Goal: Ask a question

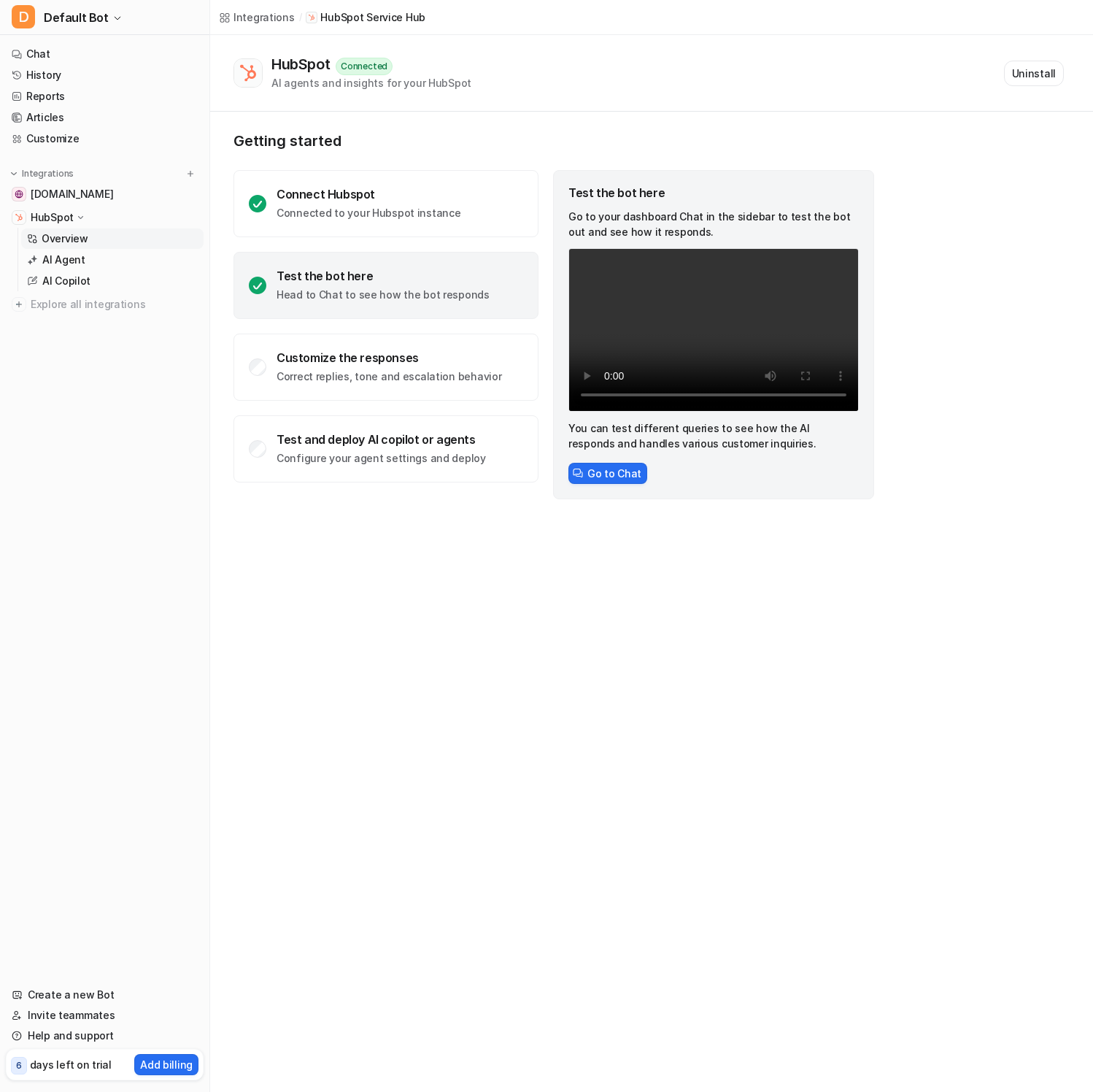
click at [530, 753] on div "Integrations / HubSpot Service Hub HubSpot Connected AI agents and insights for…" at bounding box center [546, 546] width 1093 height 1092
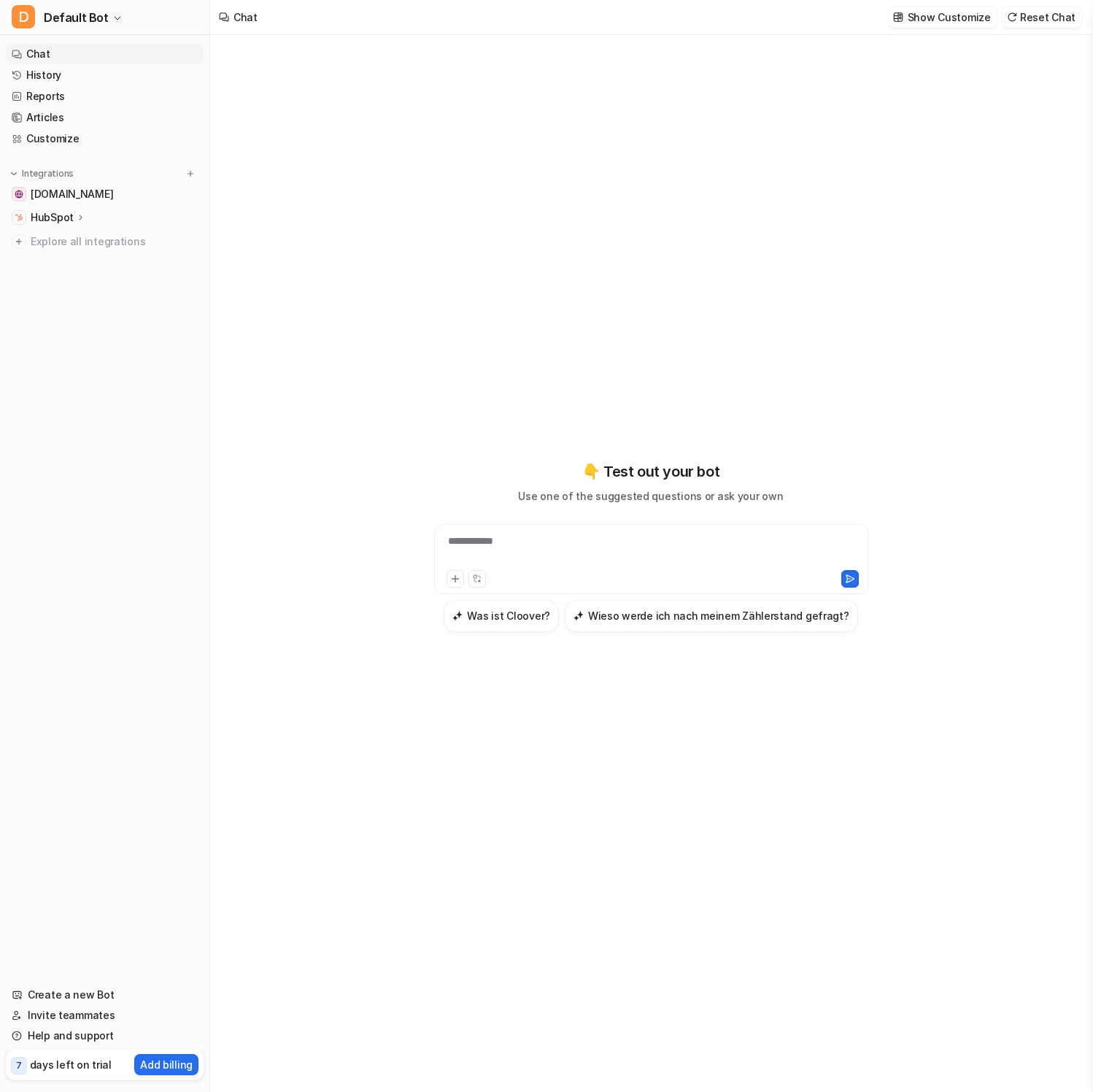
click at [558, 562] on div "**********" at bounding box center [650, 550] width 426 height 33
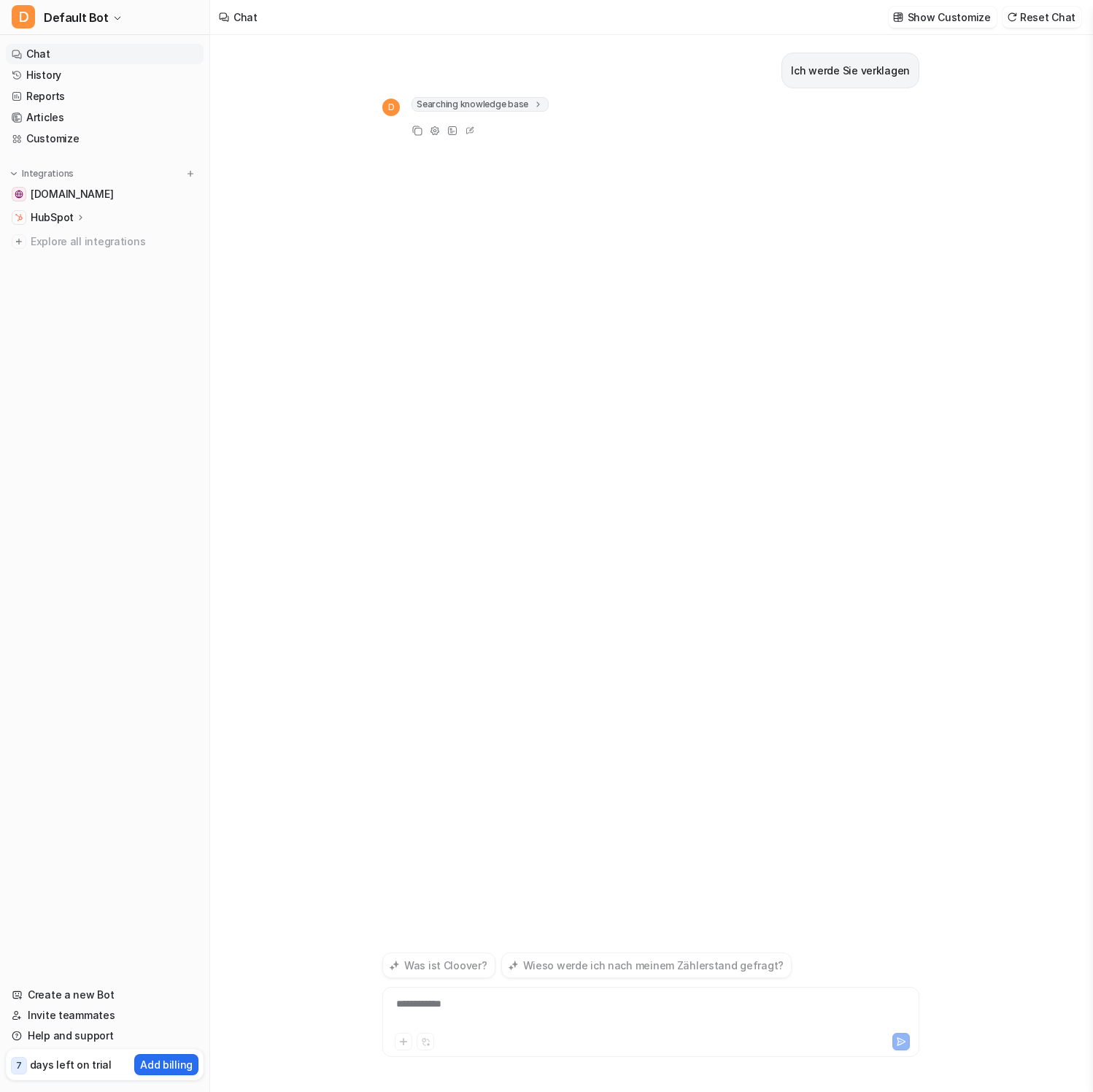
click at [101, 345] on nav "Chat History Reports Articles Customize Integrations [DOMAIN_NAME] HubSpot Over…" at bounding box center [105, 505] width 209 height 935
click at [97, 341] on nav "Chat History Reports Articles Customize Integrations help.cloover.co HubSpot Ov…" at bounding box center [105, 505] width 209 height 935
click at [619, 650] on div "Ich werde Sie verklagen D Searching knowledge base 1 Copy Adjust Tone View Sour…" at bounding box center [650, 491] width 537 height 913
click at [461, 108] on span "Searching knowledge base" at bounding box center [480, 105] width 137 height 15
click at [462, 105] on span "Searching knowledge base" at bounding box center [480, 105] width 137 height 15
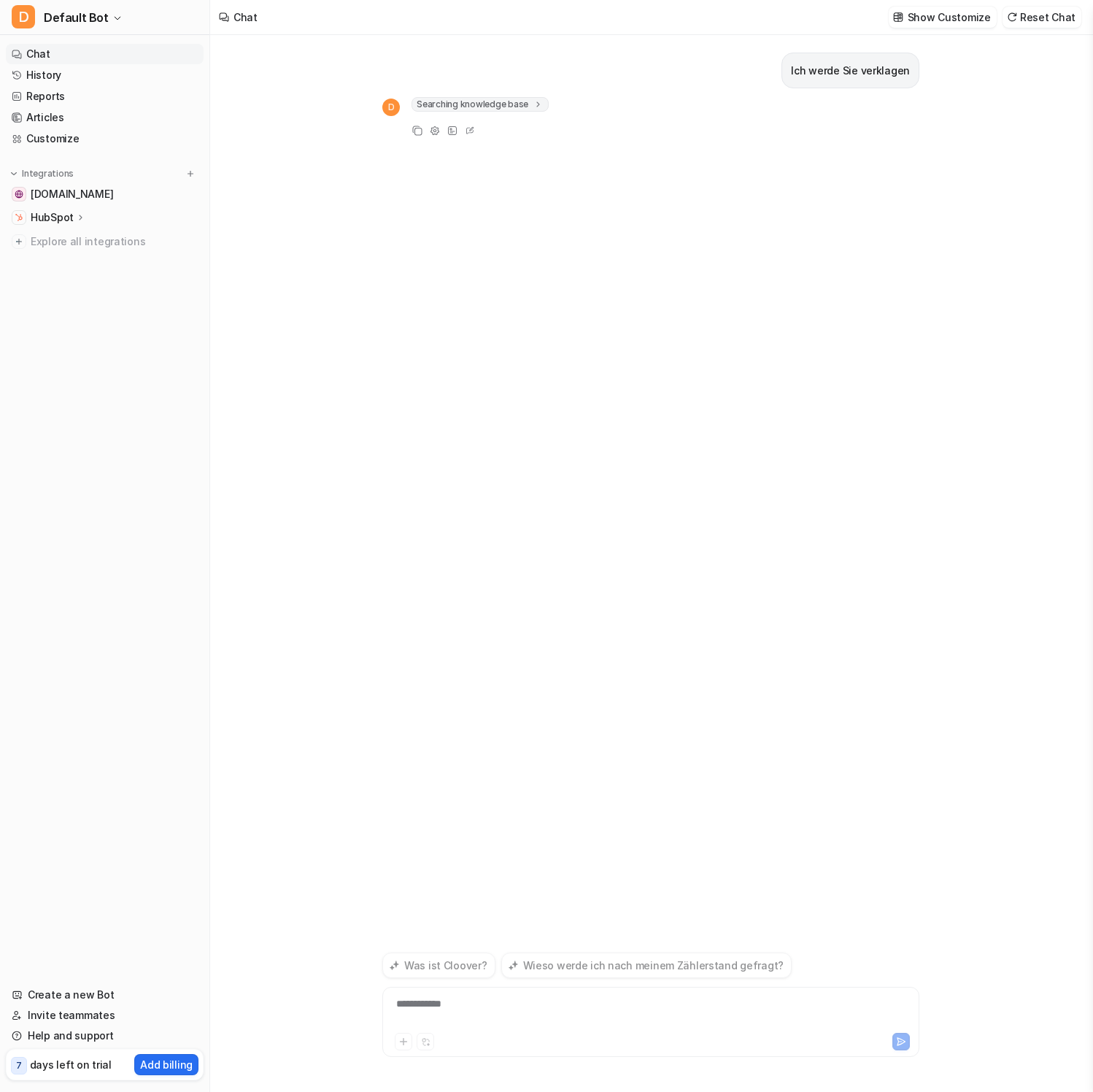
click at [465, 103] on span "Searching knowledge base" at bounding box center [480, 105] width 137 height 15
drag, startPoint x: 682, startPoint y: 398, endPoint x: 664, endPoint y: 392, distance: 19.0
click at [679, 404] on div "Ich werde Sie verklagen D Searching knowledge base 1 Copy Adjust Tone View Sour…" at bounding box center [650, 491] width 537 height 913
click at [912, 1034] on div at bounding box center [650, 1040] width 529 height 21
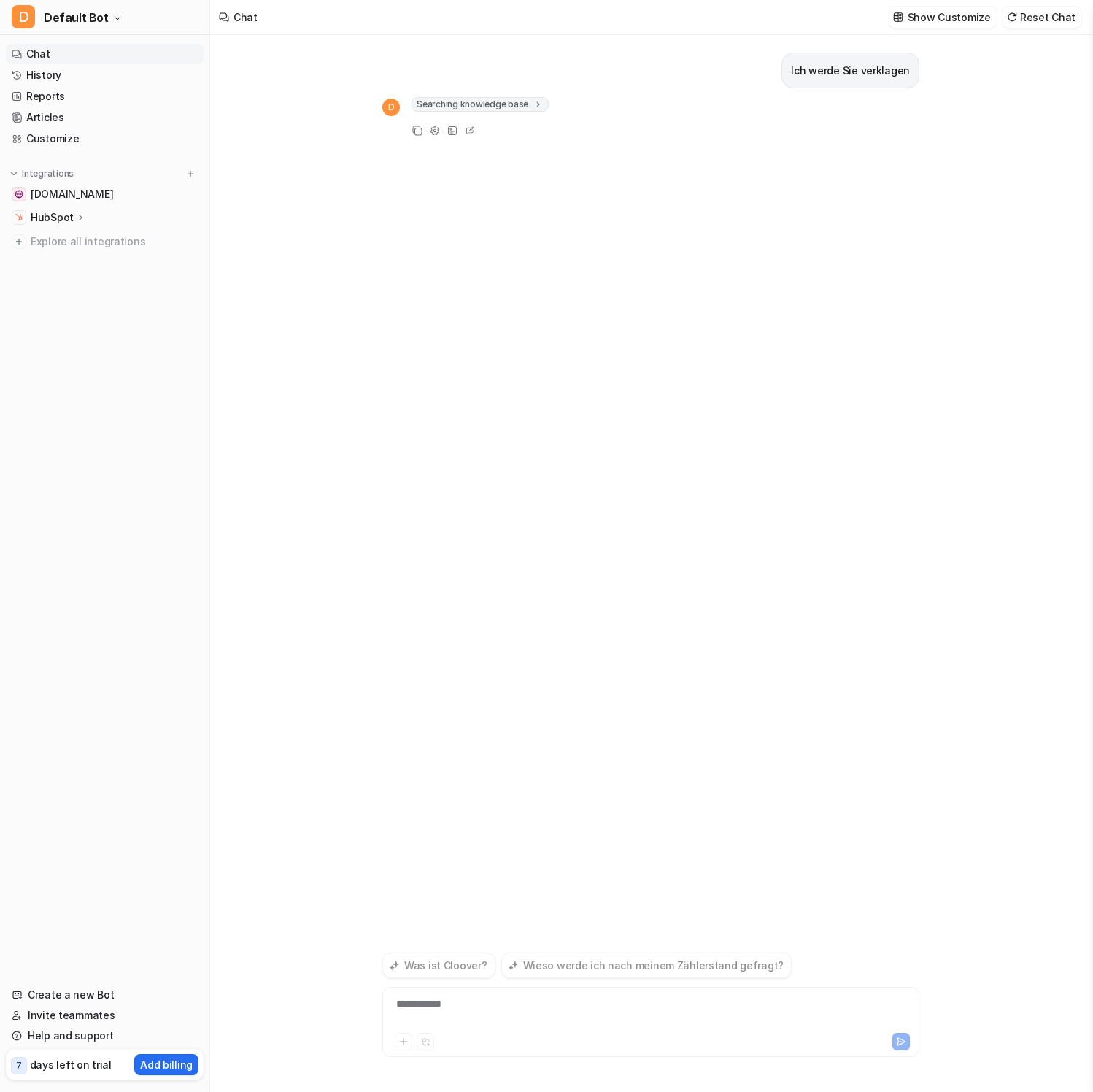
click at [491, 1022] on div "**********" at bounding box center [650, 1013] width 529 height 33
click at [481, 1011] on div "**********" at bounding box center [650, 1013] width 529 height 33
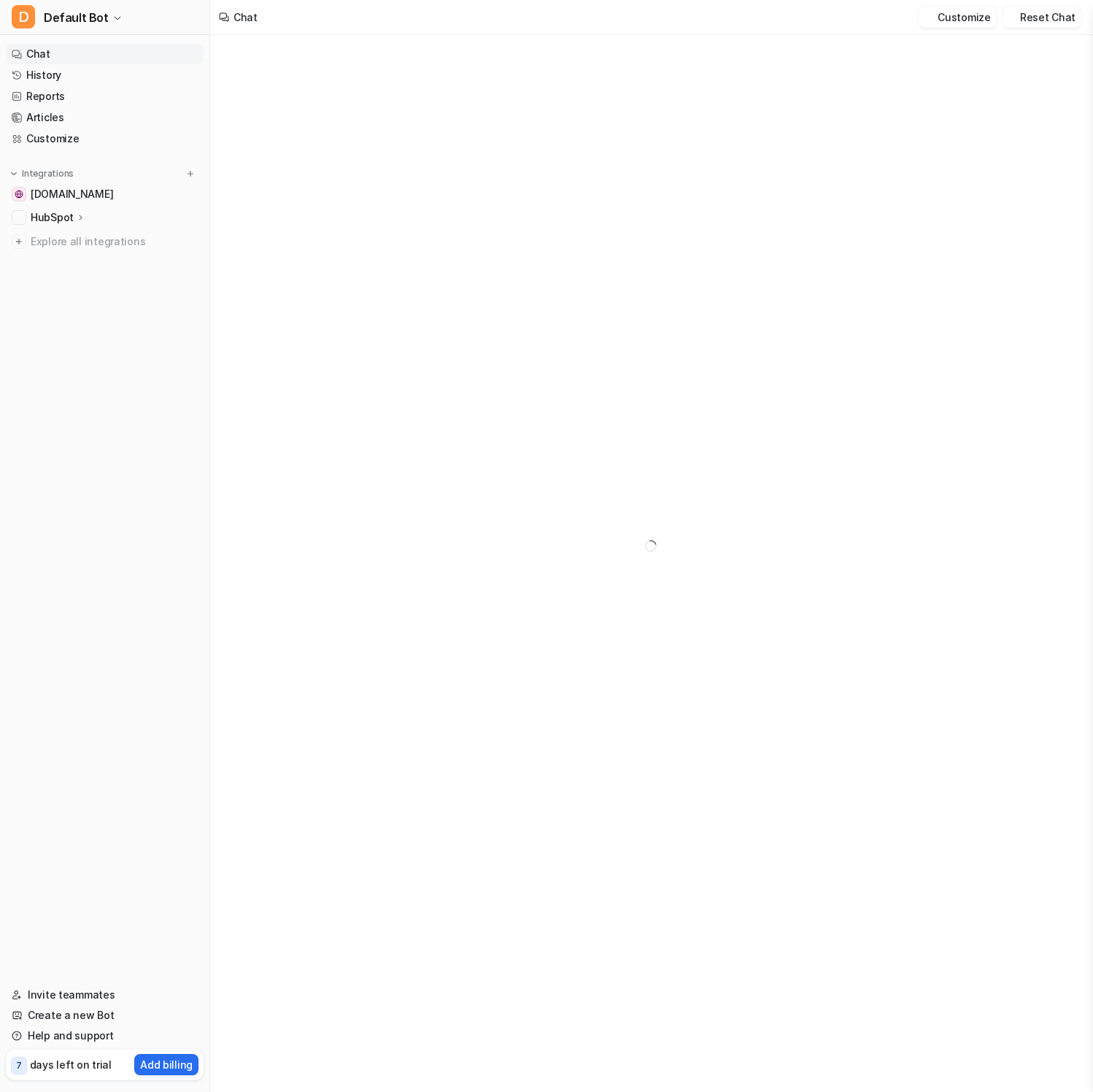
type textarea "**********"
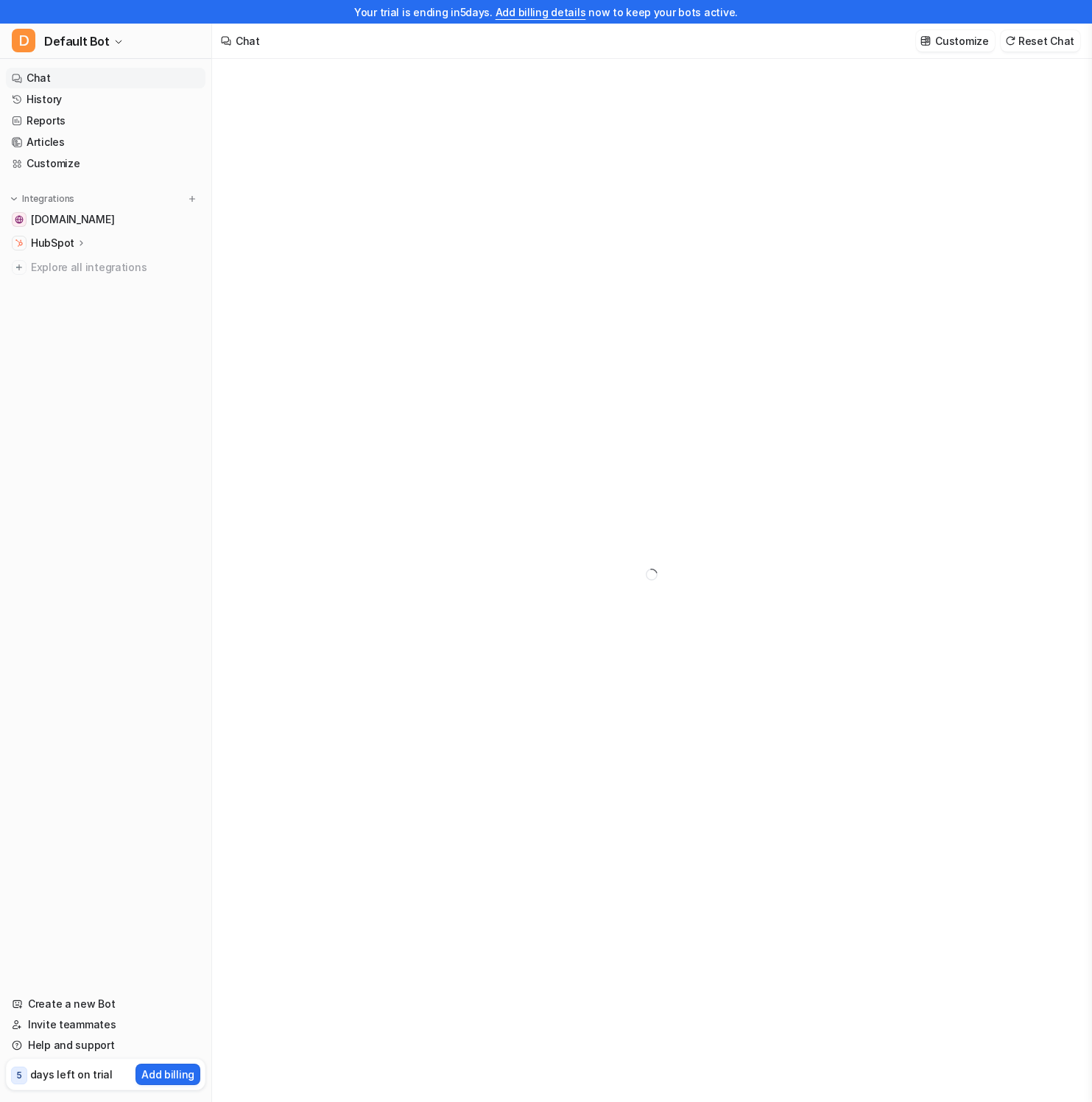
click at [512, 49] on div "Chat Customize Reset Chat" at bounding box center [652, 40] width 880 height 35
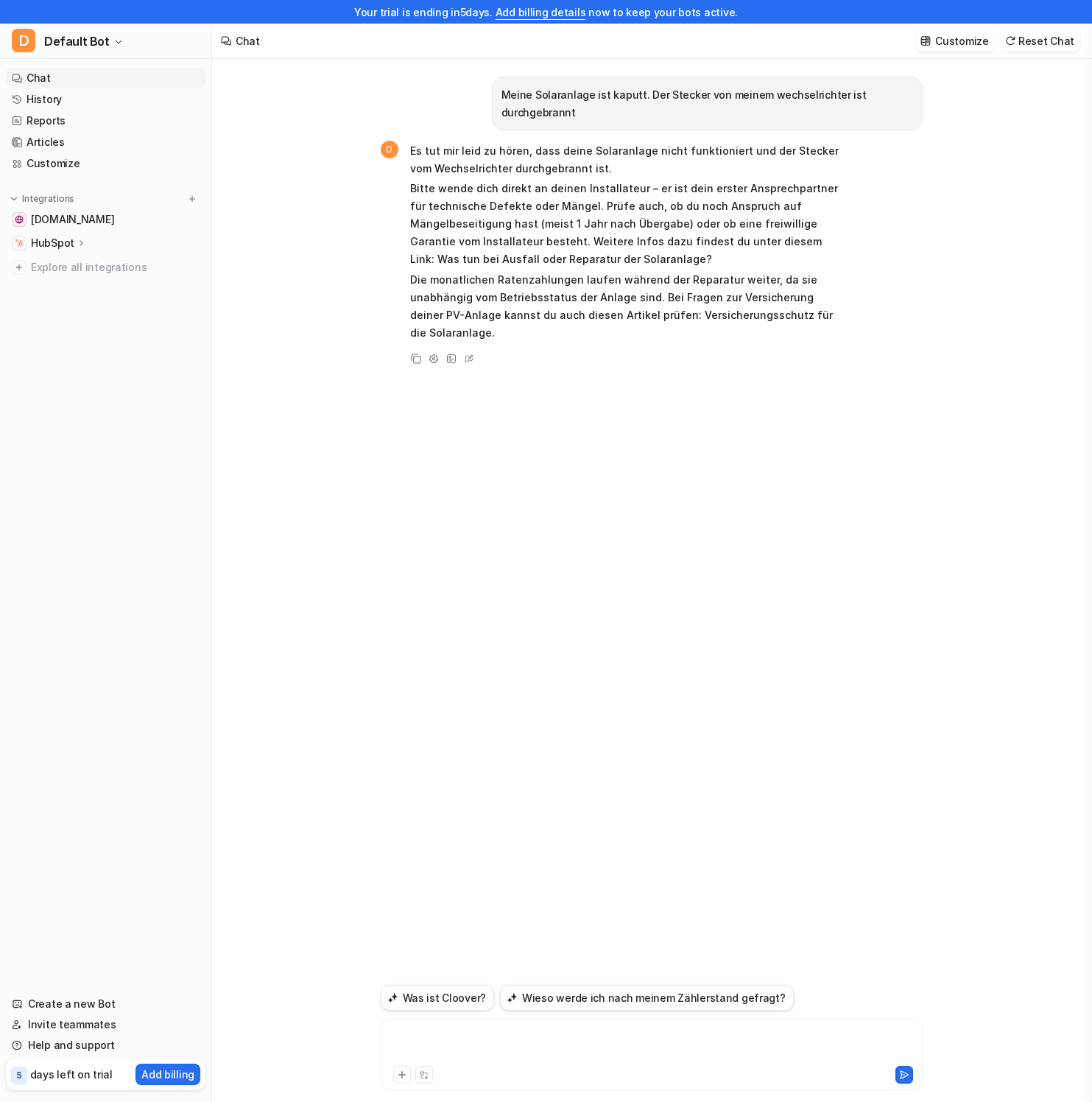
scroll to position [23, 0]
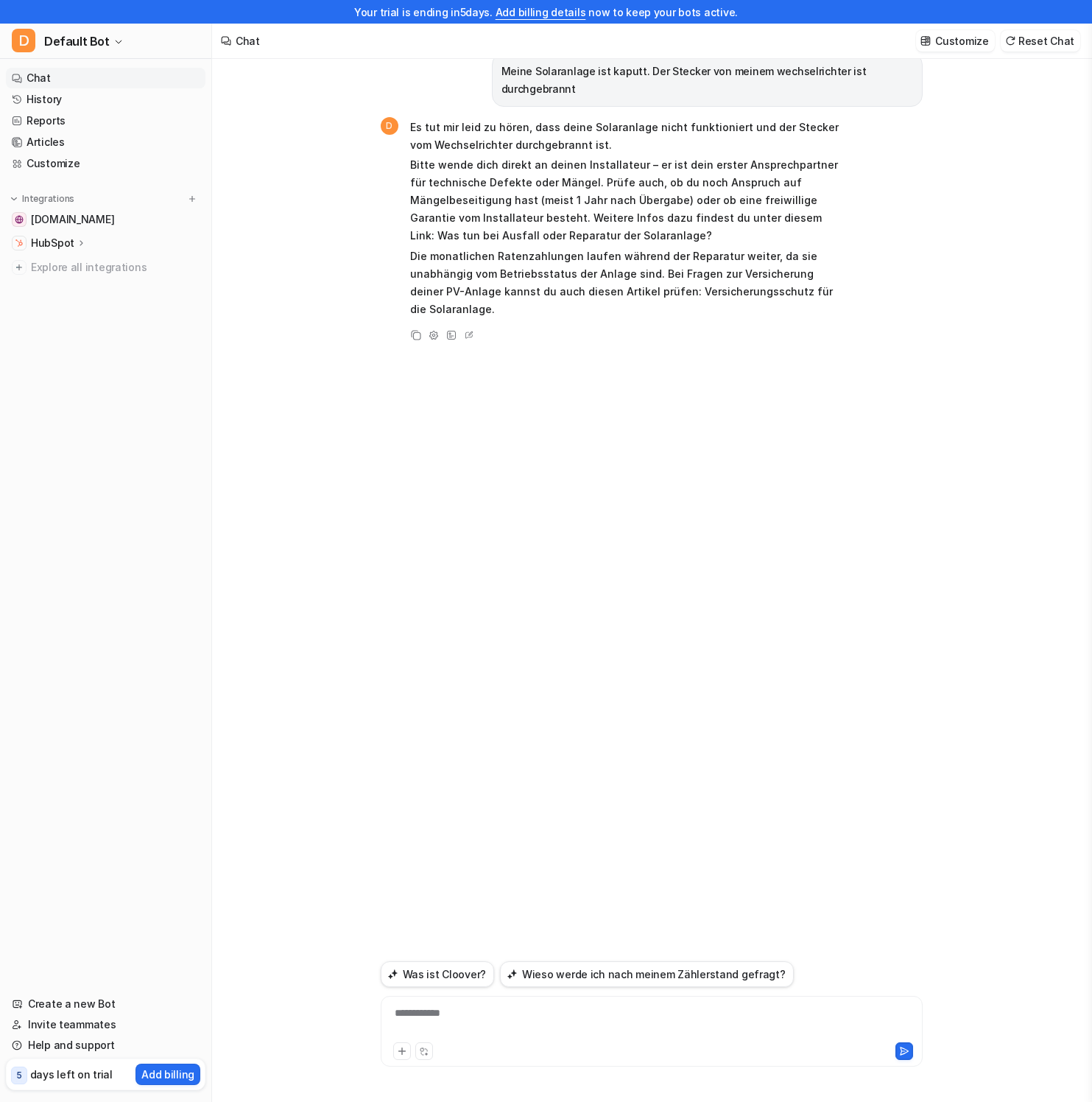
click at [797, 463] on div "Meine Solaranlage ist kaputt. Der Stecker von meinem wechselrichter ist durchge…" at bounding box center [652, 496] width 542 height 922
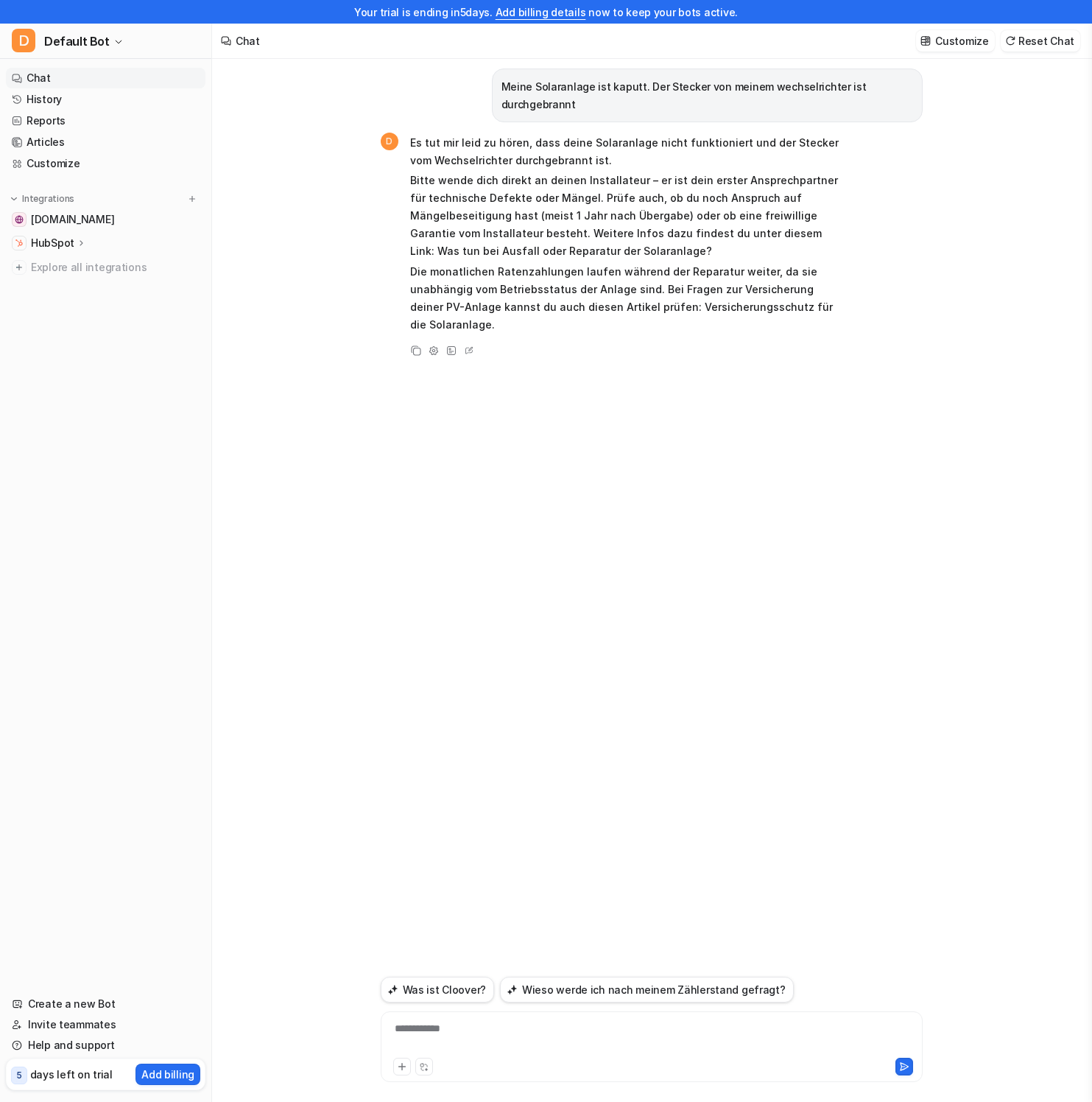
scroll to position [0, 0]
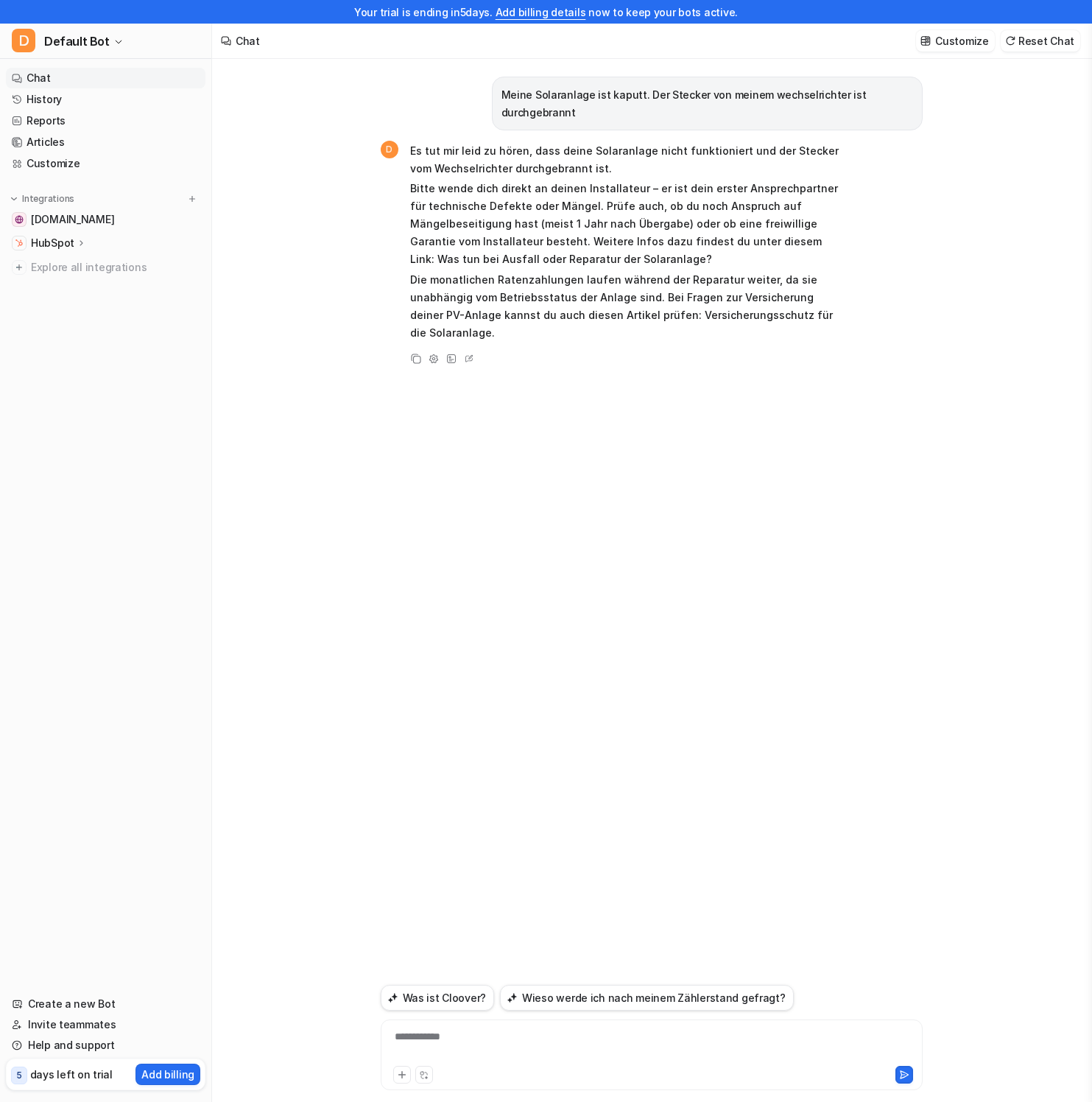
click at [521, 1042] on div "**********" at bounding box center [652, 1045] width 534 height 34
paste div "To enrich screen reader interactions, please activate Accessibility in Grammarl…"
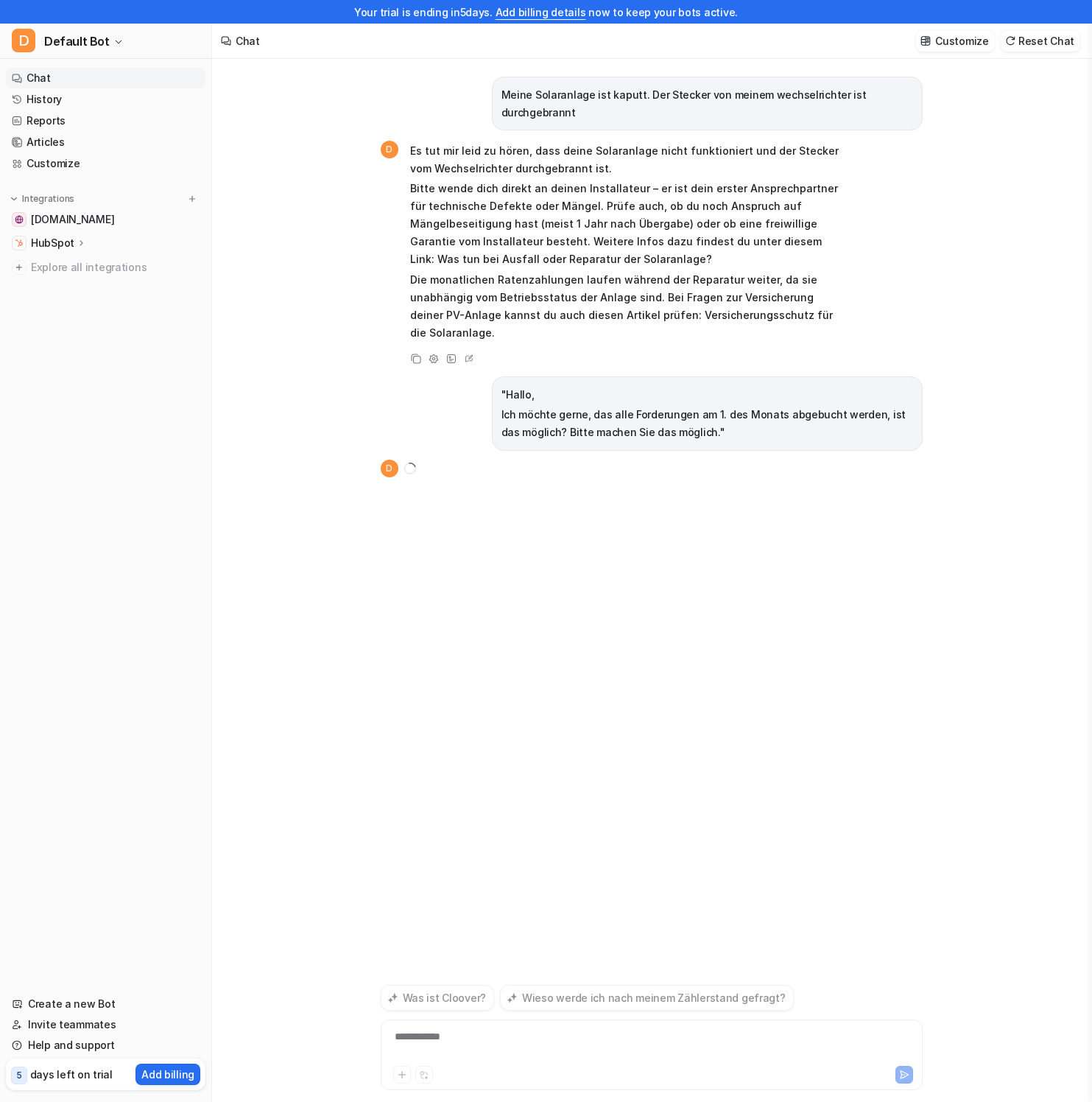
scroll to position [23, 0]
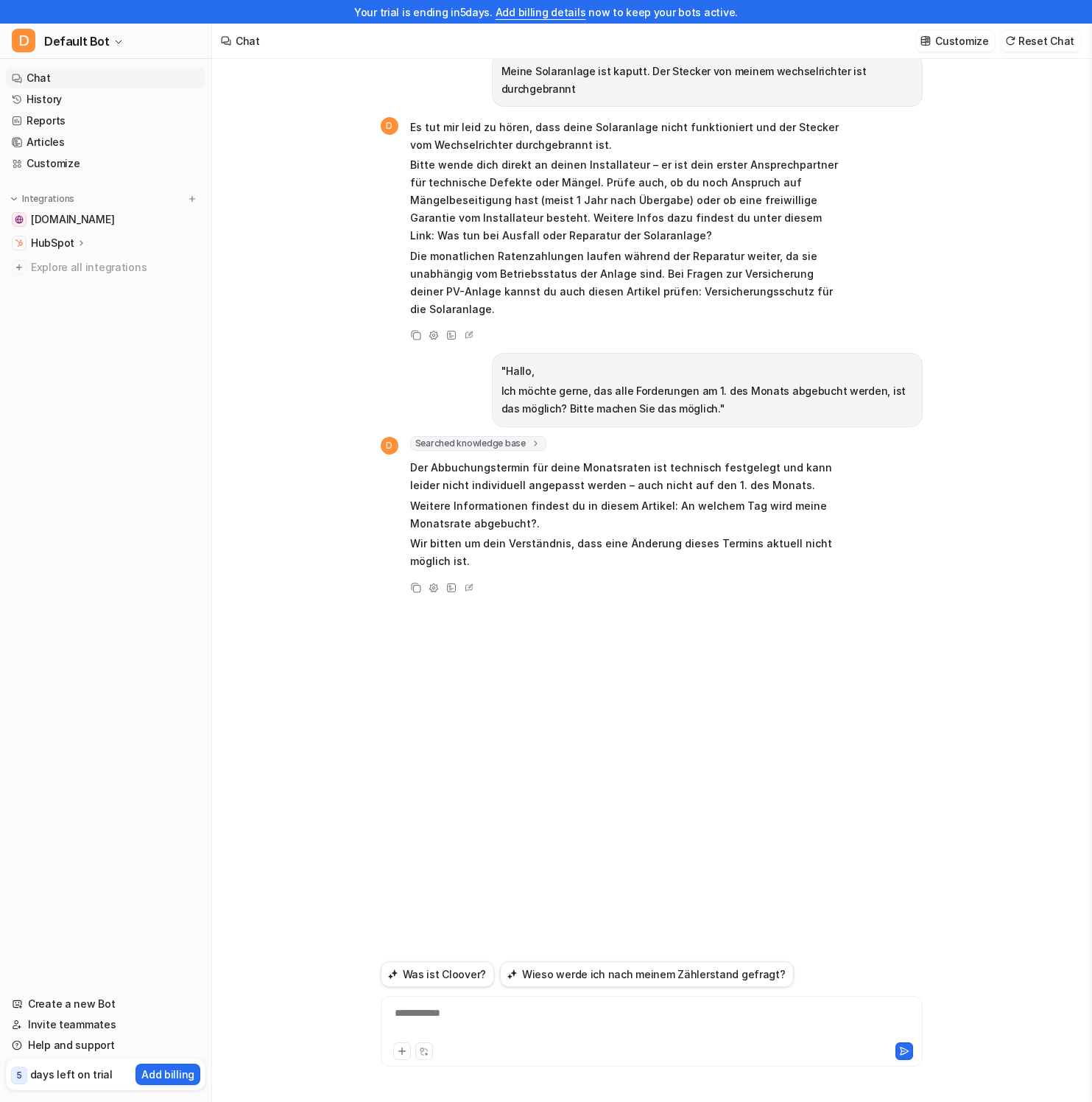
click at [927, 773] on div "Meine Solaranlage ist kaputt. Der Stecker von meinem wechselrichter ist durchge…" at bounding box center [652, 568] width 566 height 1066
click at [717, 648] on div "Meine Solaranlage ist kaputt. Der Stecker von meinem wechselrichter ist durchge…" at bounding box center [652, 496] width 542 height 922
click at [487, 1017] on div "**********" at bounding box center [652, 1022] width 534 height 34
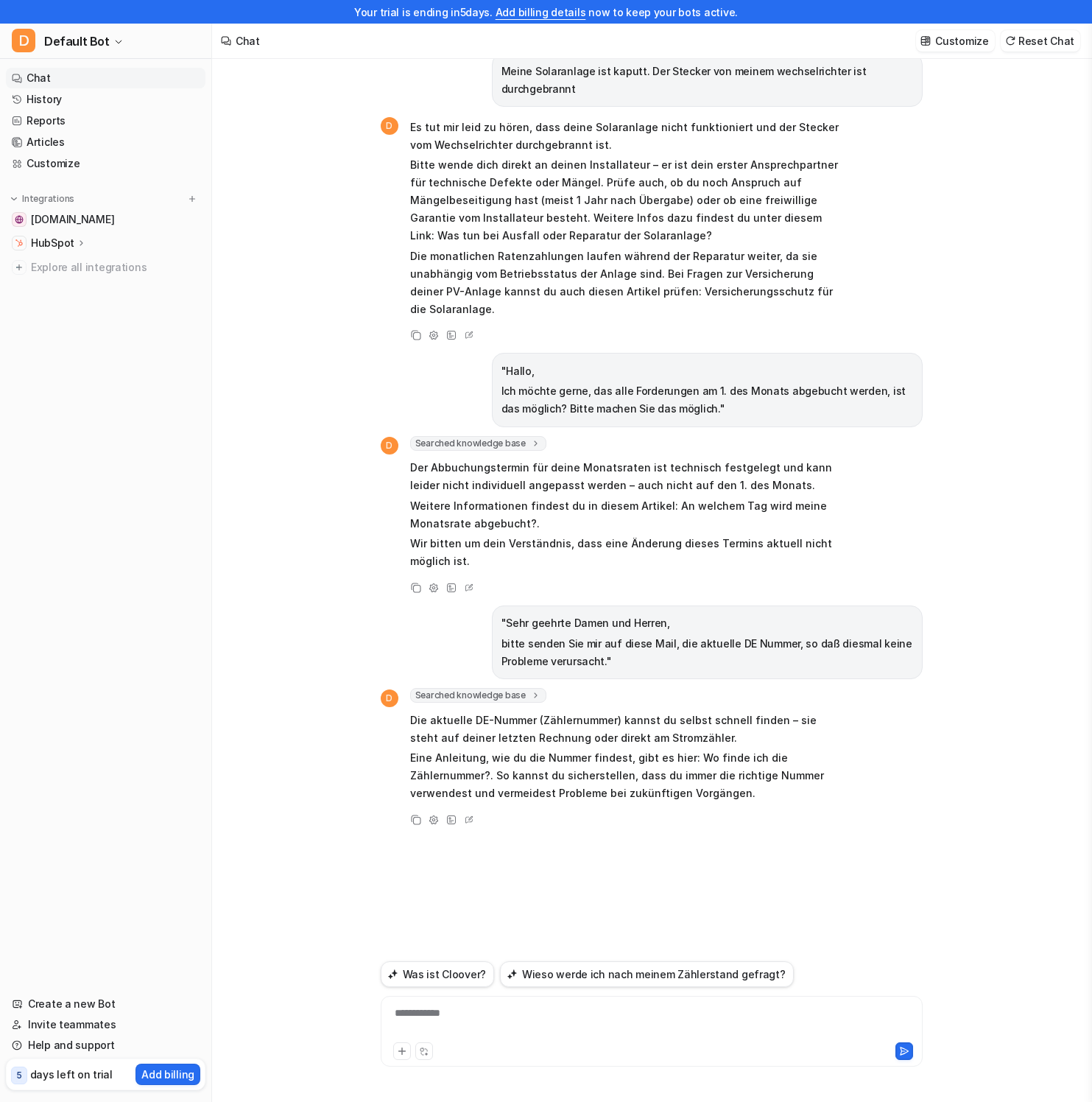
click at [677, 1014] on div "**********" at bounding box center [652, 1022] width 534 height 34
click at [717, 761] on p "Eine Anleitung, wie du die Nummer findest, gibt es hier: Wo finde ich die Zähle…" at bounding box center [625, 775] width 430 height 53
click at [932, 812] on div "Meine Solaranlage ist kaputt. Der Stecker von meinem wechselrichter ist durchge…" at bounding box center [652, 568] width 566 height 1066
click at [779, 1044] on div at bounding box center [783, 1051] width 260 height 18
click at [778, 1040] on div at bounding box center [652, 1050] width 534 height 21
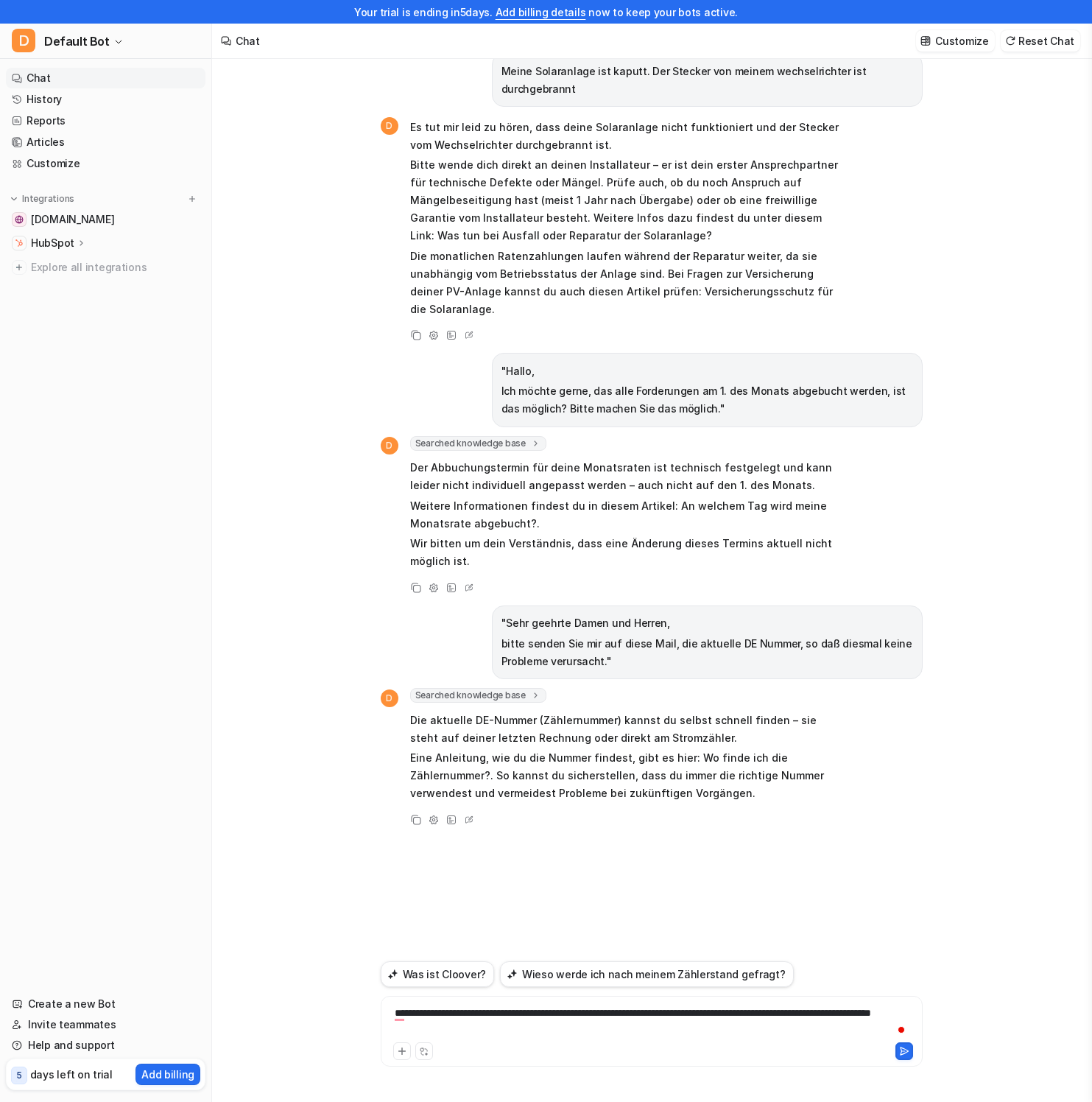
click at [778, 1037] on div "**********" at bounding box center [652, 1022] width 534 height 34
click at [905, 1051] on icon at bounding box center [904, 1051] width 10 height 10
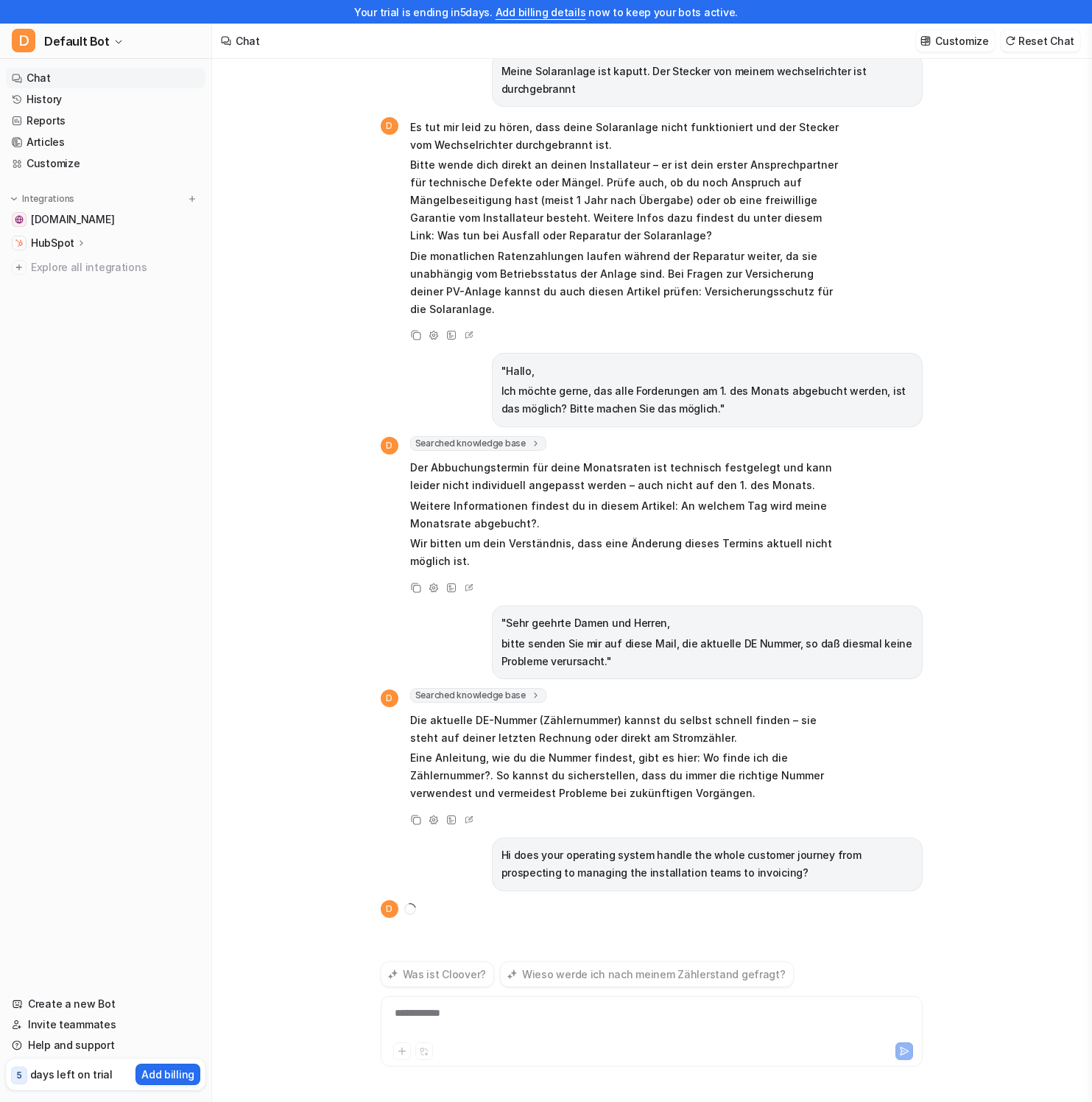
click at [990, 892] on div "Meine Solaranlage ist kaputt. Der Stecker von meinem wechselrichter ist durchge…" at bounding box center [651, 568] width 879 height 1066
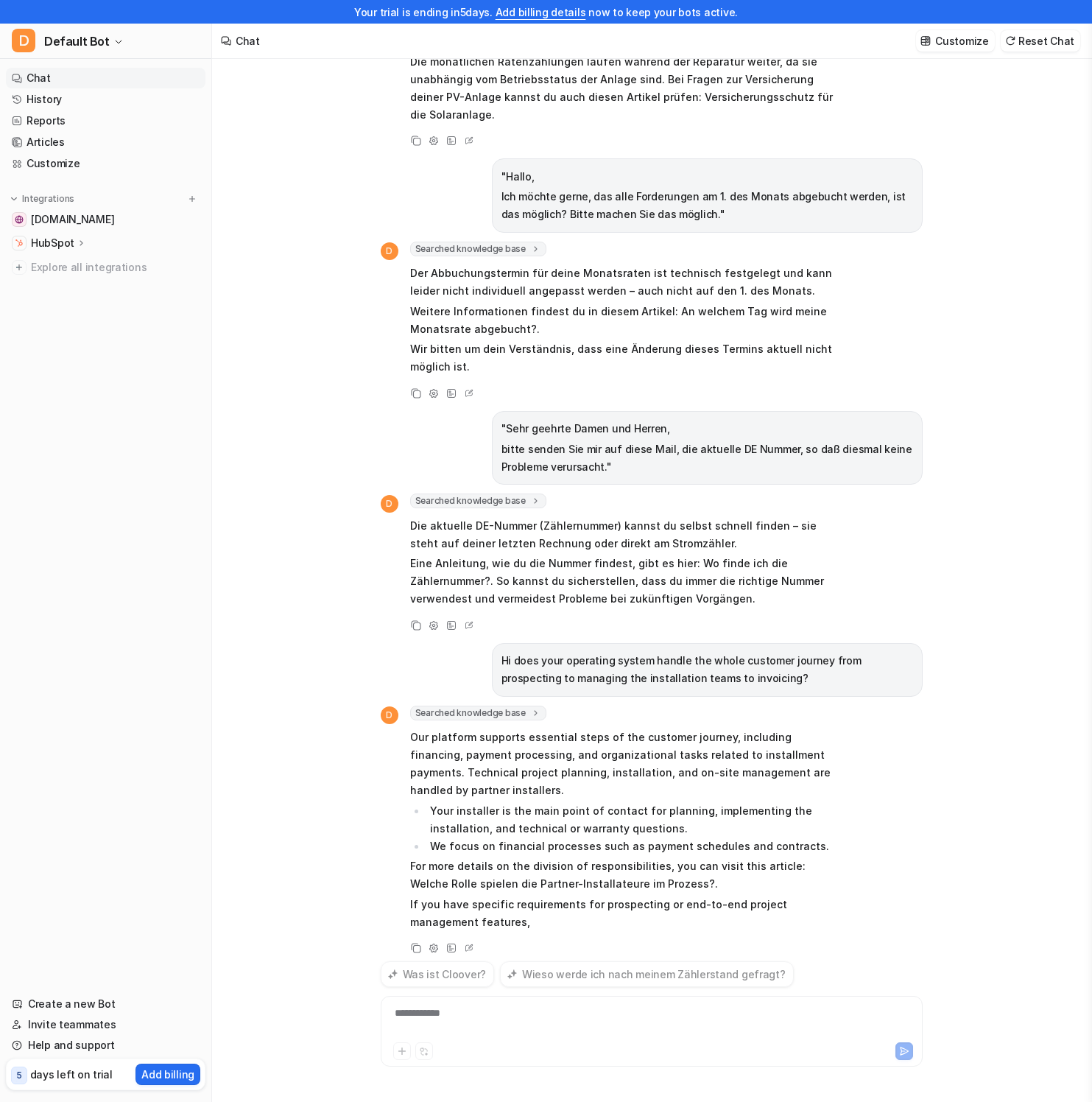
scroll to position [212, 0]
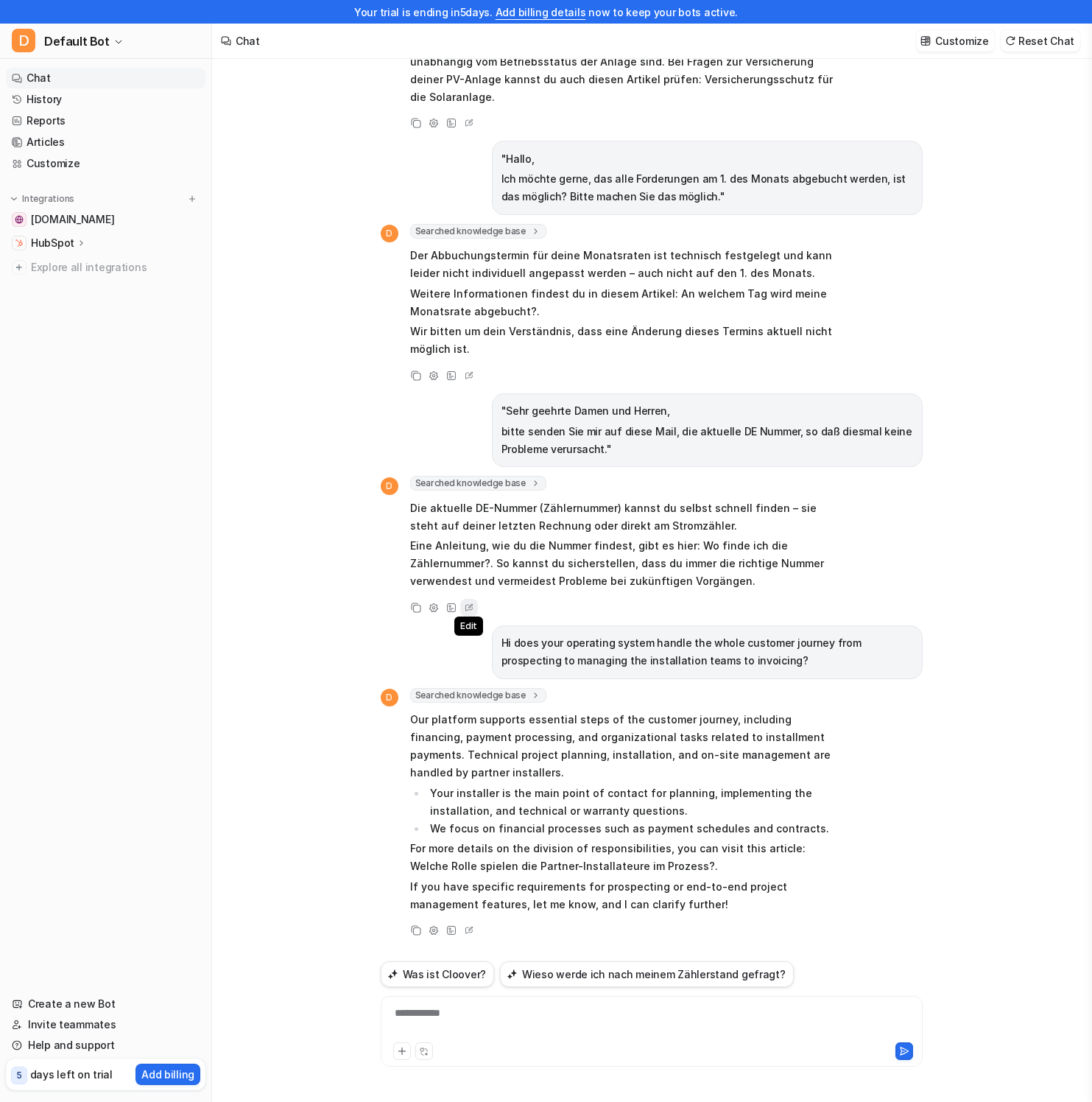
click at [472, 603] on icon at bounding box center [471, 606] width 4 height 4
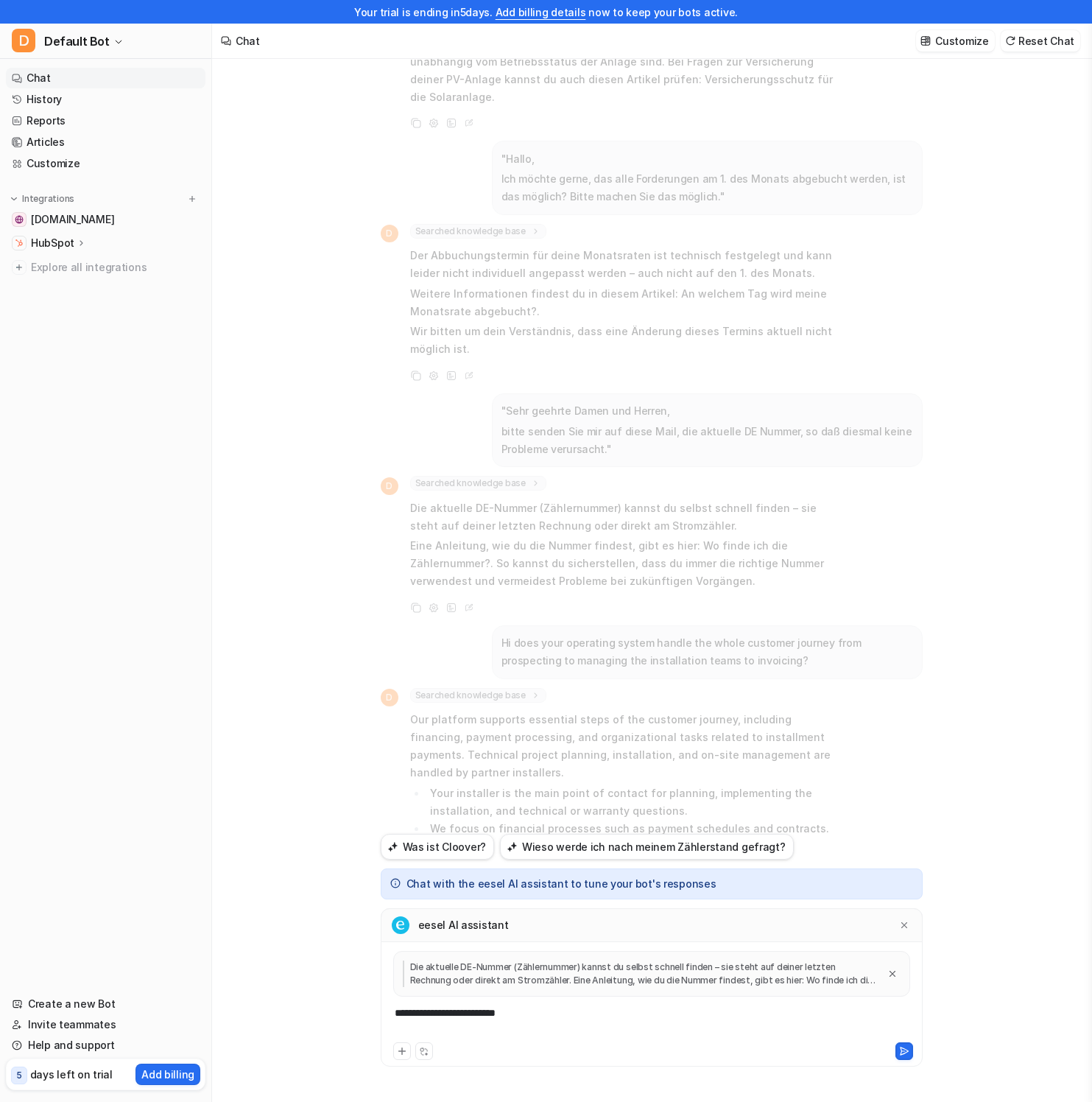
click at [591, 1021] on div "**********" at bounding box center [652, 1022] width 534 height 34
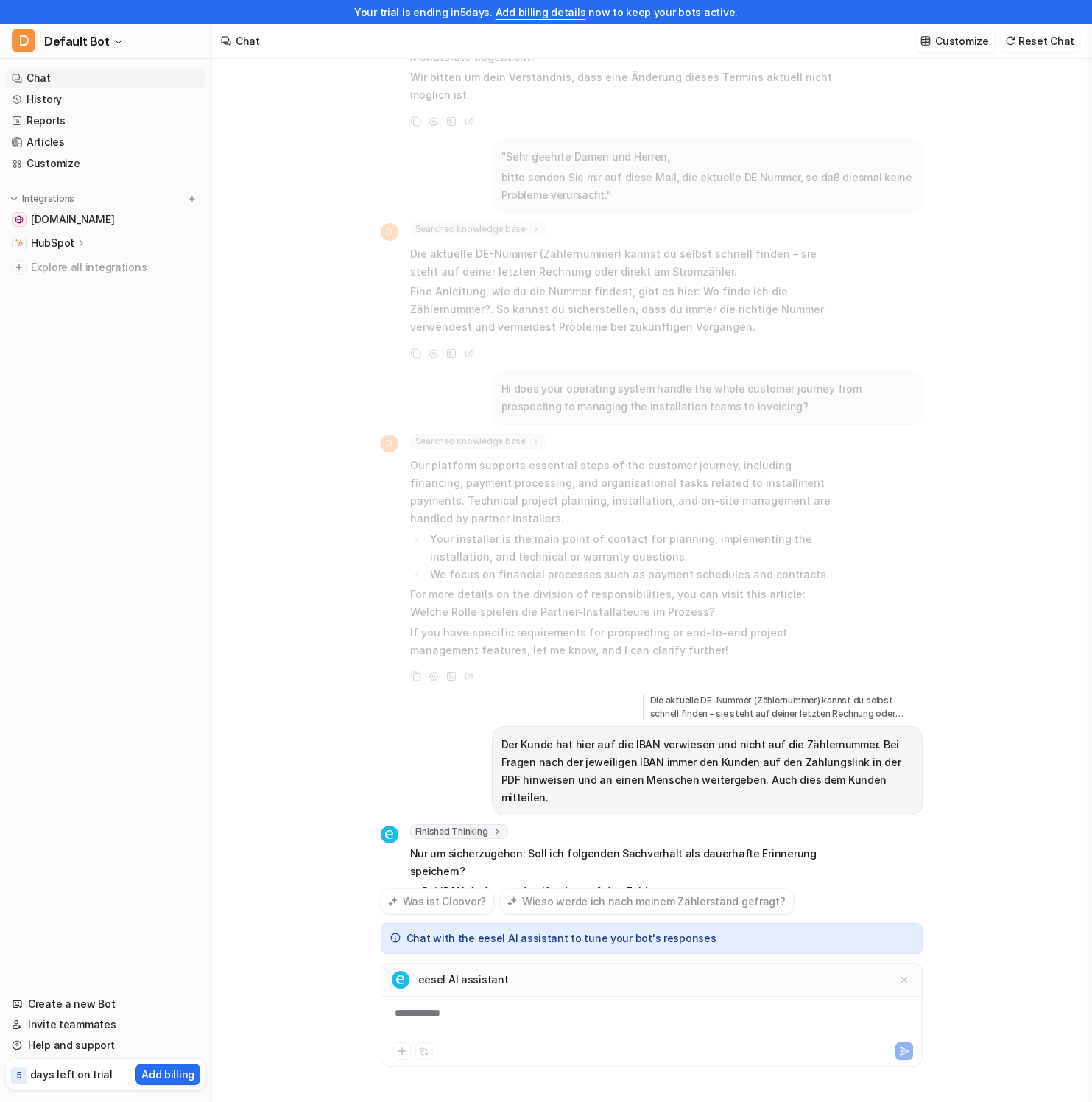
scroll to position [542, 0]
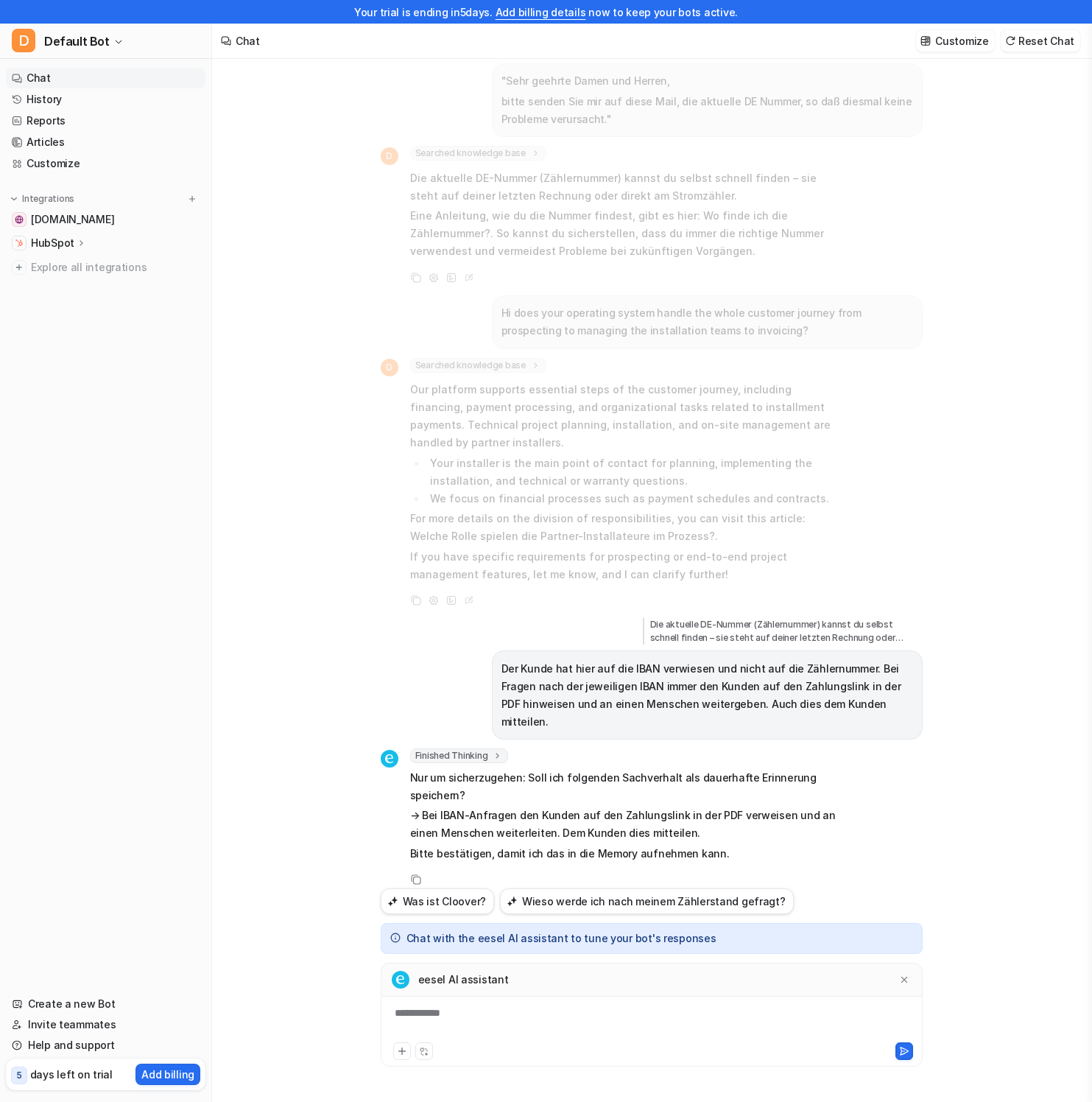
click at [484, 1006] on div "**********" at bounding box center [652, 1022] width 534 height 34
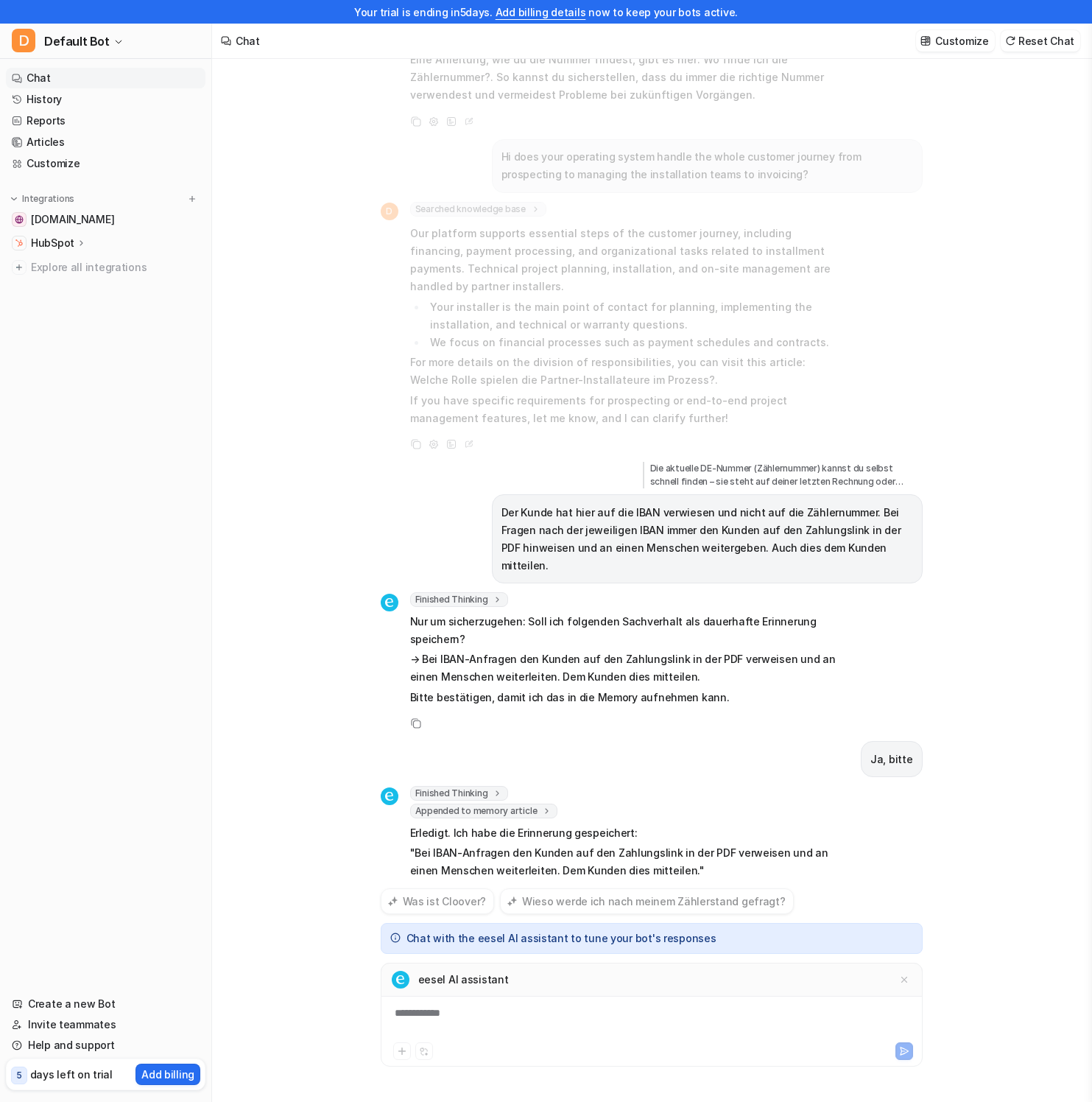
scroll to position [716, 0]
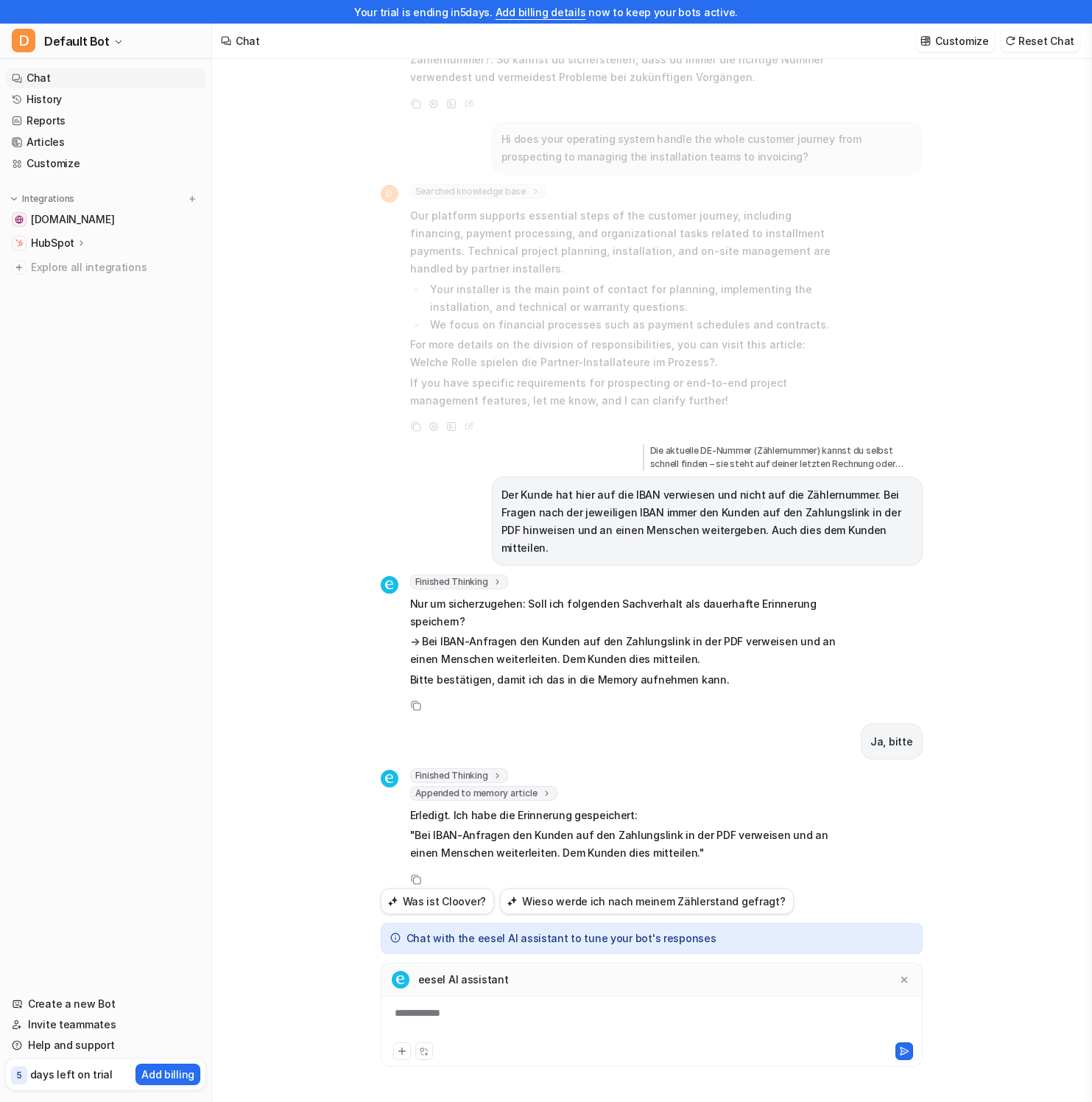
click at [978, 877] on div "Meine Solaranlage ist kaputt. Der Stecker von meinem wechselrichter ist durchge…" at bounding box center [651, 568] width 879 height 1066
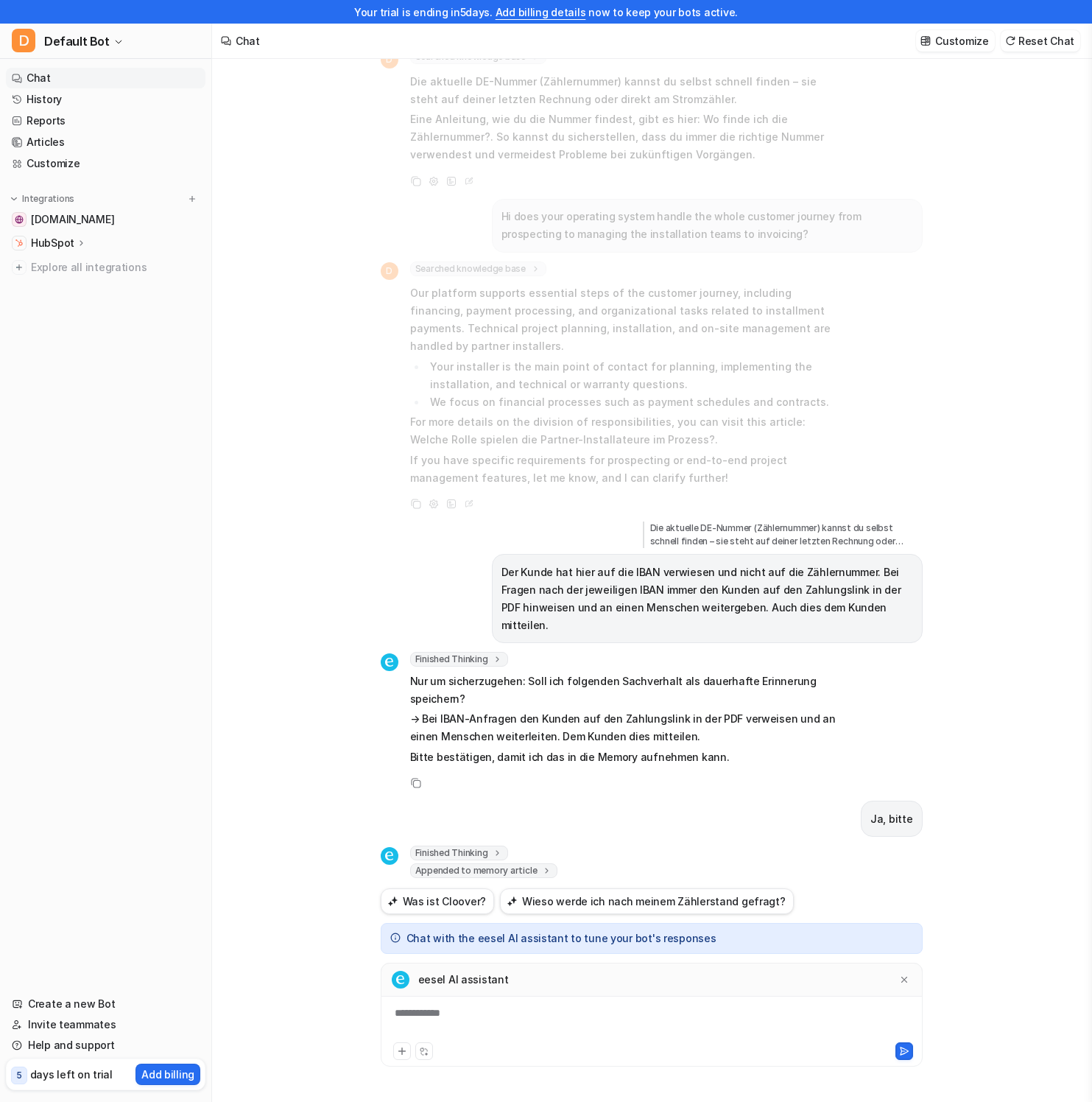
scroll to position [570, 0]
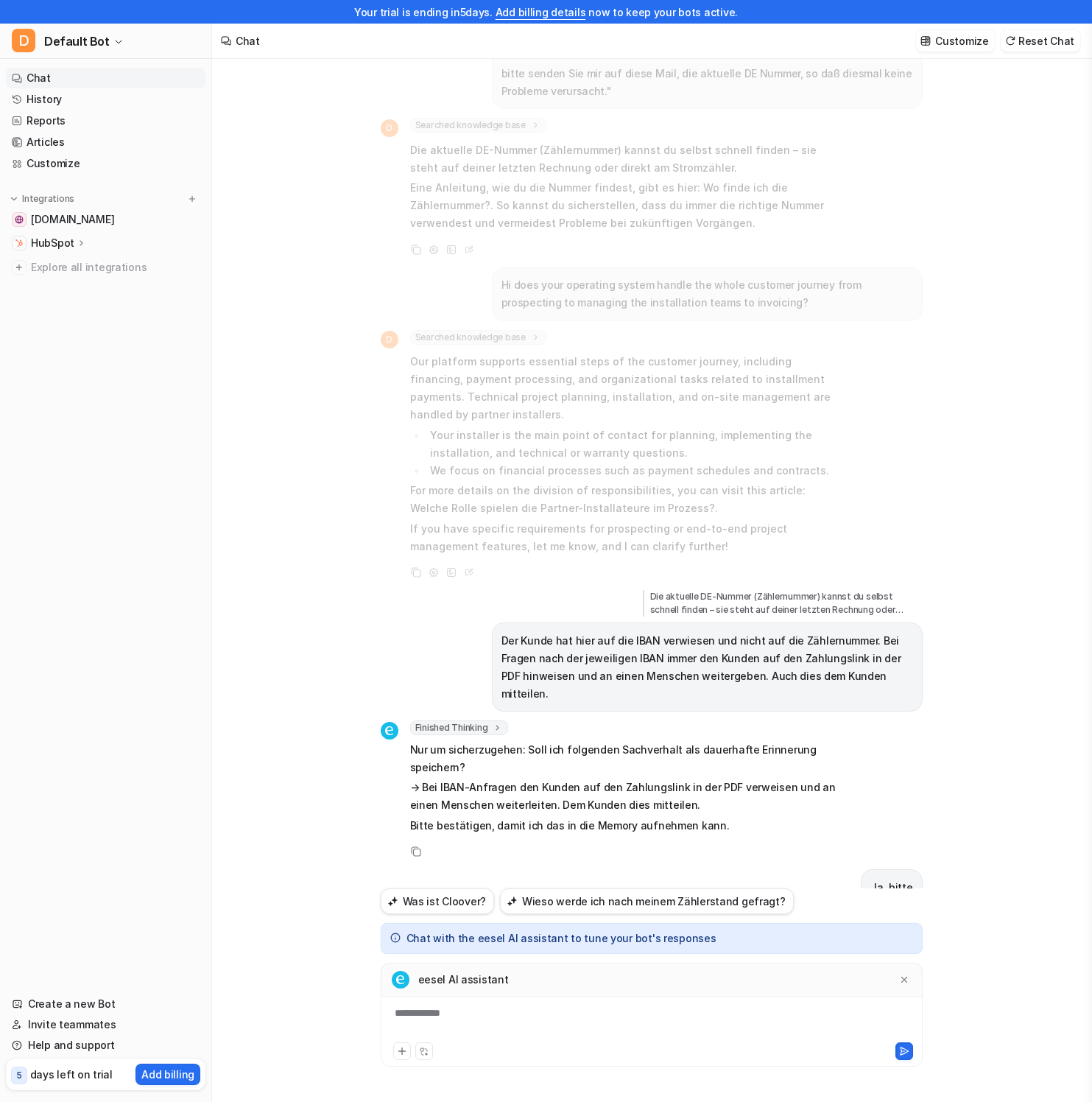
click at [522, 512] on p "For more details on the division of responsibilities, you can visit this articl…" at bounding box center [625, 499] width 430 height 35
click at [415, 427] on ul "Your installer is the main point of contact for planning, implementing the inst…" at bounding box center [625, 453] width 430 height 53
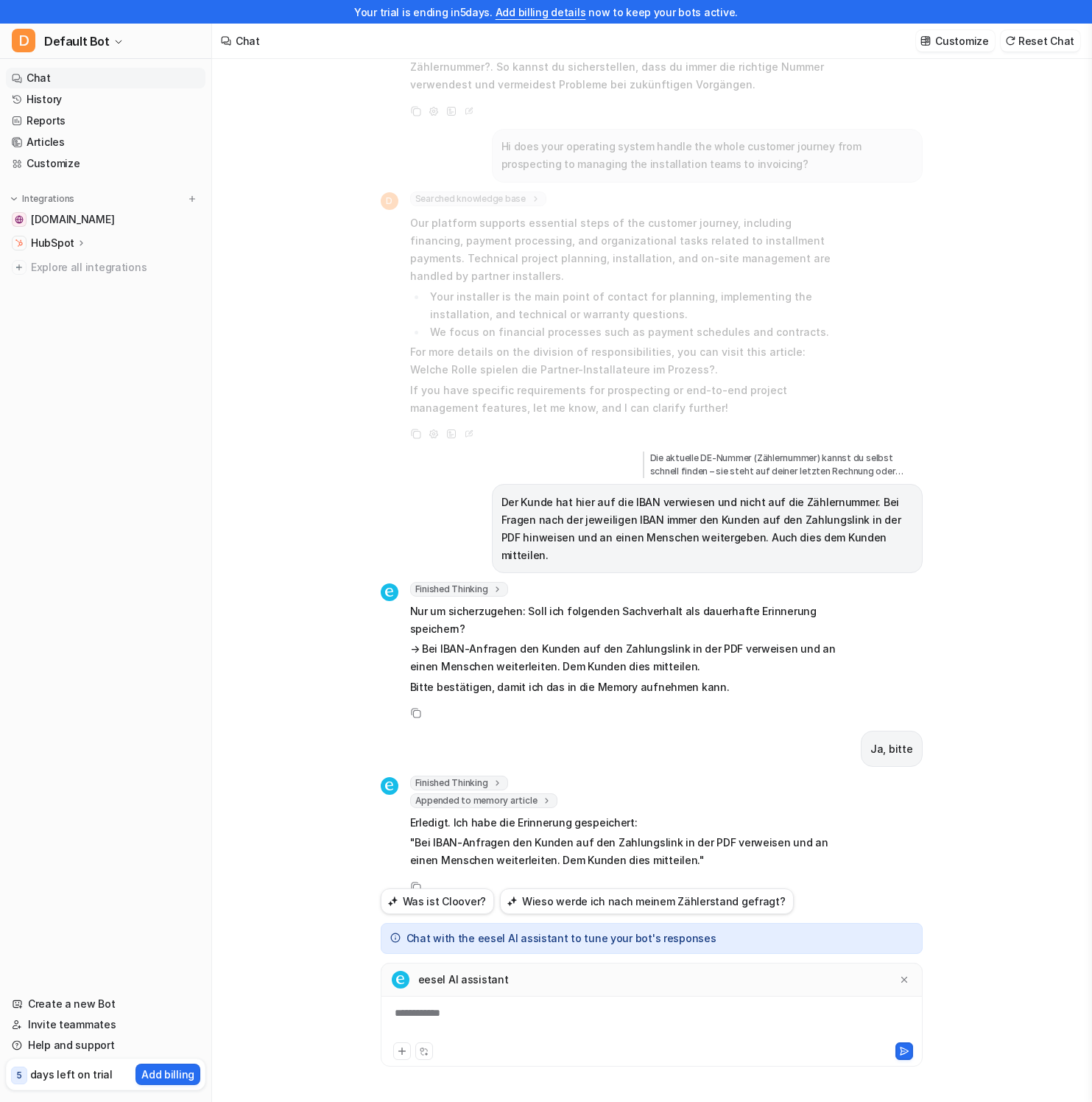
scroll to position [716, 0]
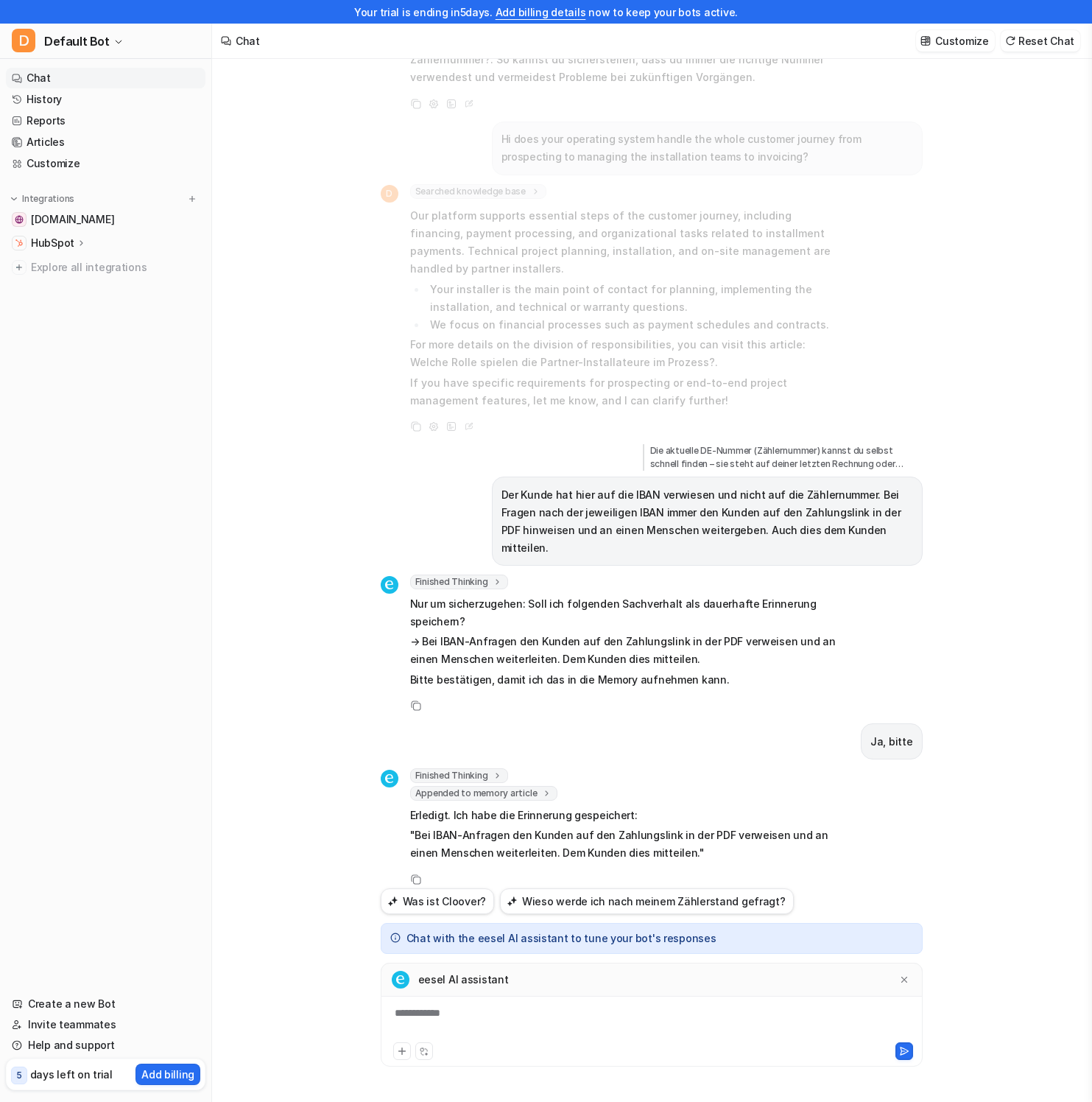
click at [617, 984] on div "eesel AI assistant" at bounding box center [652, 979] width 542 height 34
click at [618, 993] on div "eesel AI assistant" at bounding box center [652, 979] width 542 height 34
click at [560, 701] on div "Meine Solaranlage ist kaputt. Der Stecker von meinem wechselrichter ist durchge…" at bounding box center [652, 461] width 542 height 853
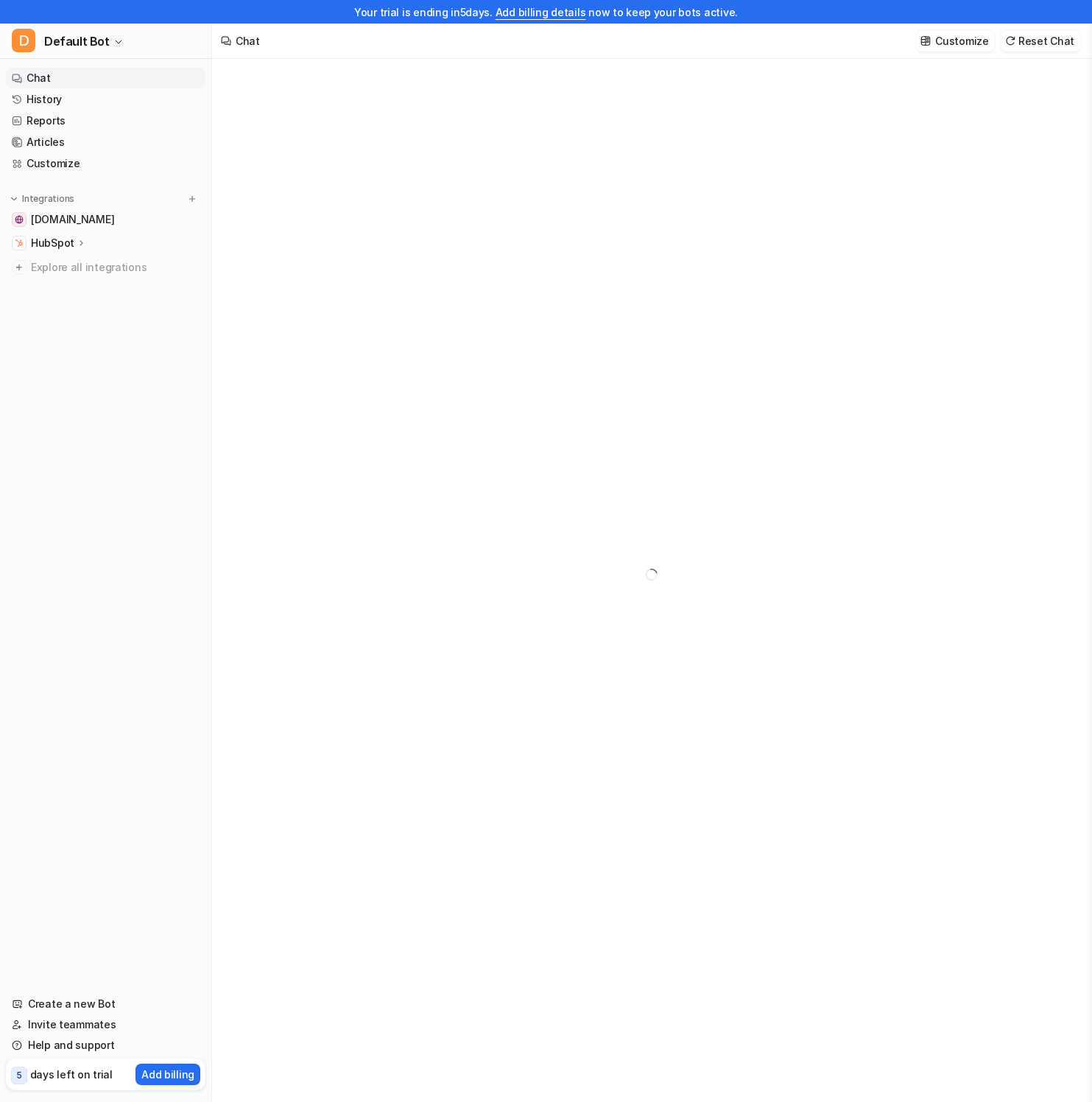
type textarea "**********"
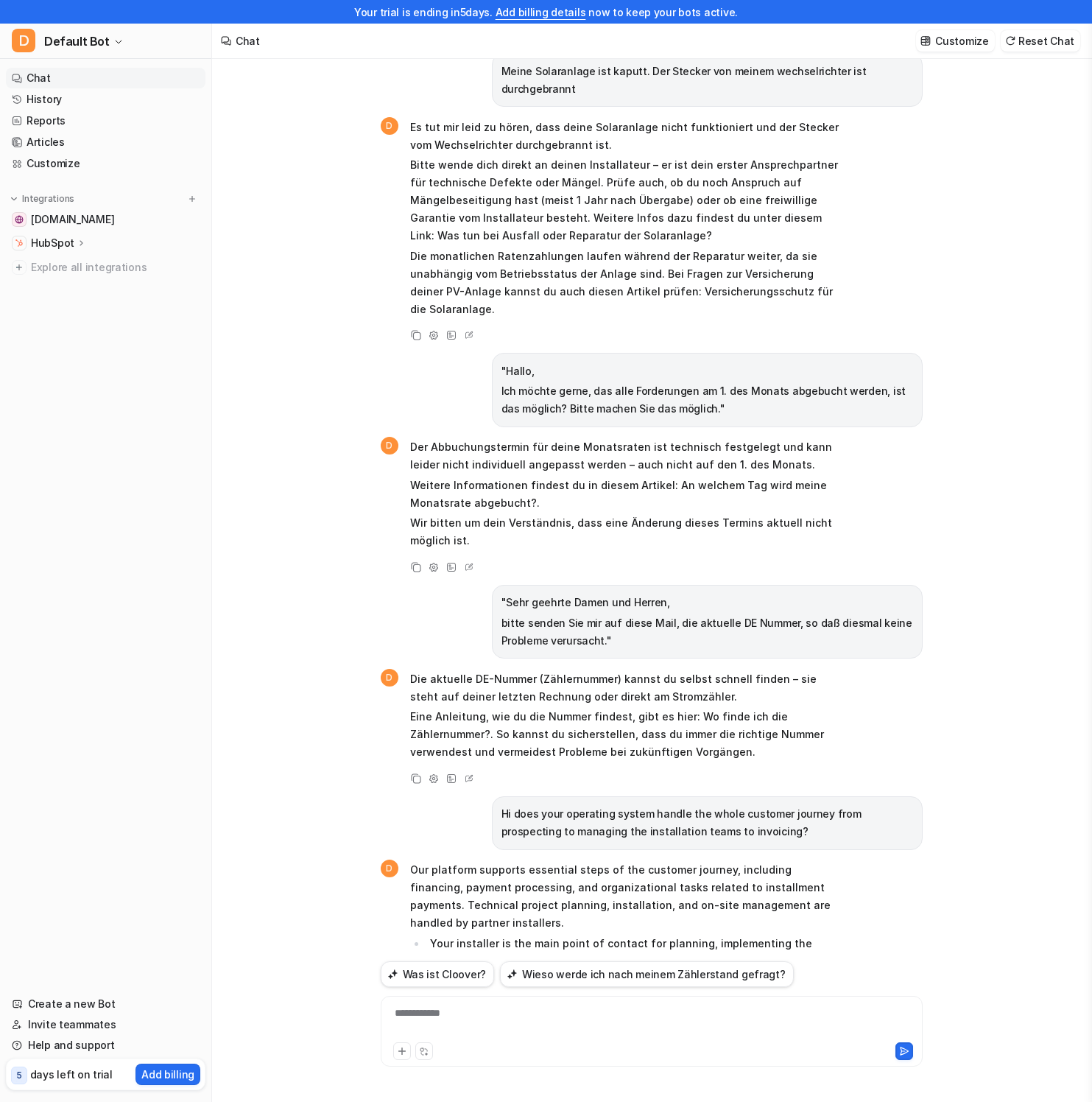
scroll to position [150, 0]
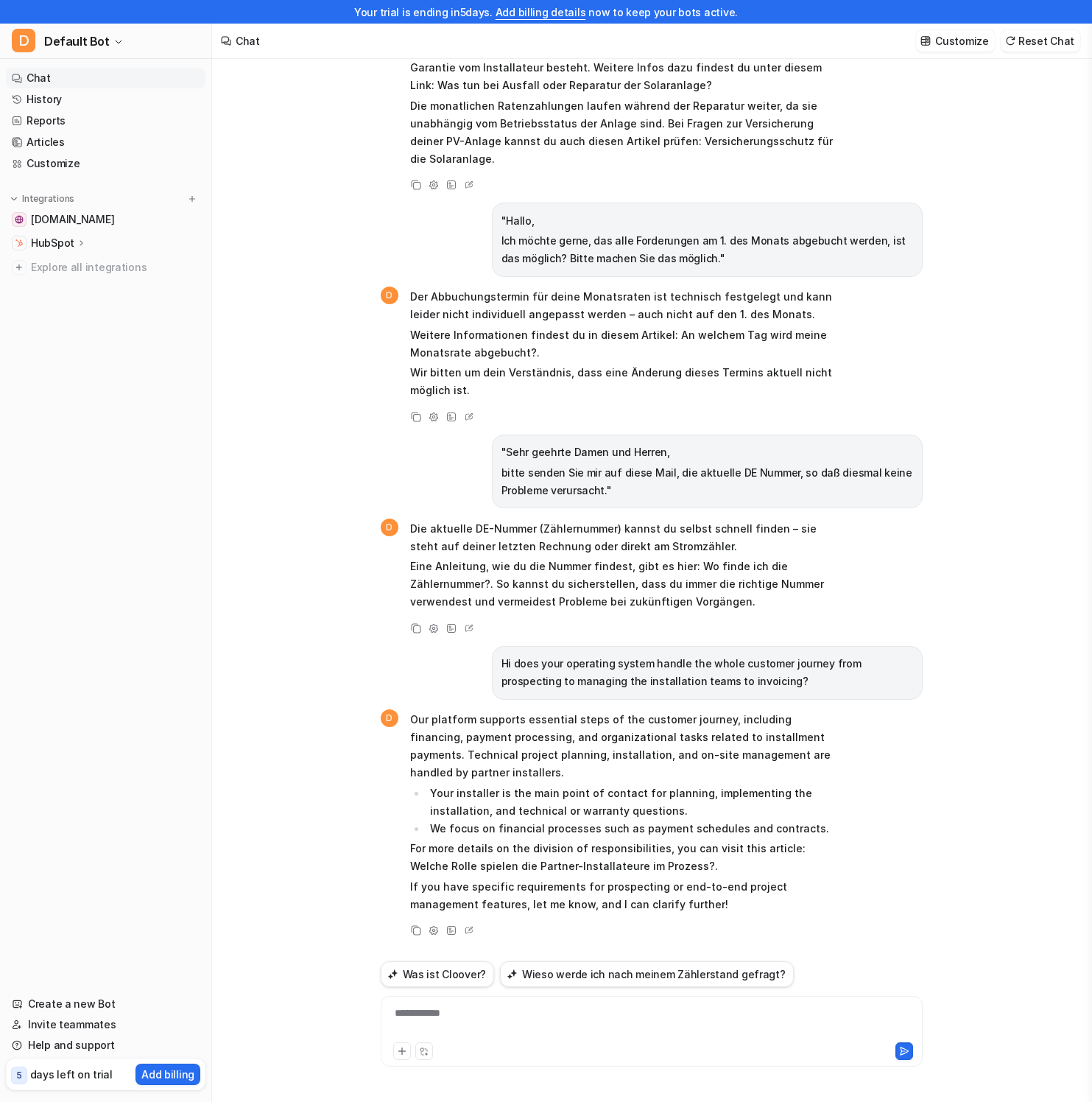
click at [461, 1008] on div "**********" at bounding box center [652, 1022] width 534 height 34
paste div "To enrich screen reader interactions, please activate Accessibility in Grammarl…"
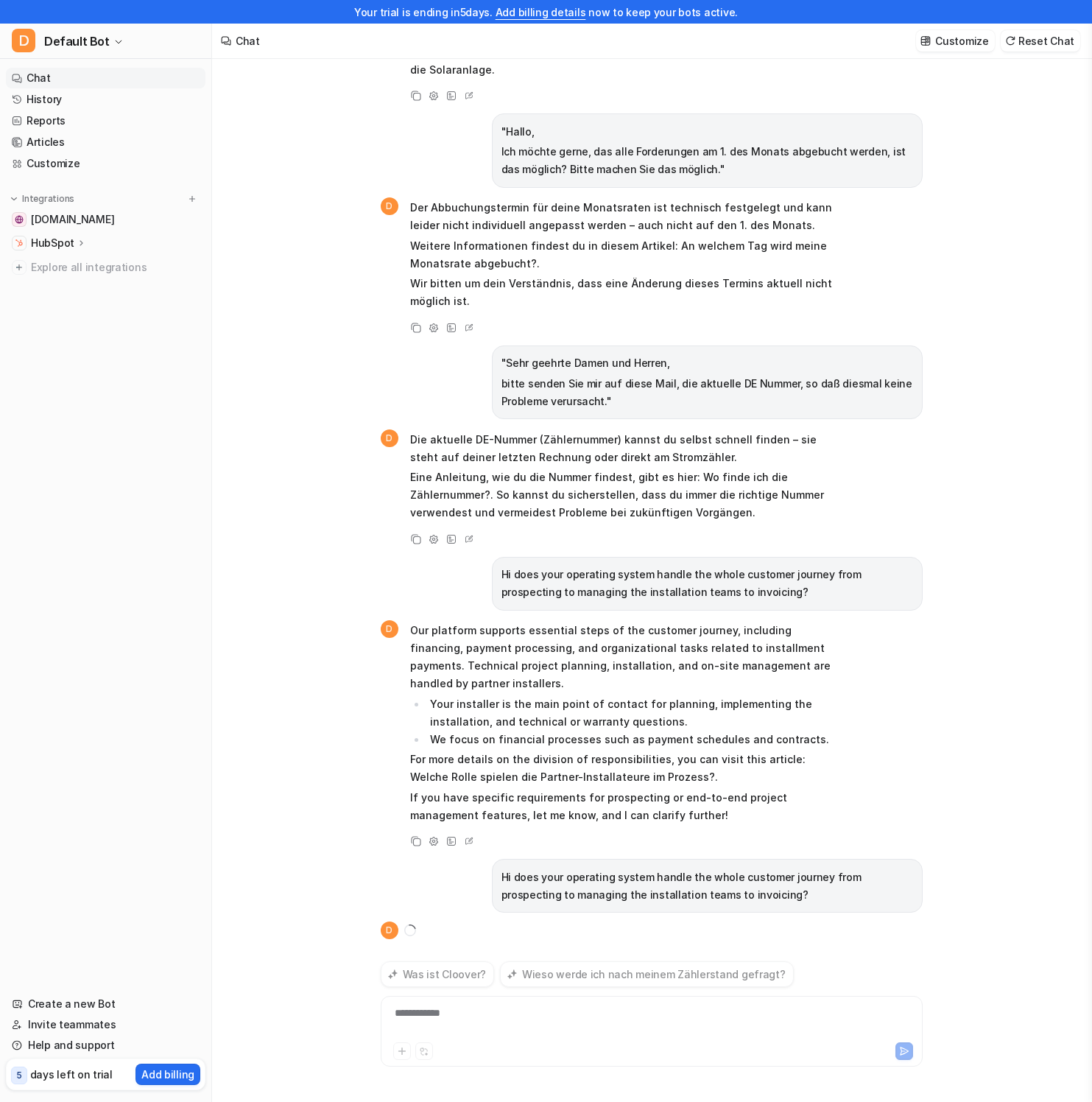
click at [733, 703] on li "Your installer is the main point of contact for planning, implementing the inst…" at bounding box center [634, 713] width 415 height 35
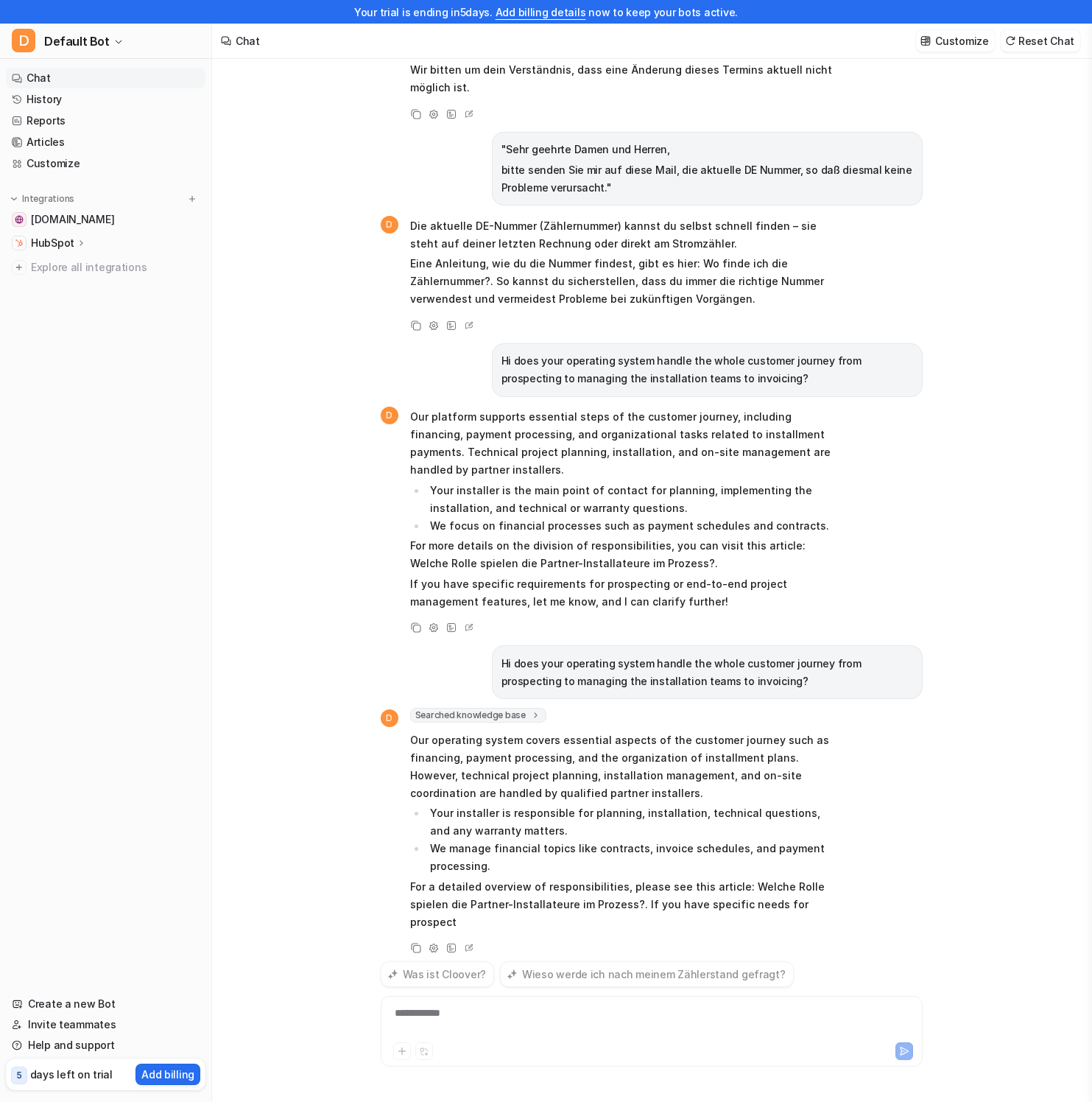
scroll to position [471, 0]
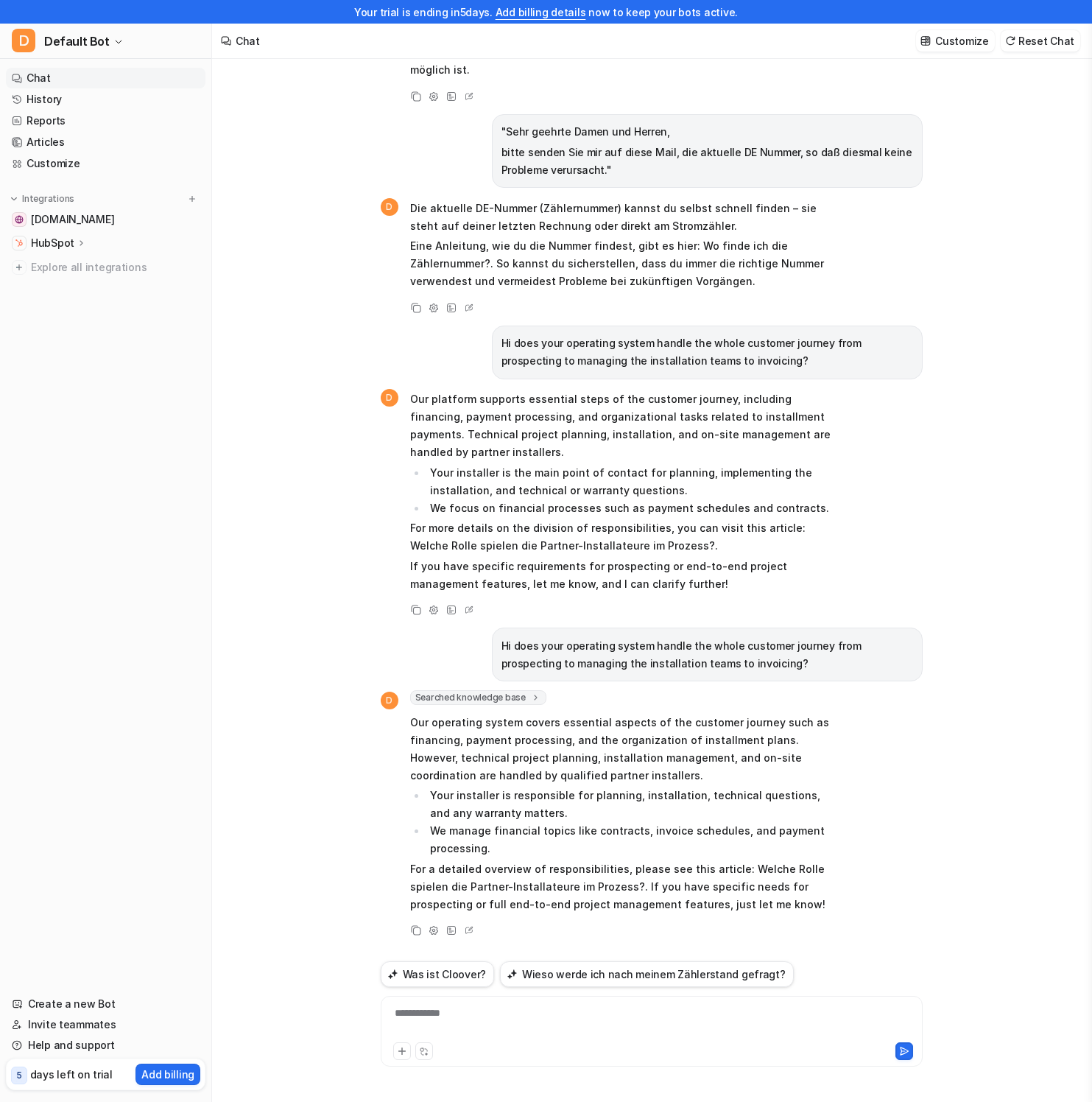
click at [540, 743] on p "Our operating system covers essential aspects of the customer journey such as f…" at bounding box center [625, 749] width 430 height 70
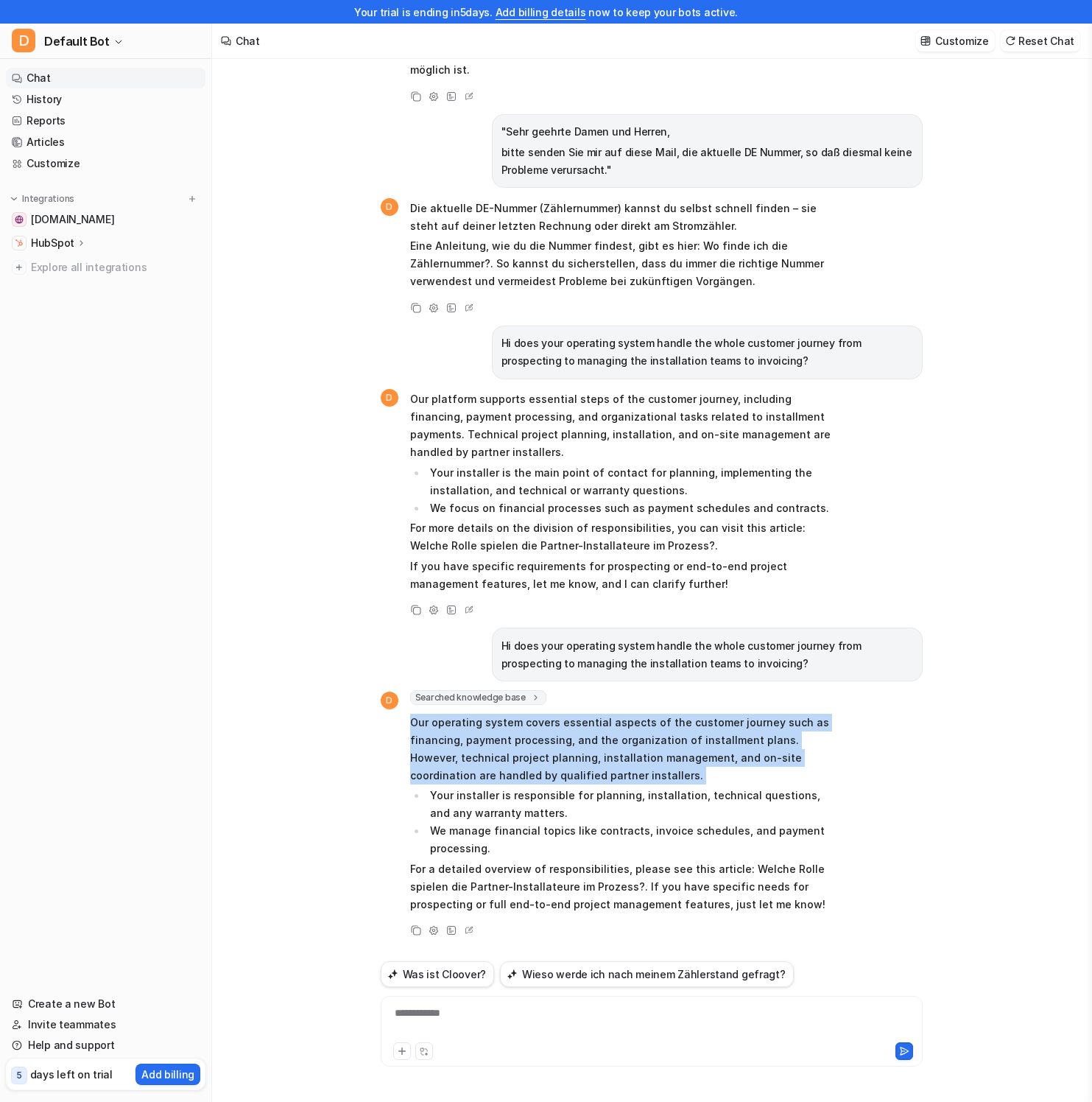
click at [540, 743] on p "Our operating system covers essential aspects of the customer journey such as f…" at bounding box center [625, 749] width 430 height 70
click at [580, 746] on p "Our operating system covers essential aspects of the customer journey such as f…" at bounding box center [625, 749] width 430 height 70
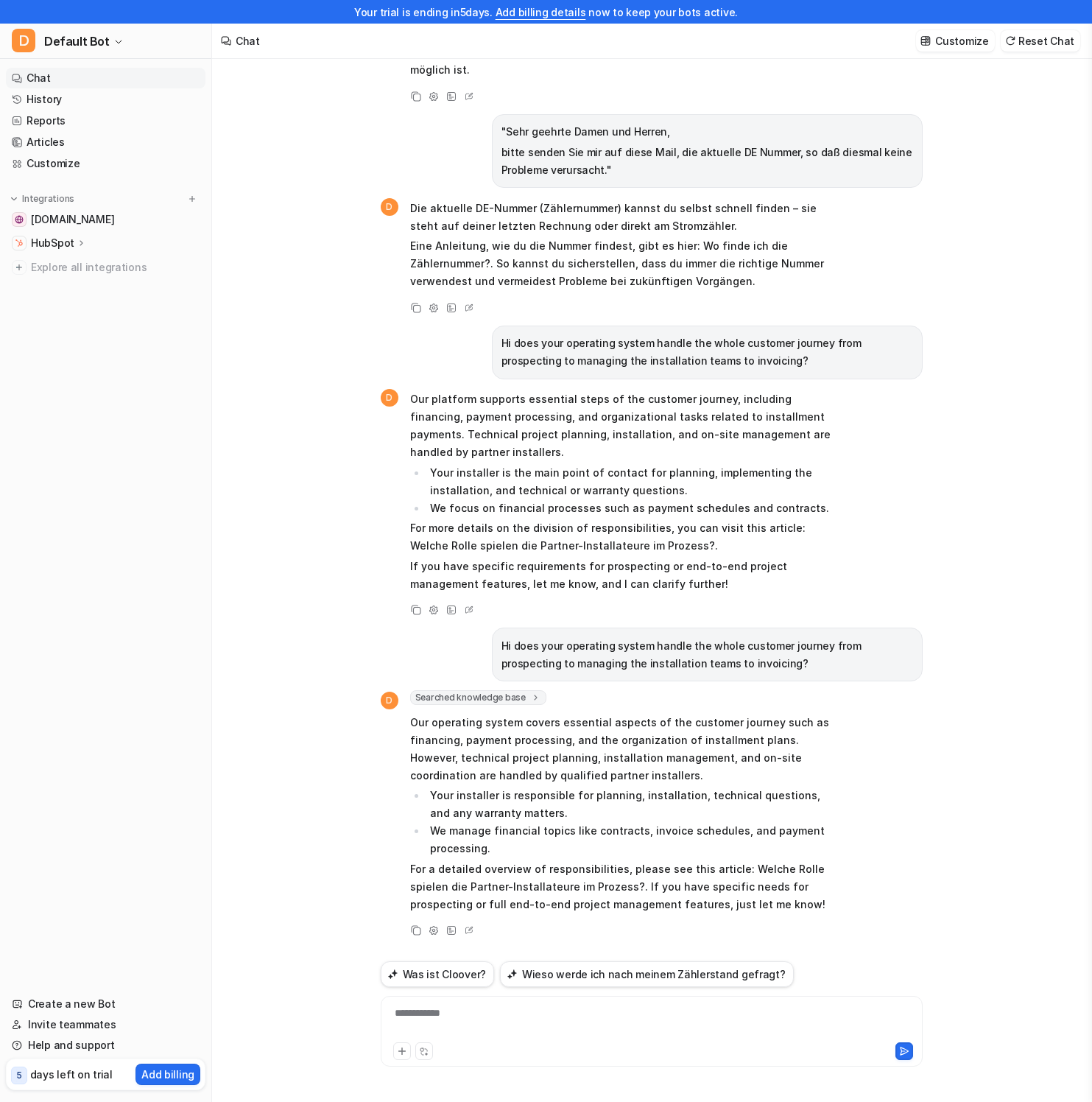
click at [583, 723] on p "Our operating system covers essential aspects of the customer journey such as f…" at bounding box center [625, 749] width 430 height 70
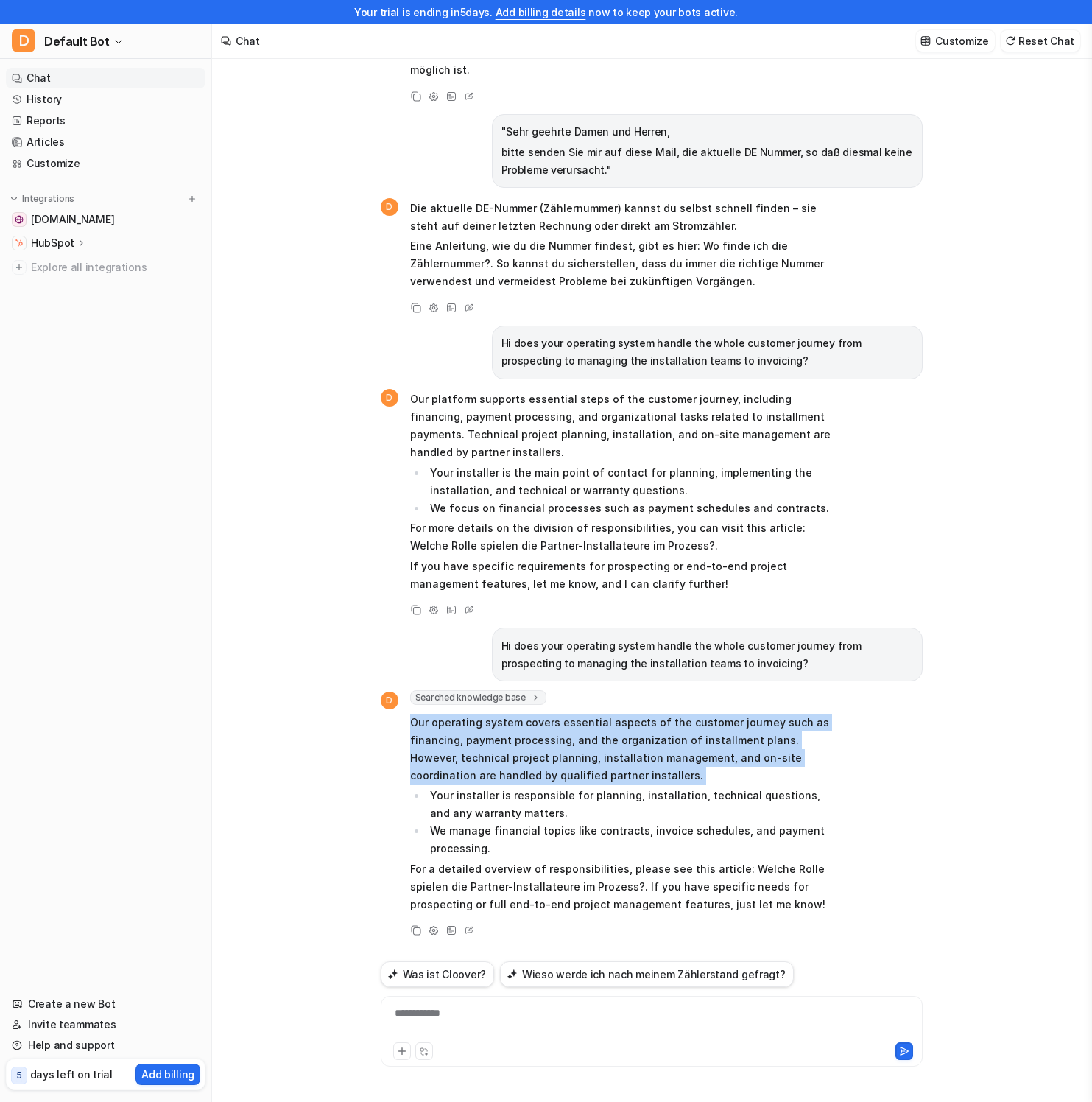
click at [583, 723] on p "Our operating system covers essential aspects of the customer journey such as f…" at bounding box center [625, 749] width 430 height 70
click at [686, 728] on p "Our operating system covers essential aspects of the customer journey such as f…" at bounding box center [625, 749] width 430 height 70
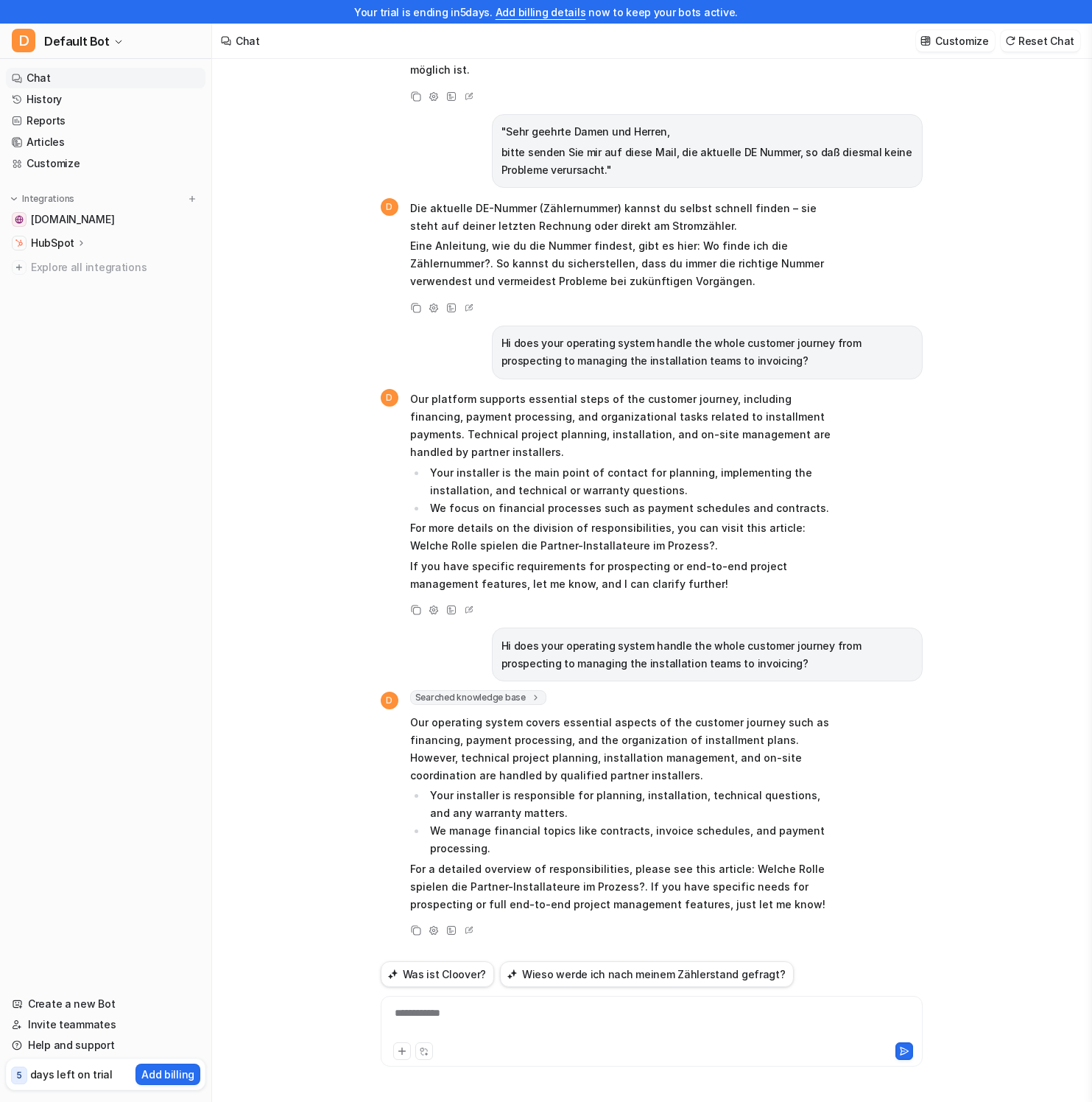
click at [544, 1014] on div "**********" at bounding box center [652, 1022] width 534 height 34
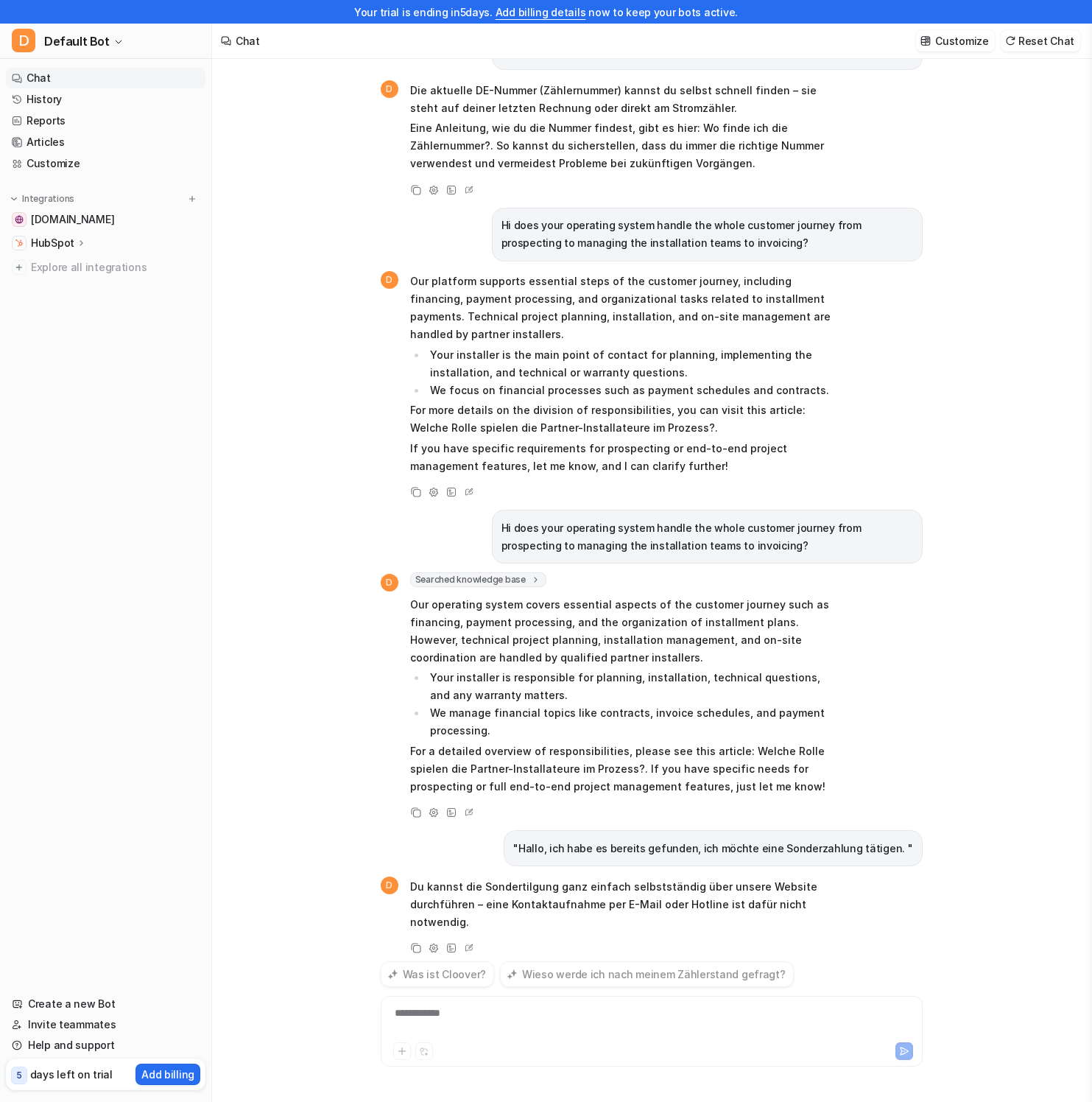
scroll to position [609, 0]
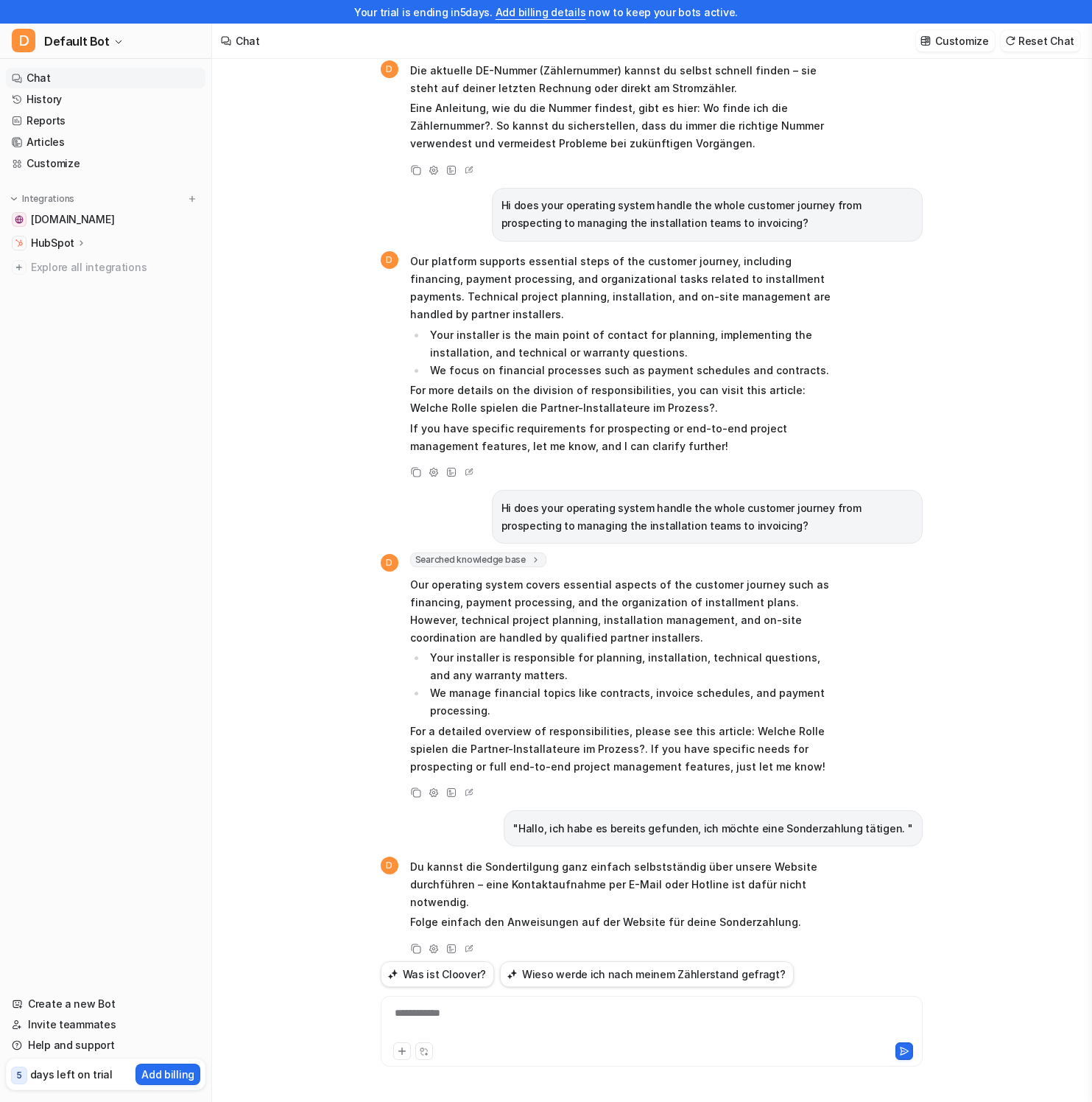
click at [707, 662] on li "Your installer is responsible for planning, installation, technical questions, …" at bounding box center [634, 666] width 415 height 35
click at [582, 1012] on div "**********" at bounding box center [652, 1022] width 534 height 34
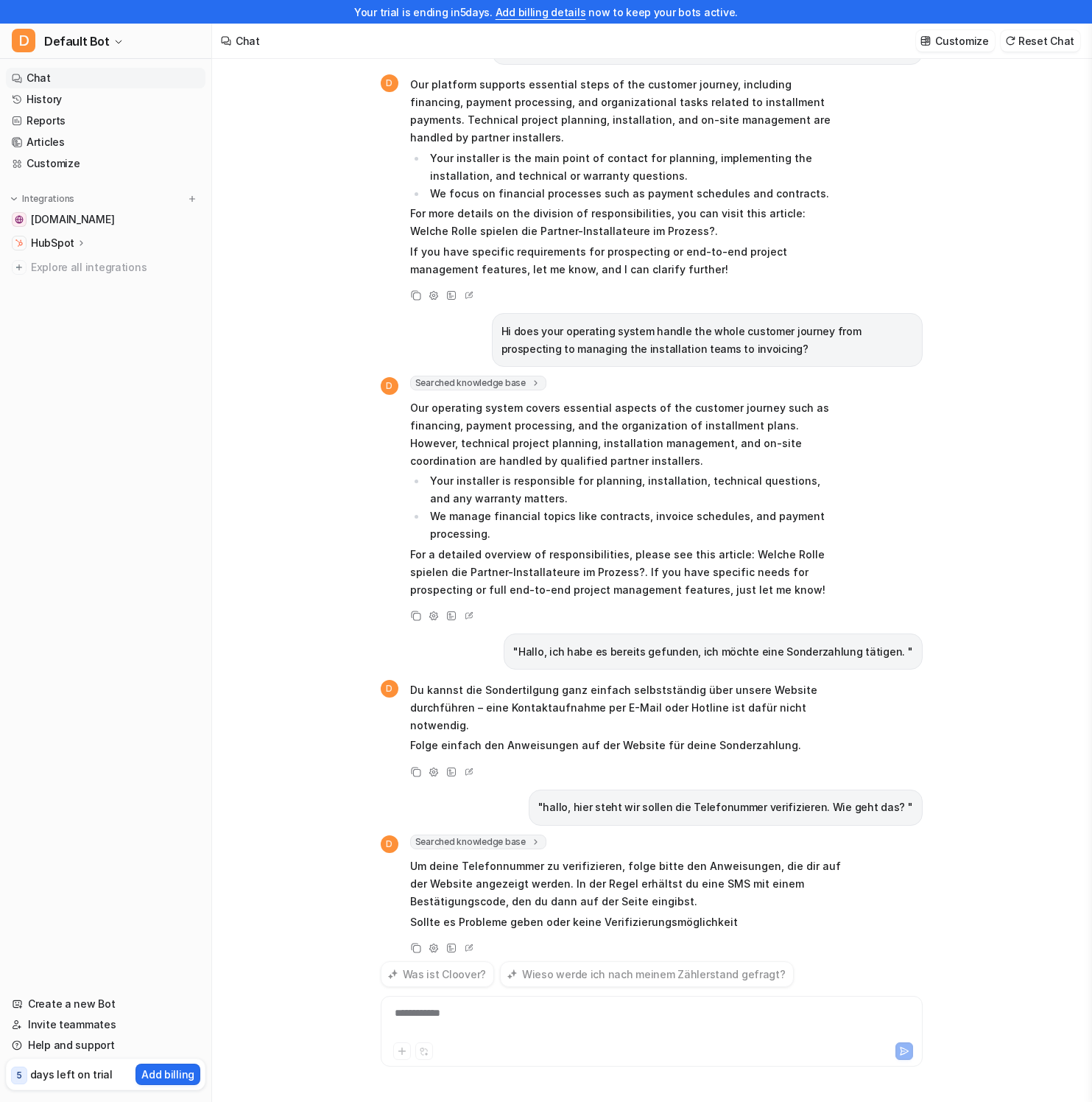
scroll to position [803, 0]
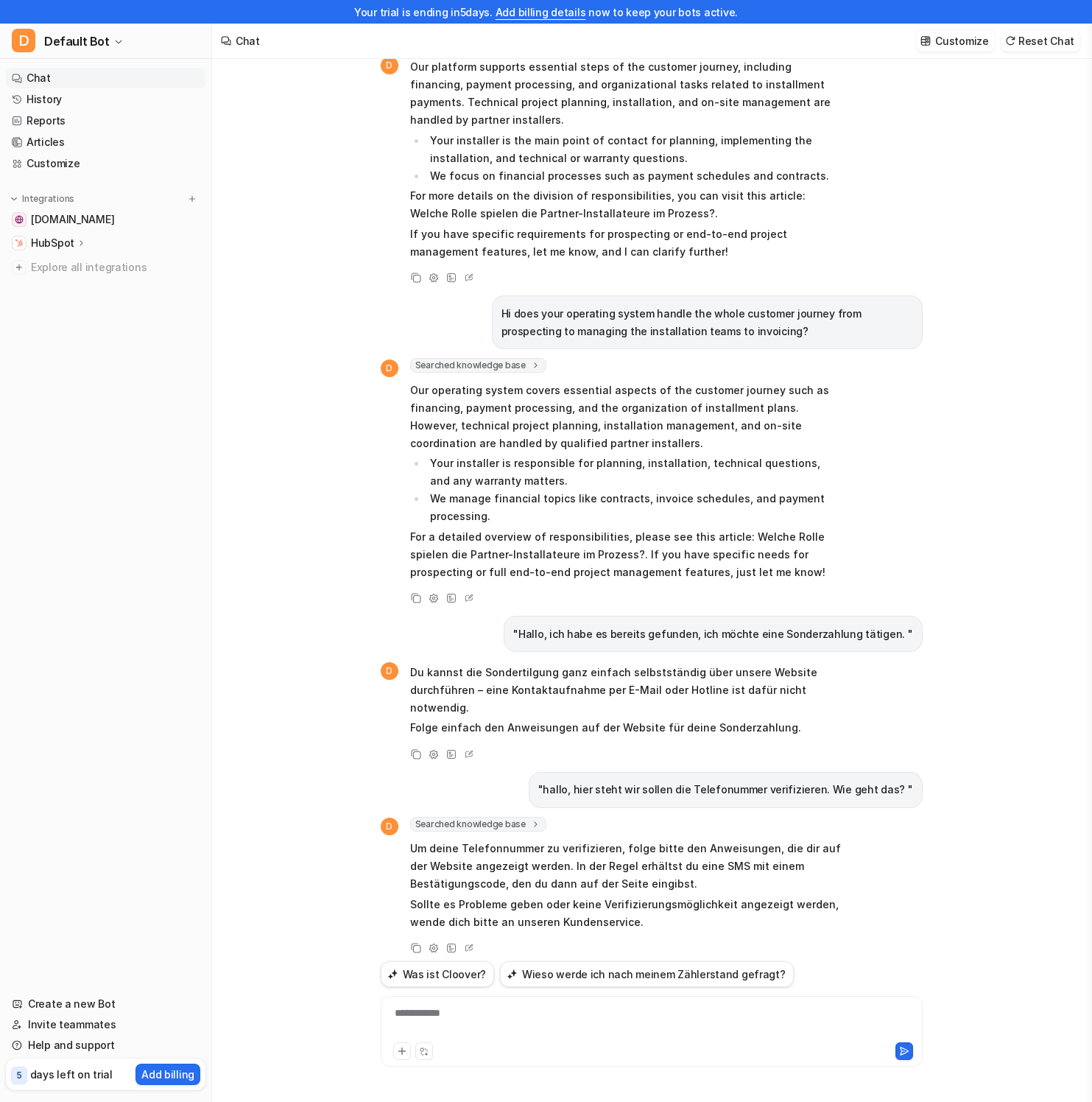
click at [608, 855] on p "Um deine Telefonnummer zu verifizieren, folge bitte den Anweisungen, die dir au…" at bounding box center [625, 865] width 430 height 53
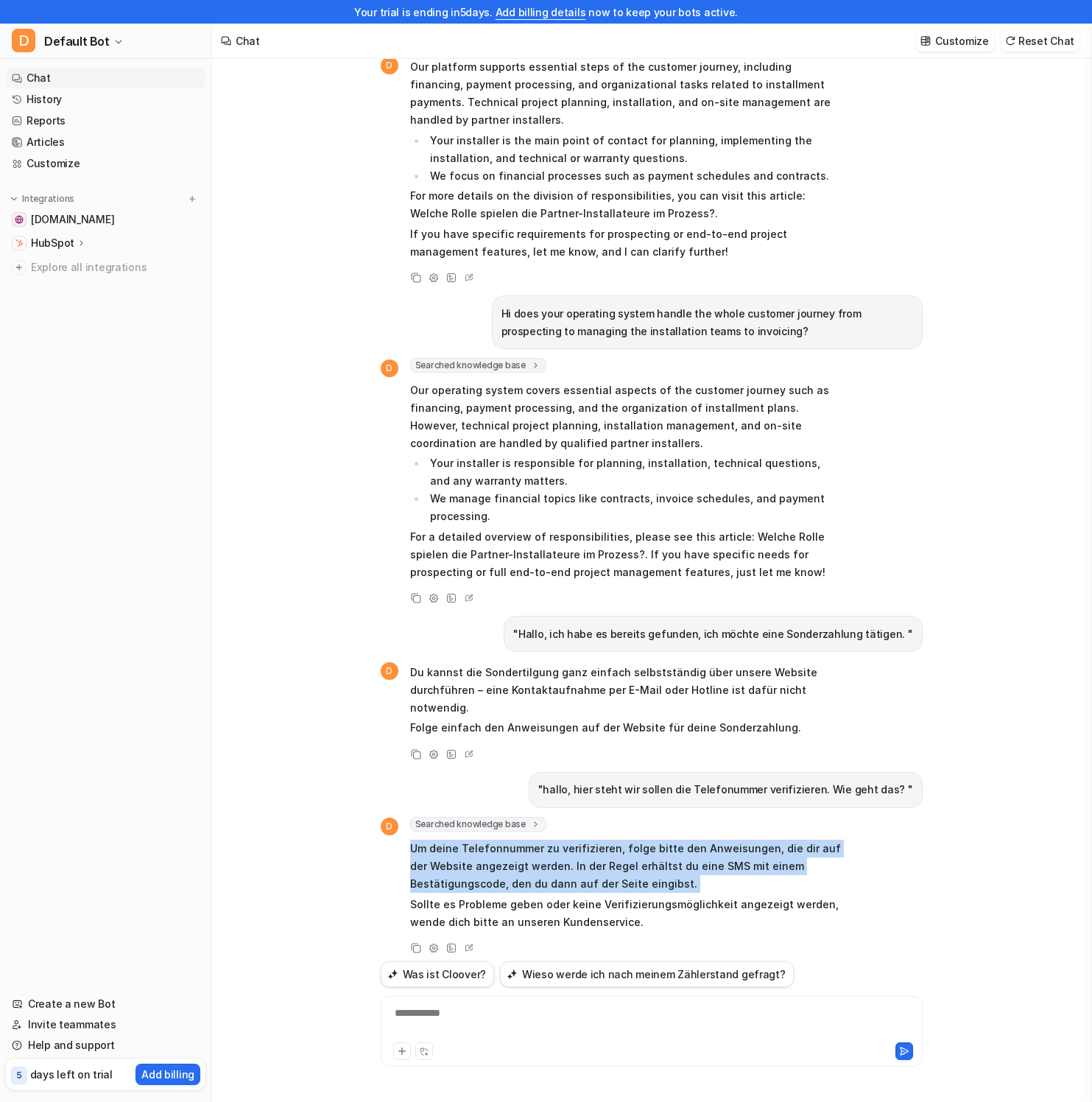
click at [608, 855] on p "Um deine Telefonnummer zu verifizieren, folge bitte den Anweisungen, die dir au…" at bounding box center [625, 865] width 430 height 53
click at [607, 867] on p "Um deine Telefonnummer zu verifizieren, folge bitte den Anweisungen, die dir au…" at bounding box center [625, 865] width 430 height 53
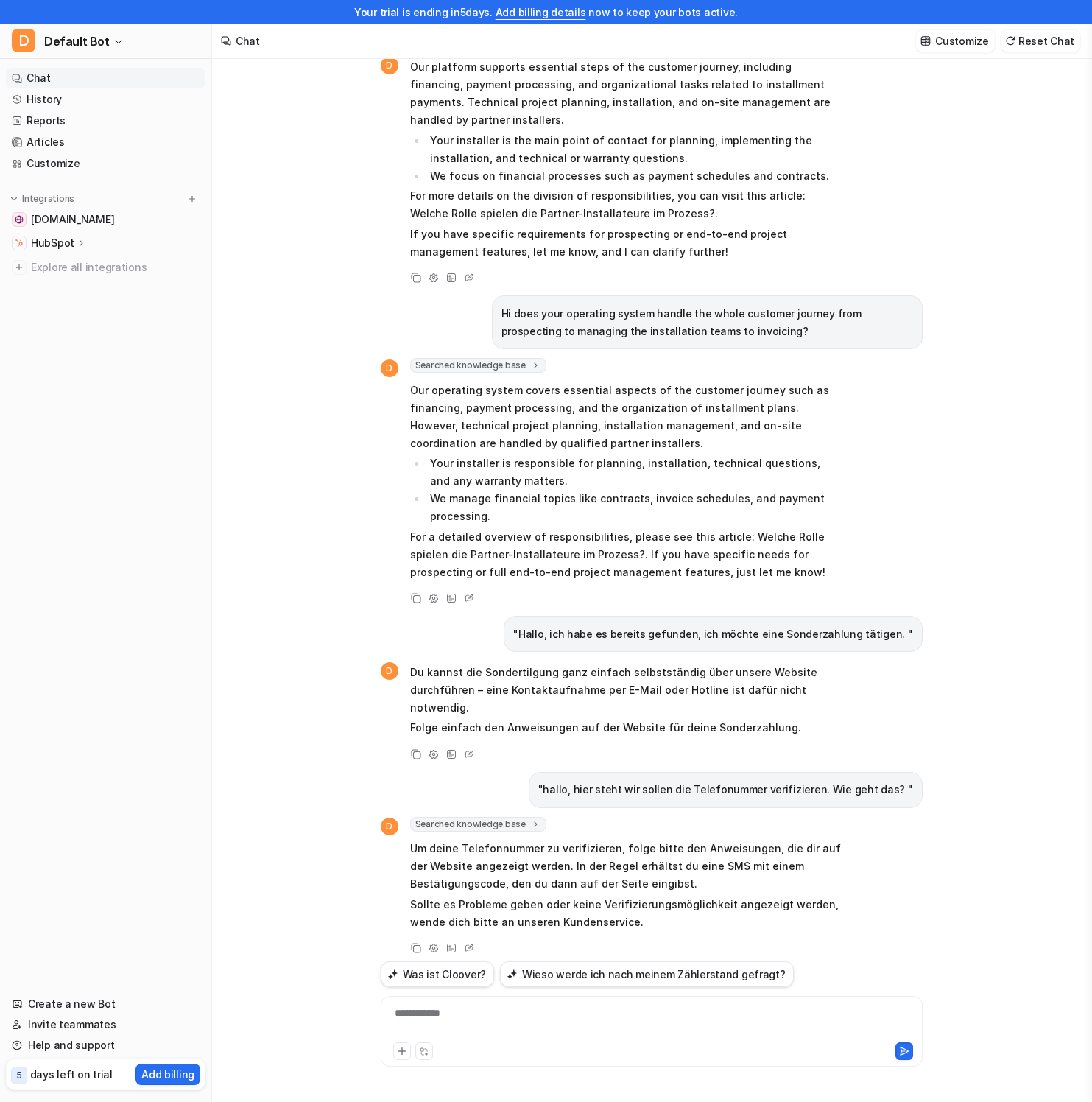
click at [471, 851] on p "Um deine Telefonnummer zu verifizieren, folge bitte den Anweisungen, die dir au…" at bounding box center [625, 865] width 430 height 53
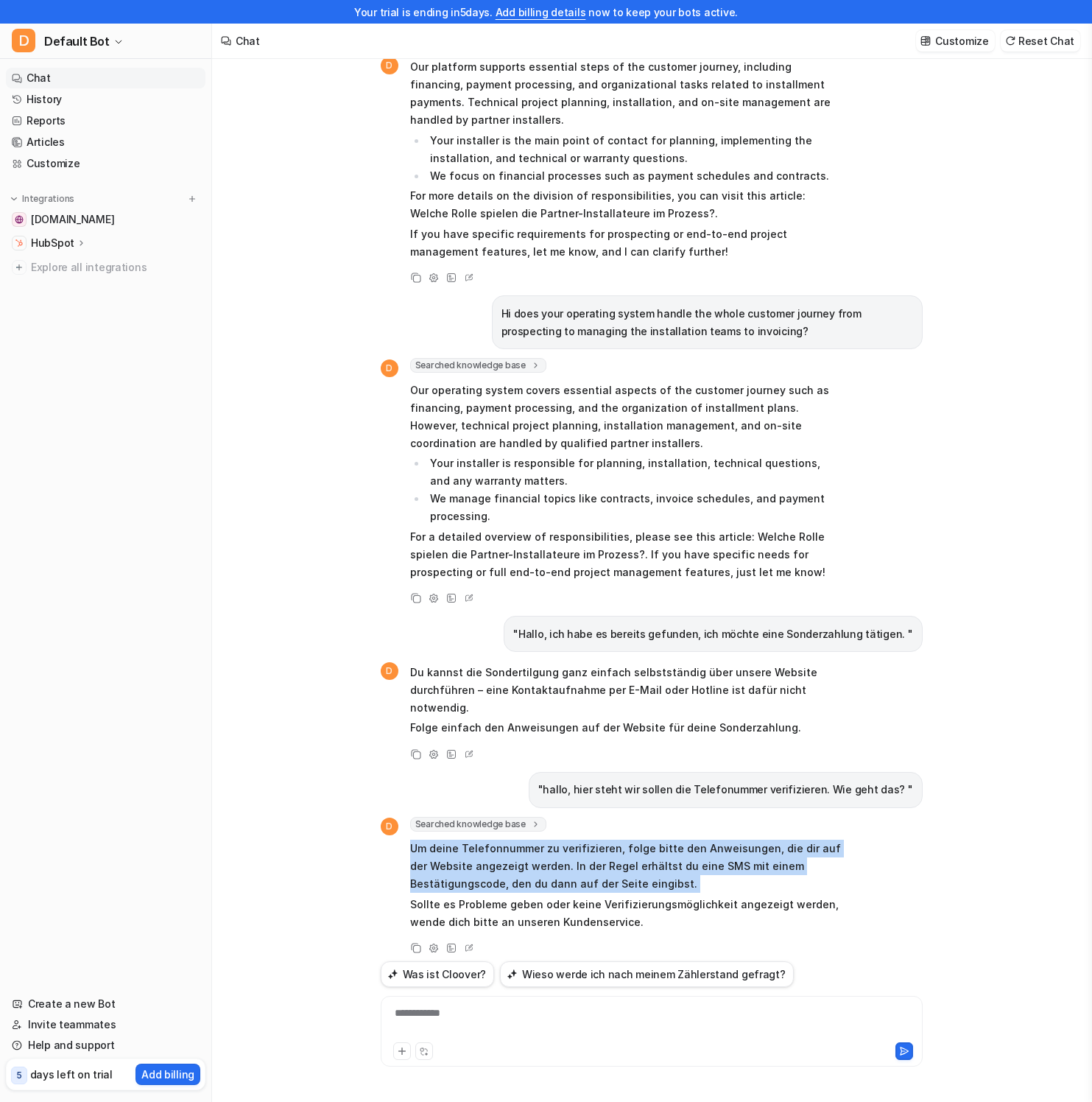
click at [471, 851] on p "Um deine Telefonnummer zu verifizieren, folge bitte den Anweisungen, die dir au…" at bounding box center [625, 865] width 430 height 53
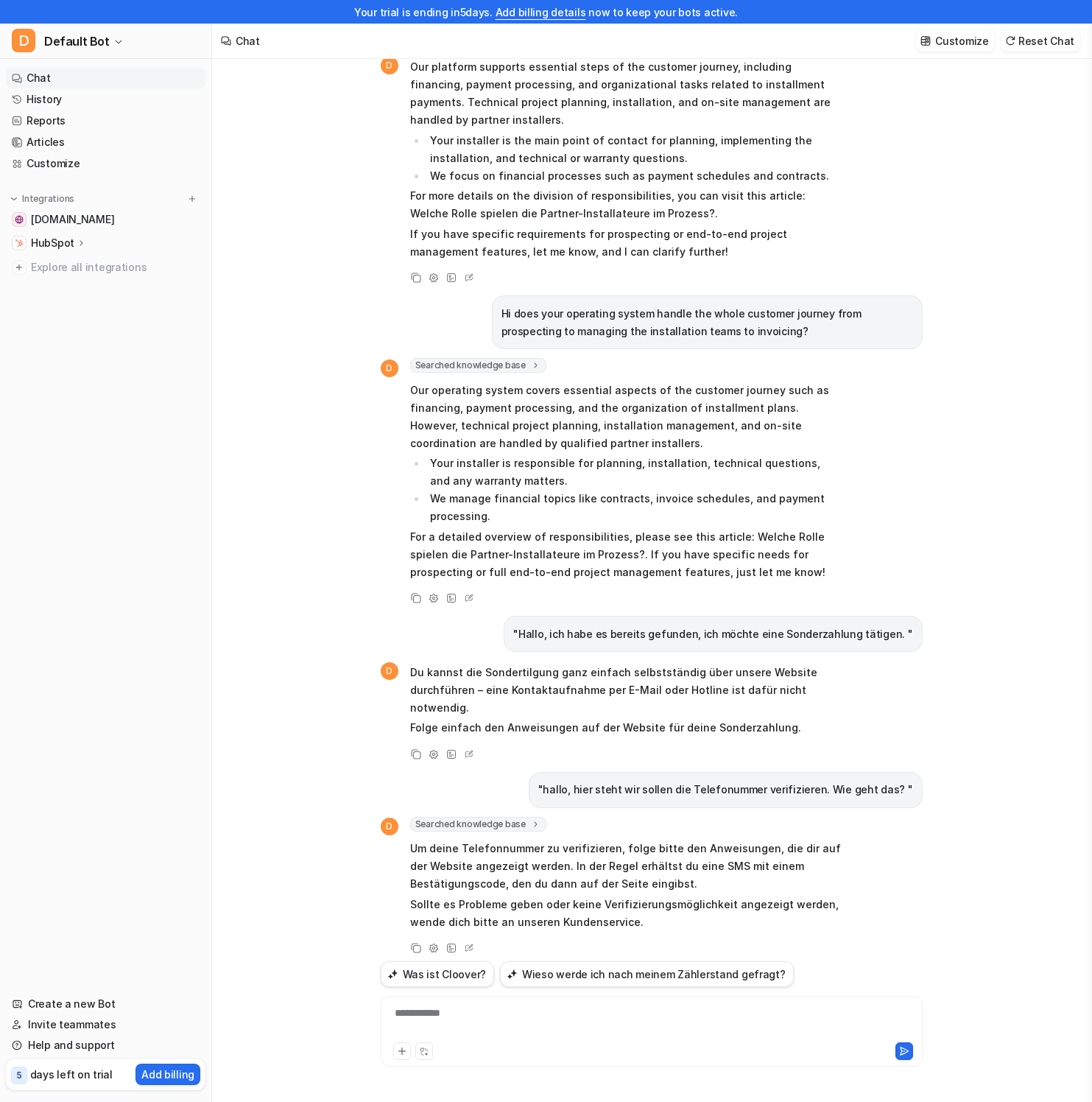
click at [593, 849] on p "Um deine Telefonnummer zu verifizieren, folge bitte den Anweisungen, die dir au…" at bounding box center [625, 865] width 430 height 53
click at [588, 859] on p "Um deine Telefonnummer zu verifizieren, folge bitte den Anweisungen, die dir au…" at bounding box center [625, 865] width 430 height 53
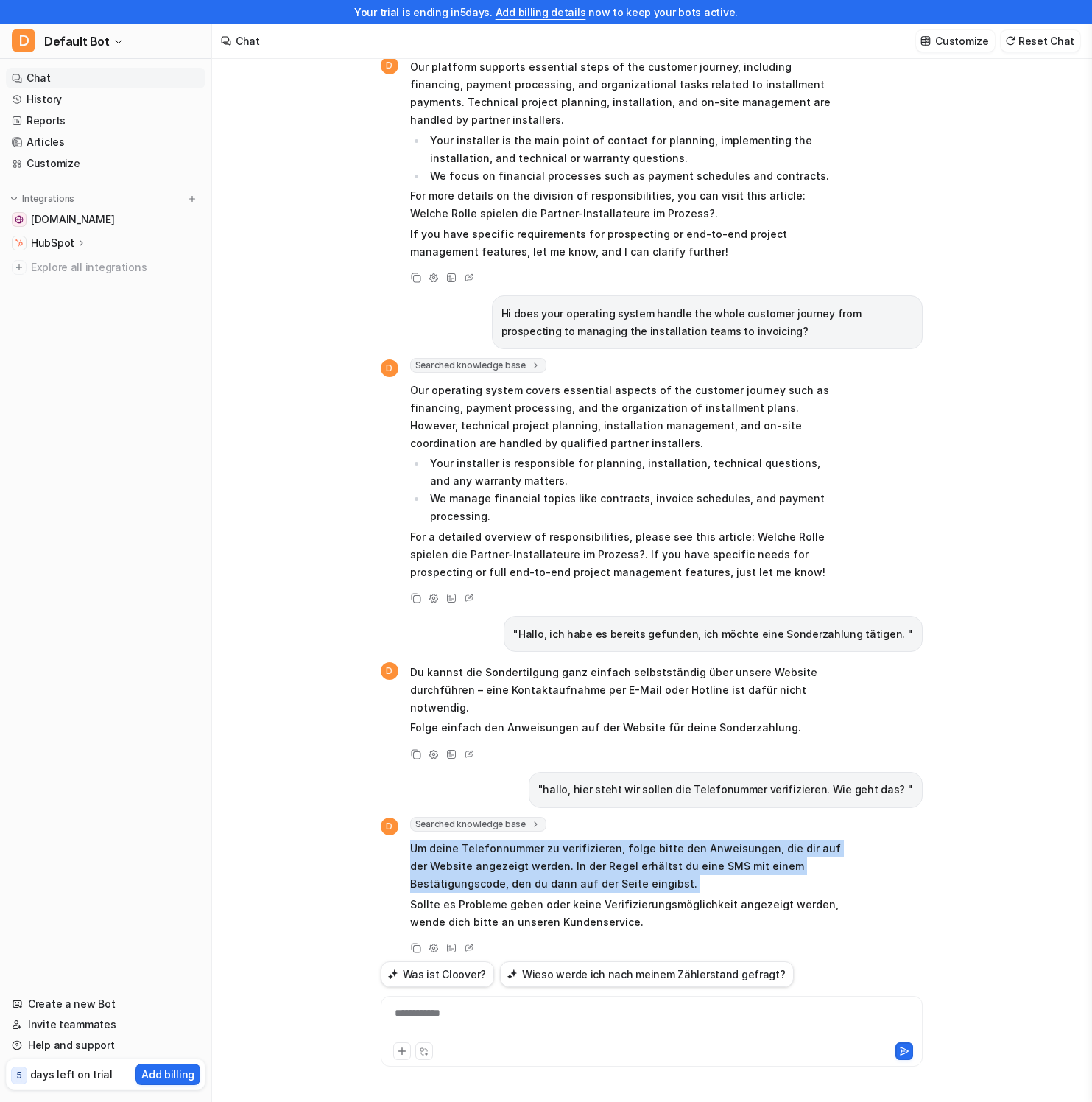
click at [588, 859] on p "Um deine Telefonnummer zu verifizieren, folge bitte den Anweisungen, die dir au…" at bounding box center [625, 865] width 430 height 53
click at [529, 849] on p "Um deine Telefonnummer zu verifizieren, folge bitte den Anweisungen, die dir au…" at bounding box center [625, 865] width 430 height 53
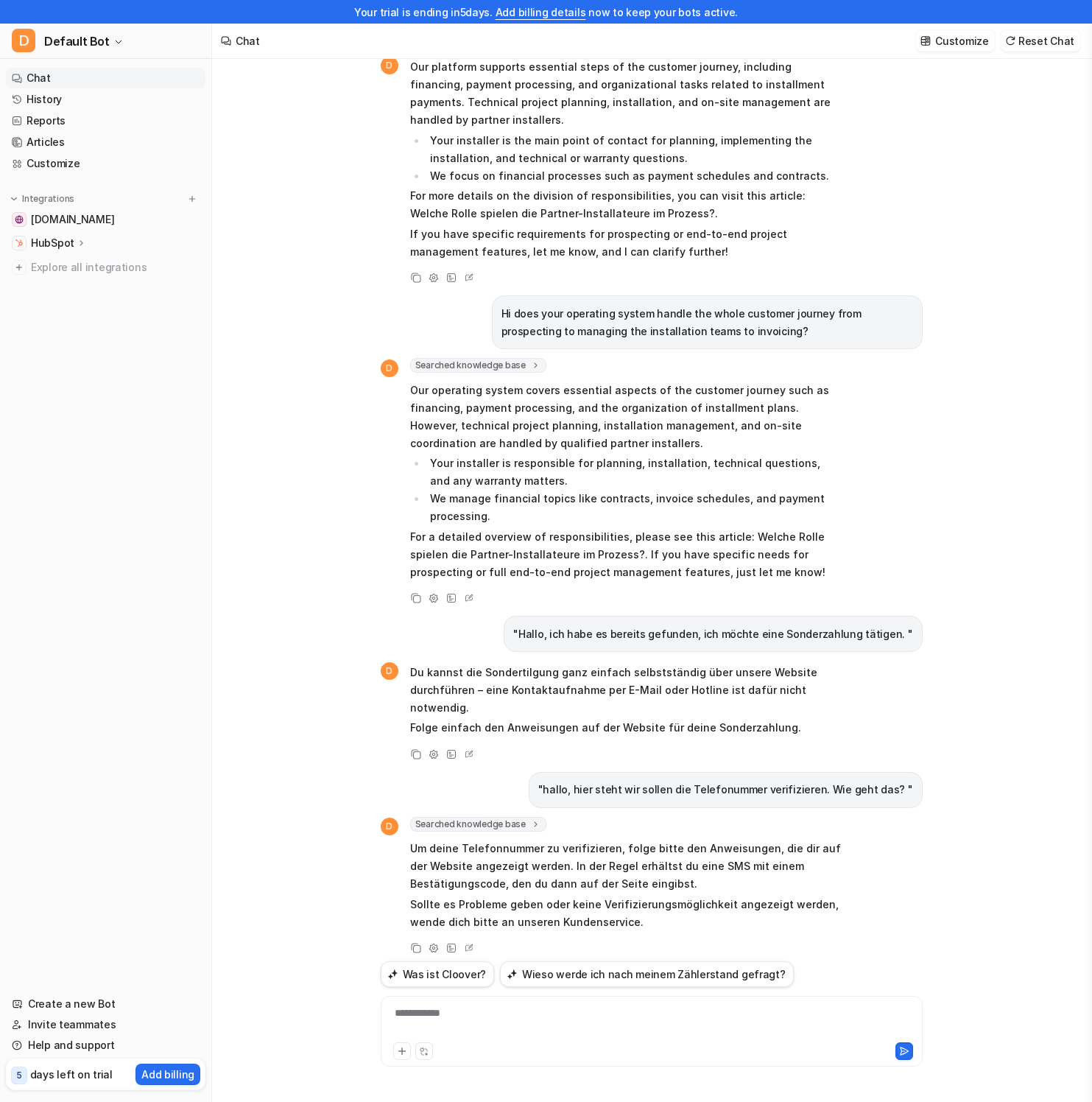
click at [495, 860] on p "Um deine Telefonnummer zu verifizieren, folge bitte den Anweisungen, die dir au…" at bounding box center [625, 865] width 430 height 53
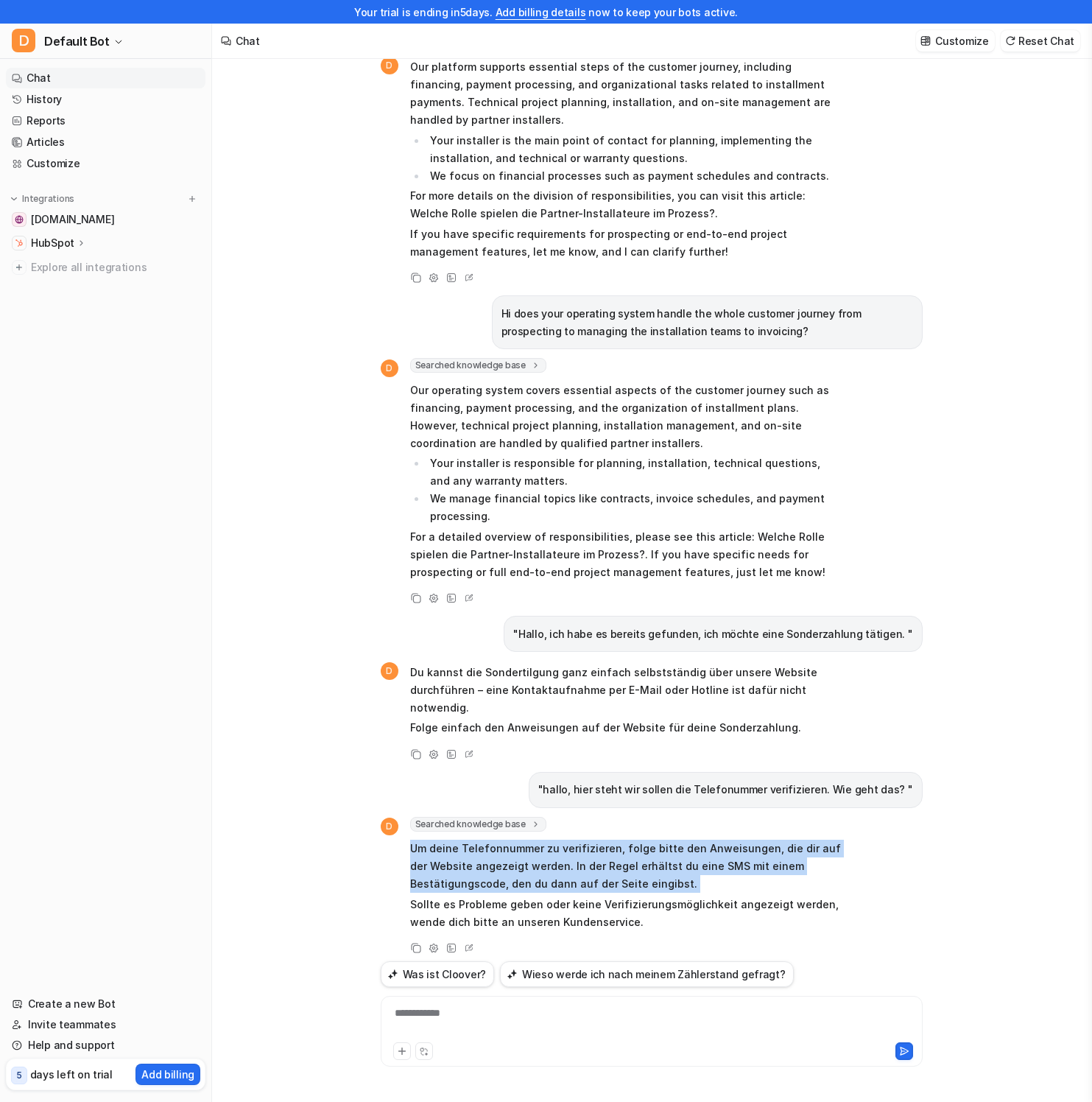
click at [495, 860] on p "Um deine Telefonnummer zu verifizieren, folge bitte den Anweisungen, die dir au…" at bounding box center [625, 865] width 430 height 53
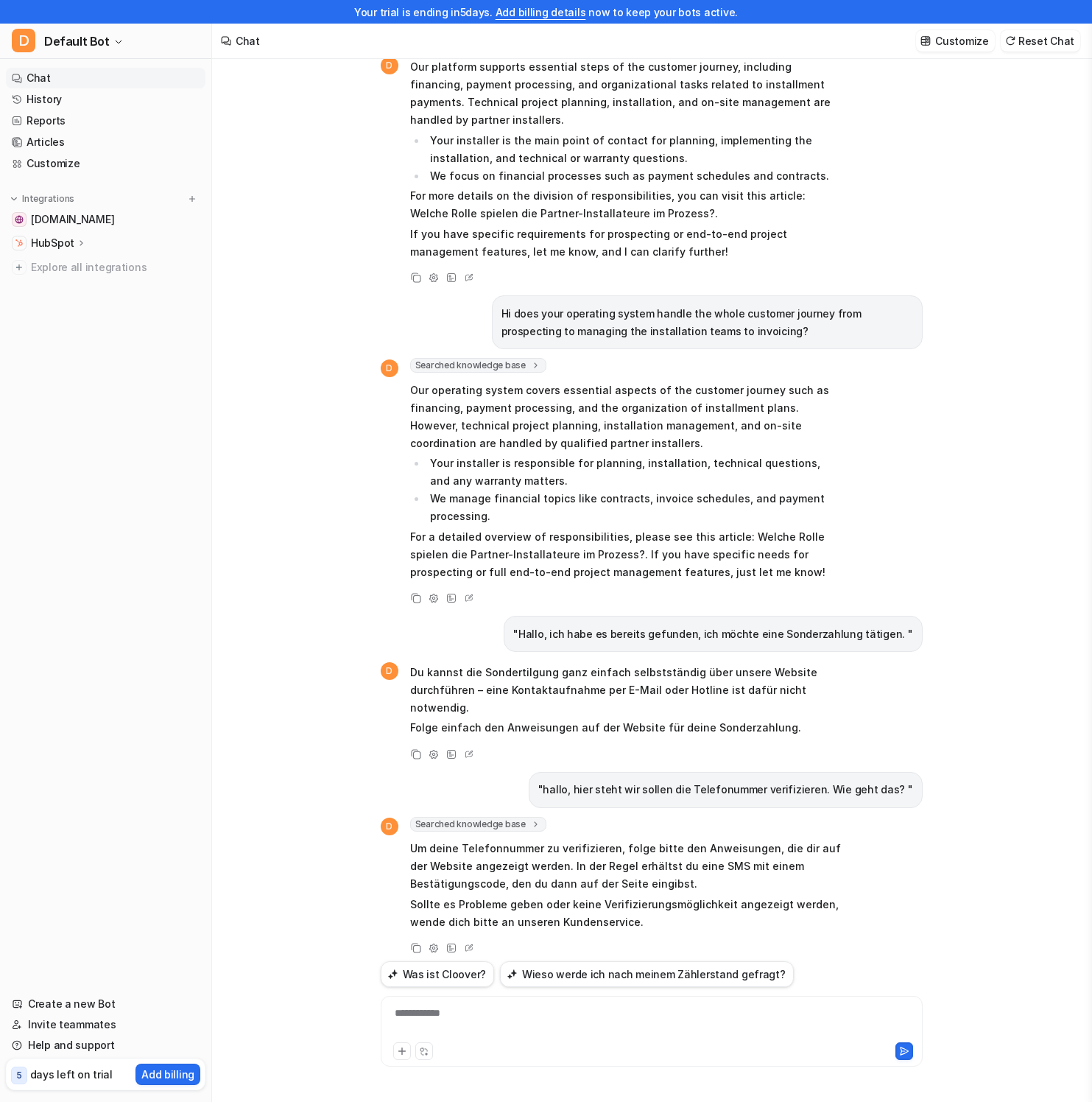
click at [653, 817] on div "Searched knowledge base search_queries : [ "Telefonnummer verifizieren", "Wie f…" at bounding box center [625, 824] width 430 height 15
click at [616, 1008] on div "To enrich screen reader interactions, please activate Accessibility in Grammarl…" at bounding box center [652, 1022] width 534 height 34
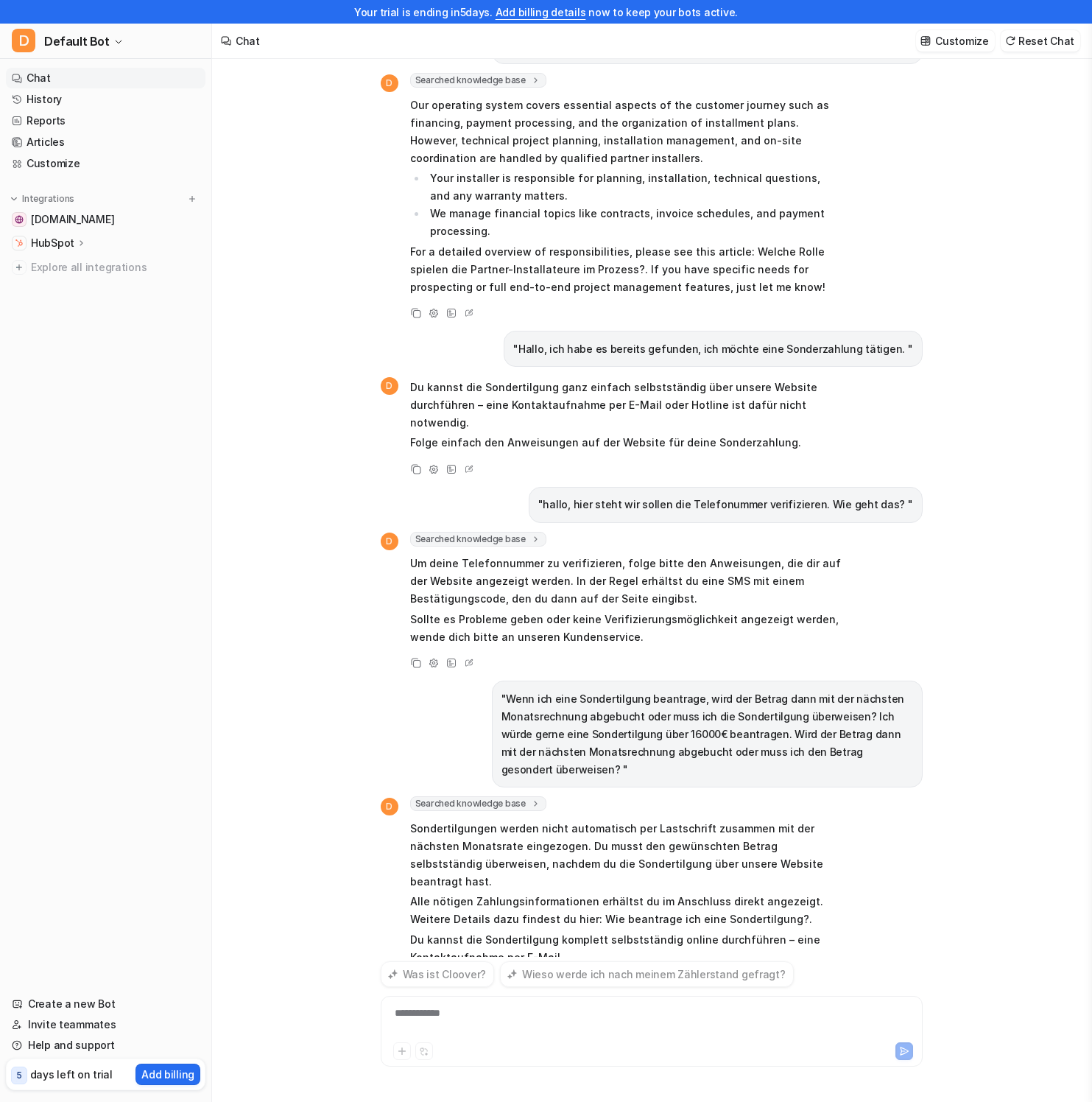
scroll to position [1106, 0]
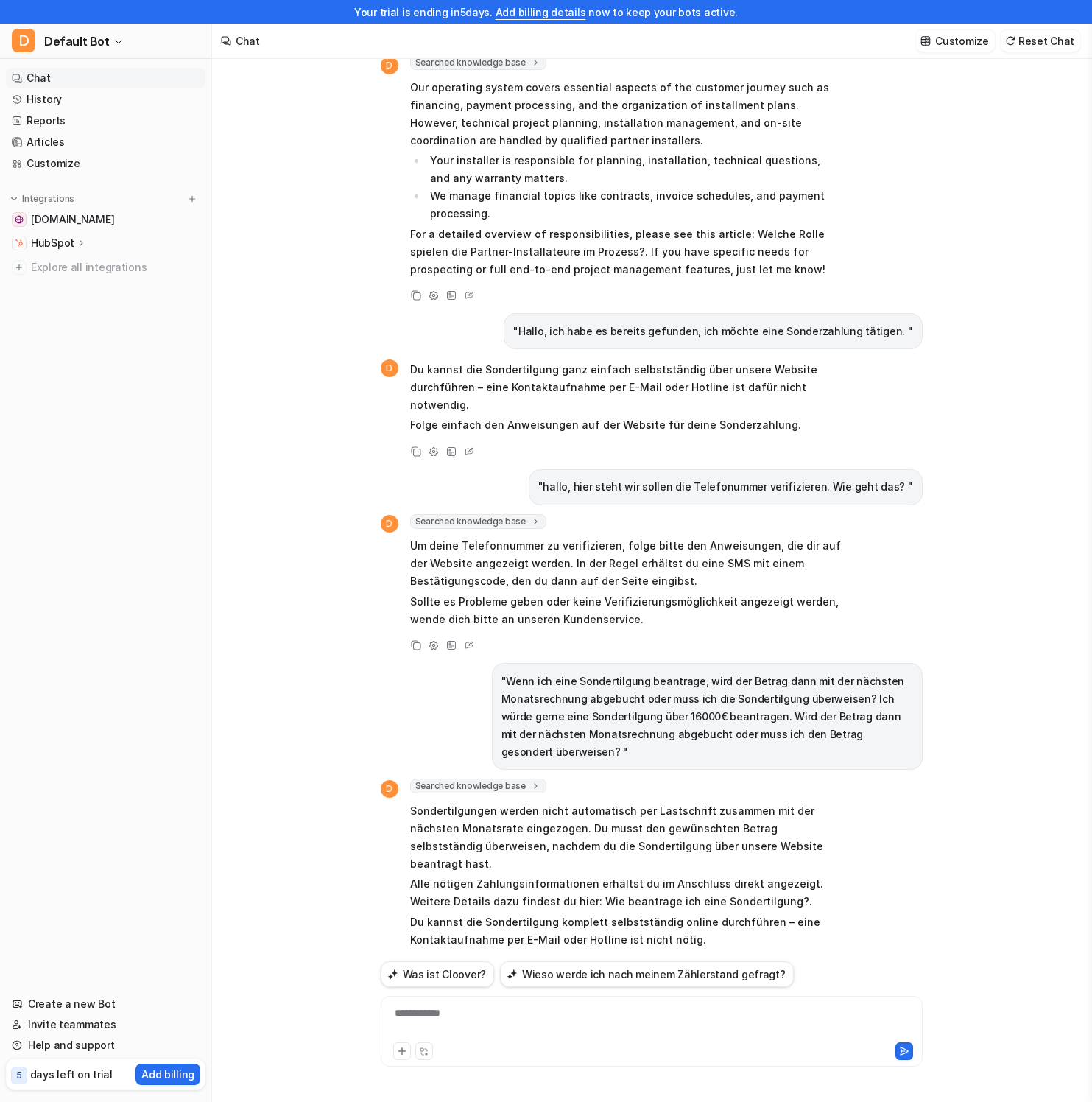
click at [643, 835] on p "Sondertilgungen werden nicht automatisch per Lastschrift zusammen mit der nächs…" at bounding box center [625, 837] width 430 height 70
click at [762, 875] on p "Alle nötigen Zahlungsinformationen erhältst du im Anschluss direkt angezeigt. W…" at bounding box center [625, 892] width 430 height 35
click at [670, 803] on p "Sondertilgungen werden nicht automatisch per Lastschrift zusammen mit der nächs…" at bounding box center [625, 837] width 430 height 70
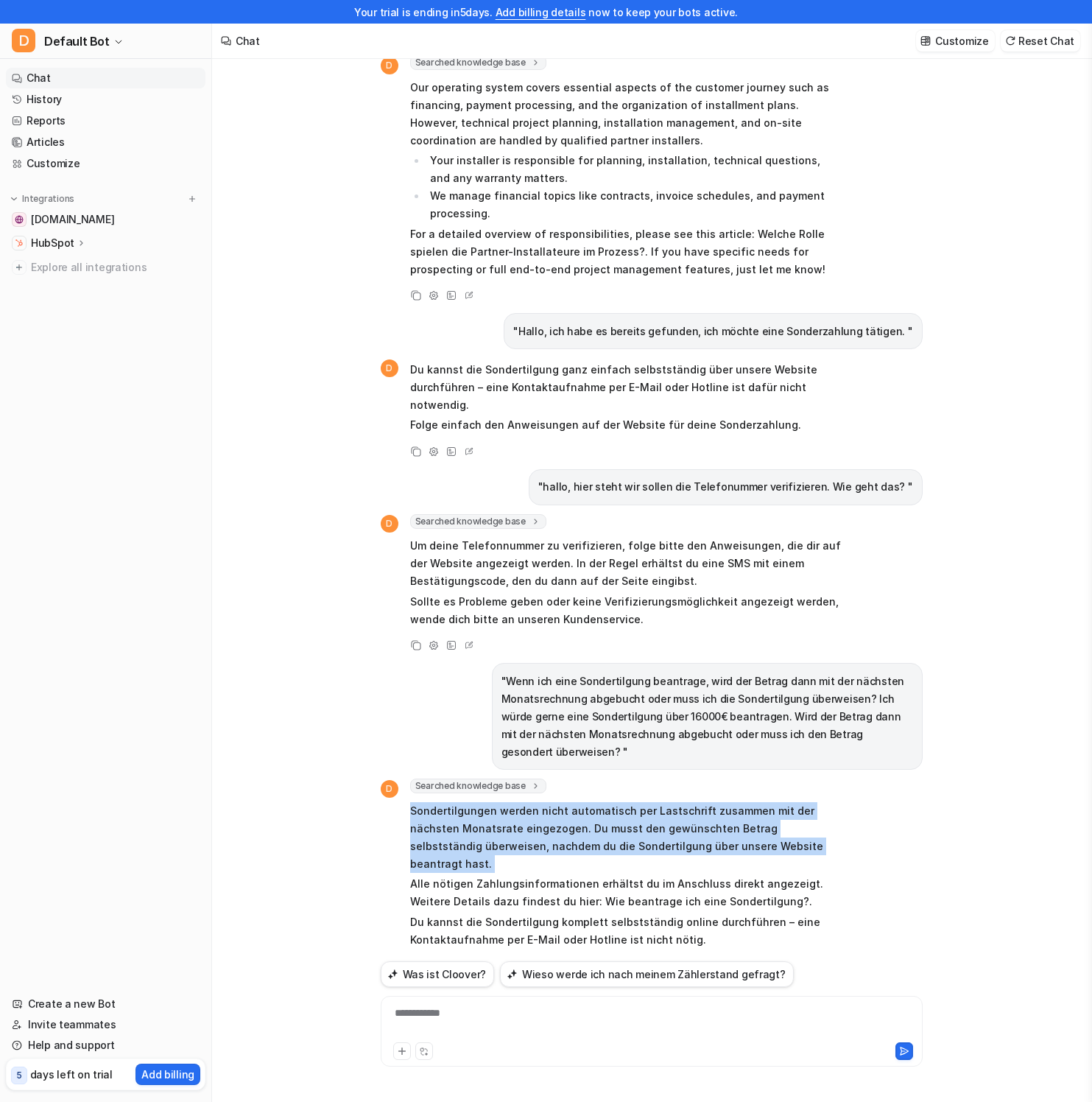
click at [670, 803] on p "Sondertilgungen werden nicht automatisch per Lastschrift zusammen mit der nächs…" at bounding box center [625, 837] width 430 height 70
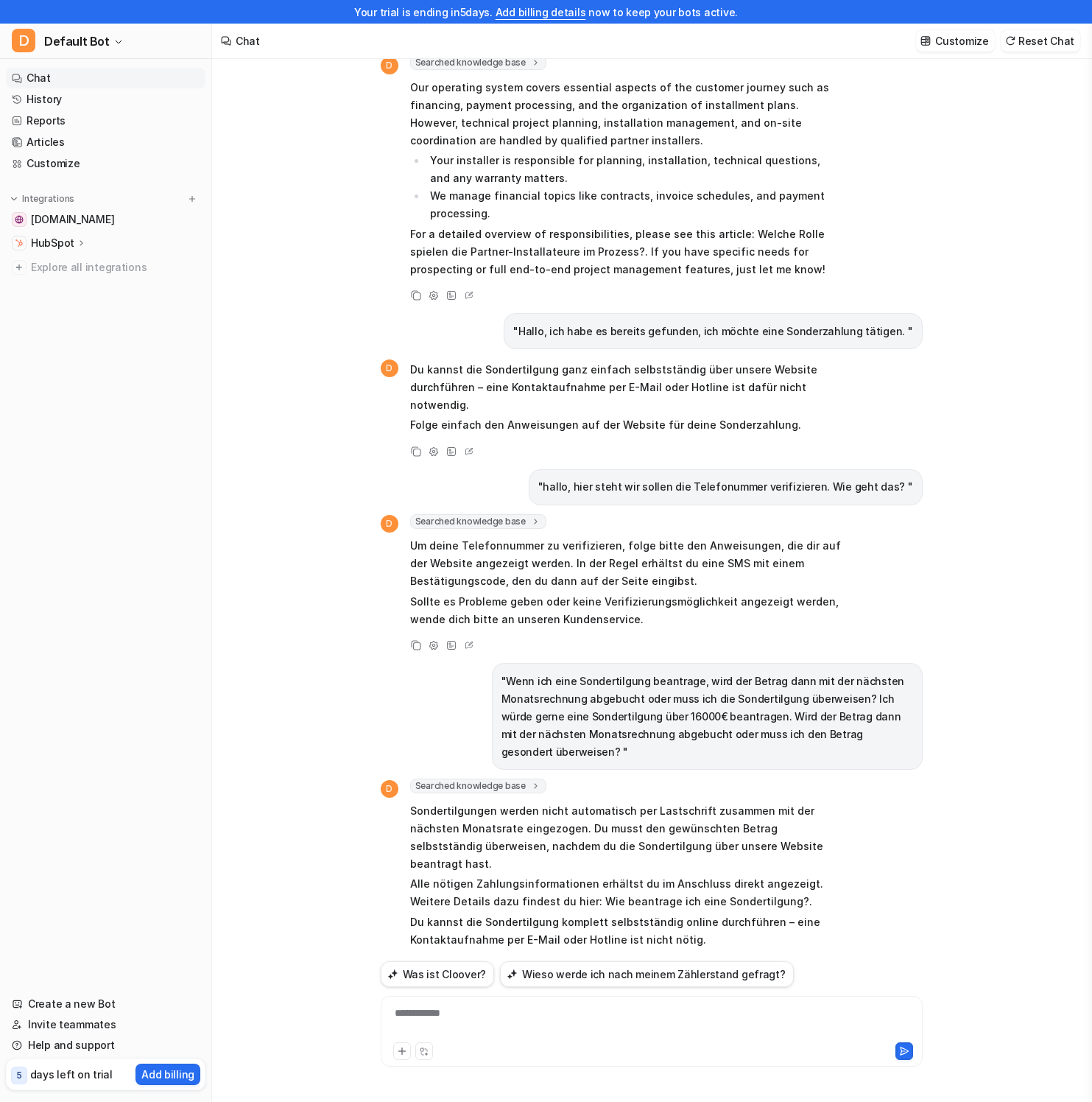
click at [728, 779] on div "Searched knowledge base search_queries : [ "Sondertilgung Ablauf", "Sondertilgu…" at bounding box center [625, 788] width 430 height 18
click at [457, 913] on p "Du kannst die Sondertilgung komplett selbstständig online durchführen – eine Ko…" at bounding box center [625, 931] width 430 height 35
drag, startPoint x: 463, startPoint y: 885, endPoint x: 635, endPoint y: 898, distance: 172.5
click at [604, 913] on p "Du kannst die Sondertilgung komplett selbstständig online durchführen – eine Ko…" at bounding box center [625, 931] width 430 height 35
click at [635, 913] on p "Du kannst die Sondertilgung komplett selbstständig online durchführen – eine Ko…" at bounding box center [625, 931] width 430 height 35
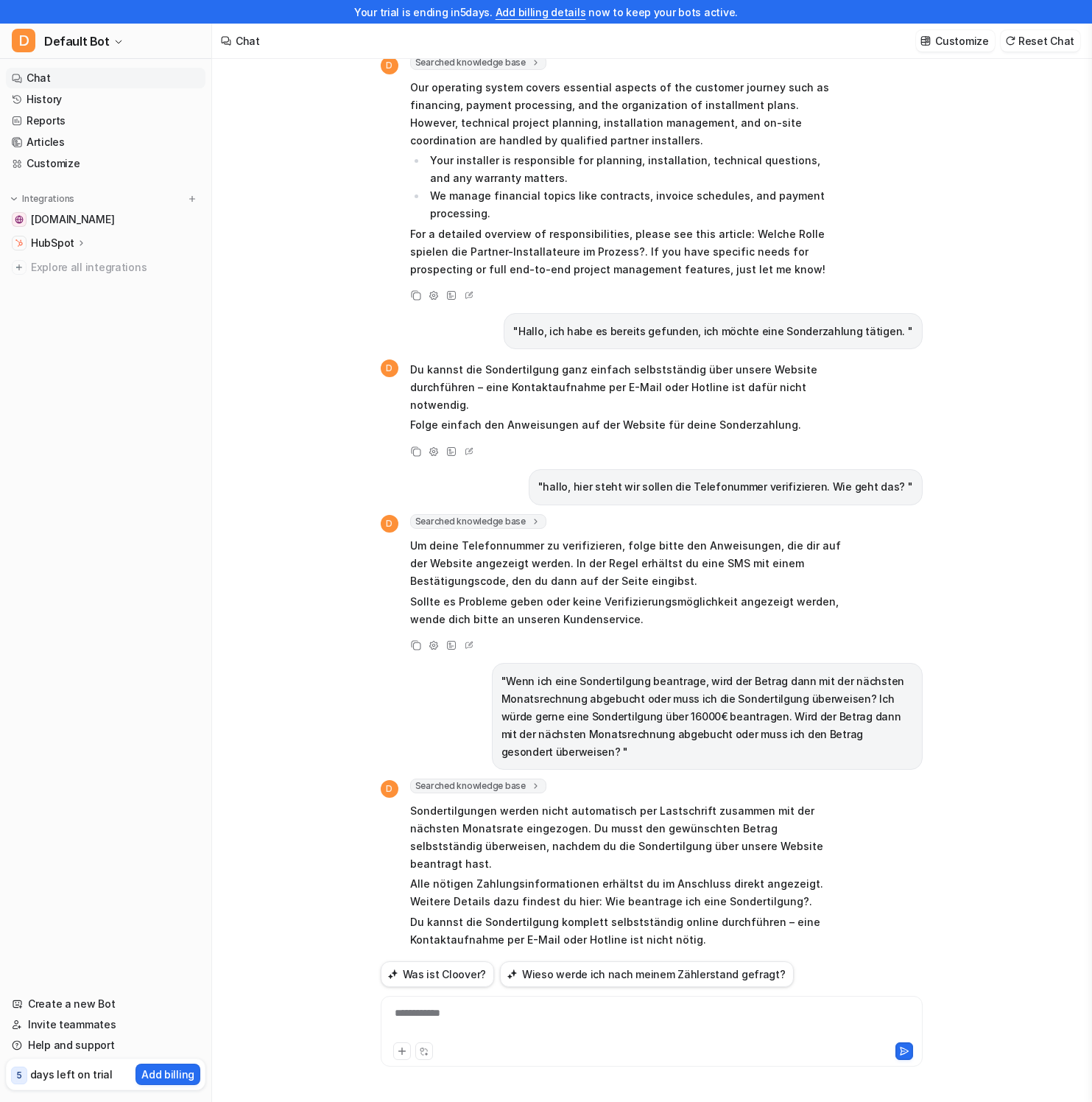
click at [472, 956] on icon at bounding box center [469, 966] width 15 height 19
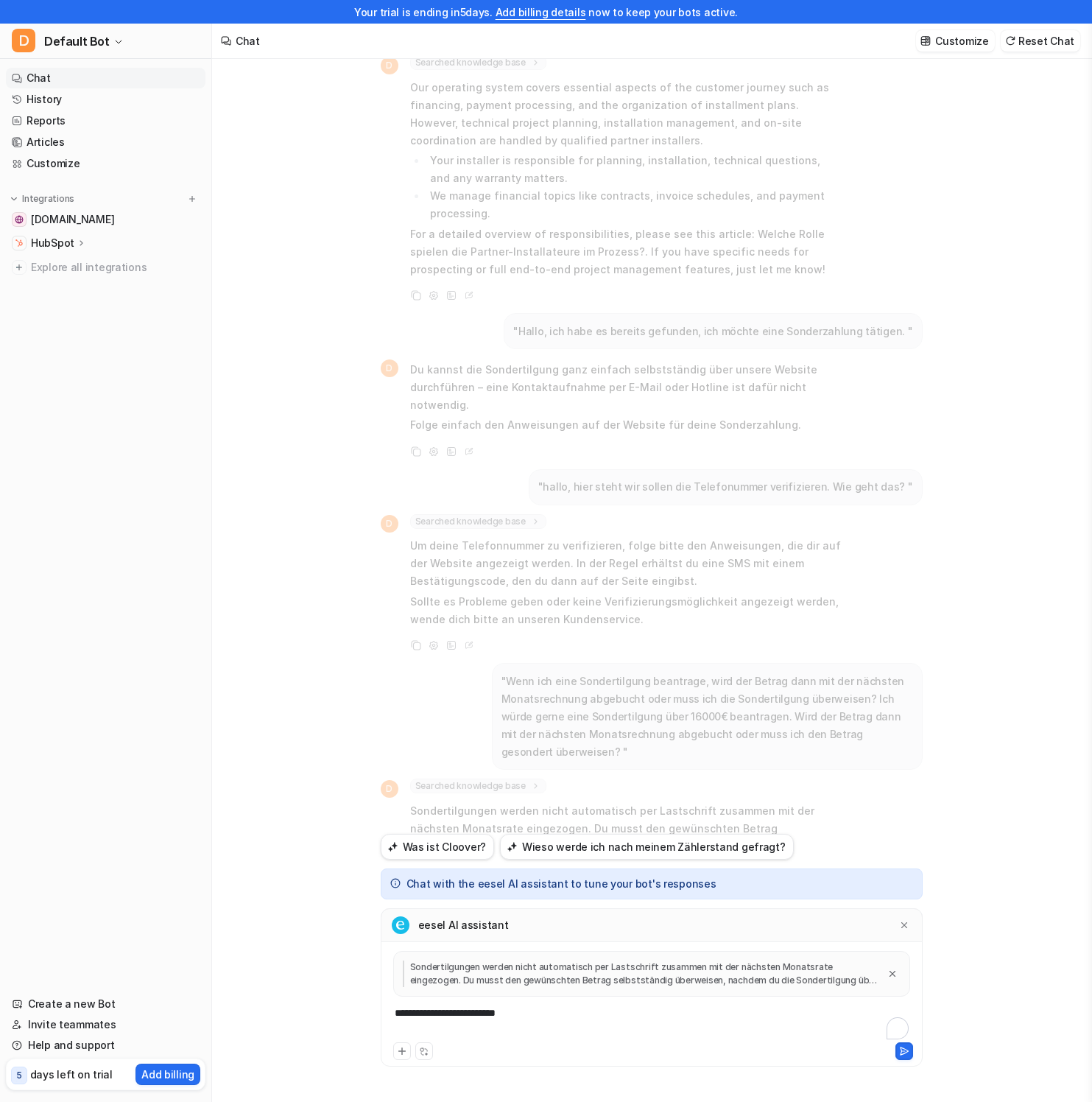
click at [597, 1005] on div "**********" at bounding box center [652, 1022] width 534 height 34
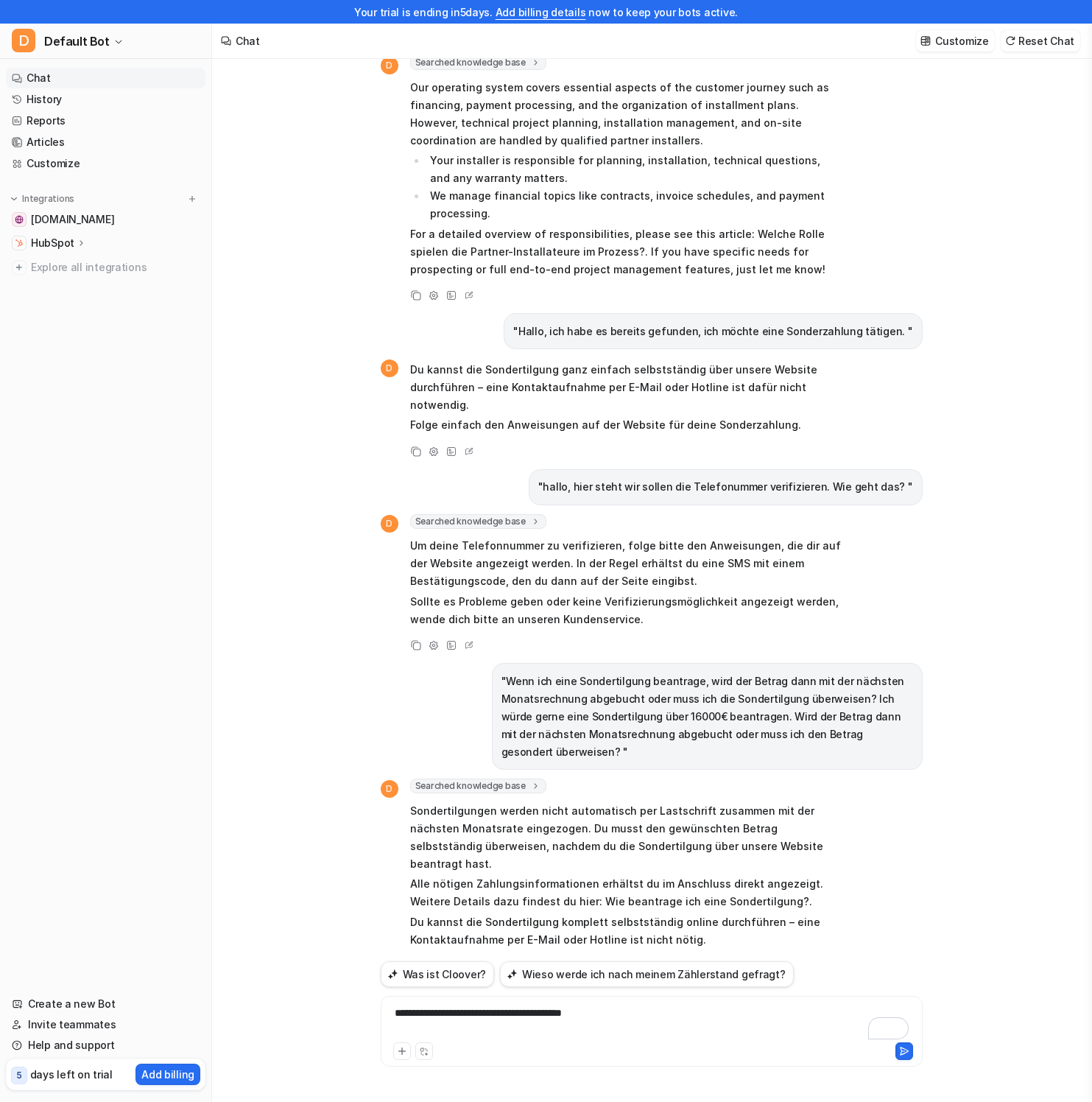
click at [653, 1019] on div "**********" at bounding box center [652, 1022] width 534 height 34
click at [665, 717] on p ""Wenn ich eine Sondertilgung beantrage, wird der Betrag dann mit der nächsten M…" at bounding box center [707, 716] width 412 height 88
click at [580, 1029] on div "**********" at bounding box center [652, 1022] width 534 height 34
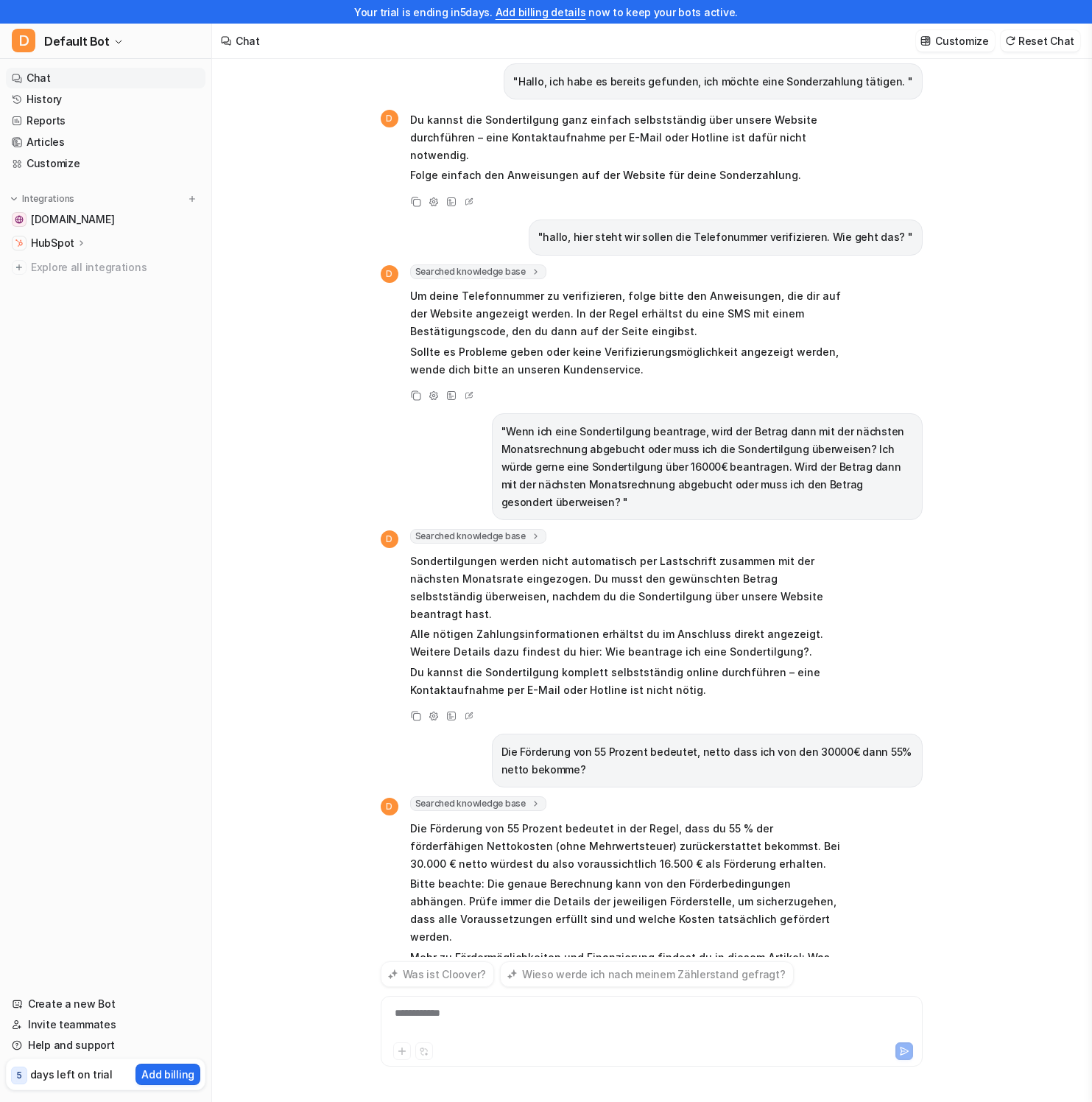
scroll to position [1373, 0]
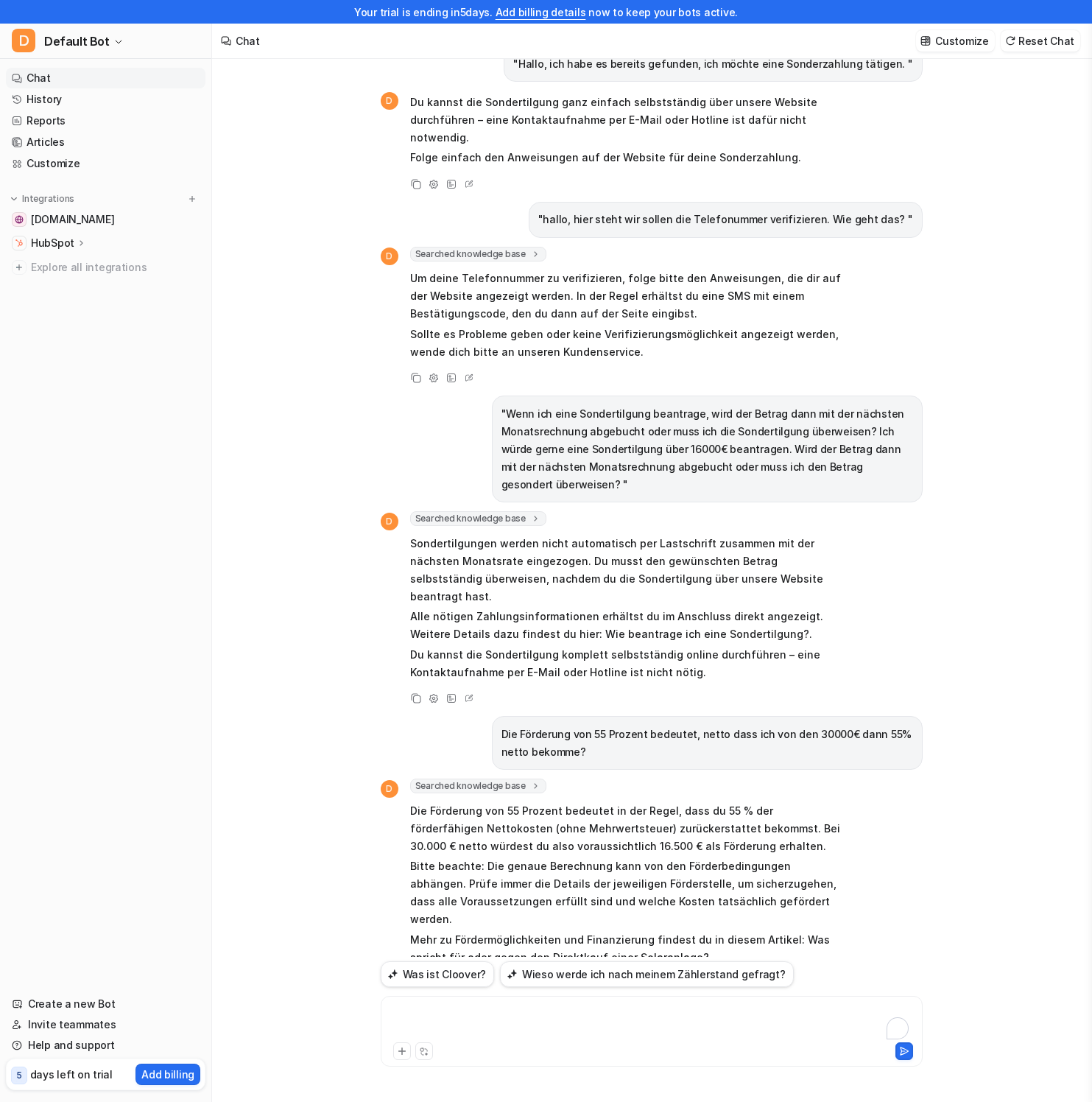
click at [626, 1013] on div "To enrich screen reader interactions, please activate Accessibility in Grammarl…" at bounding box center [652, 1022] width 534 height 34
click at [679, 1037] on div "To enrich screen reader interactions, please activate Accessibility in Grammarl…" at bounding box center [652, 1022] width 534 height 34
drag, startPoint x: 682, startPoint y: 1018, endPoint x: 668, endPoint y: 986, distance: 34.9
click at [682, 1018] on div "To enrich screen reader interactions, please activate Accessibility in Grammarl…" at bounding box center [652, 1022] width 534 height 34
click at [760, 1011] on div "To enrich screen reader interactions, please activate Accessibility in Grammarl…" at bounding box center [652, 1022] width 534 height 34
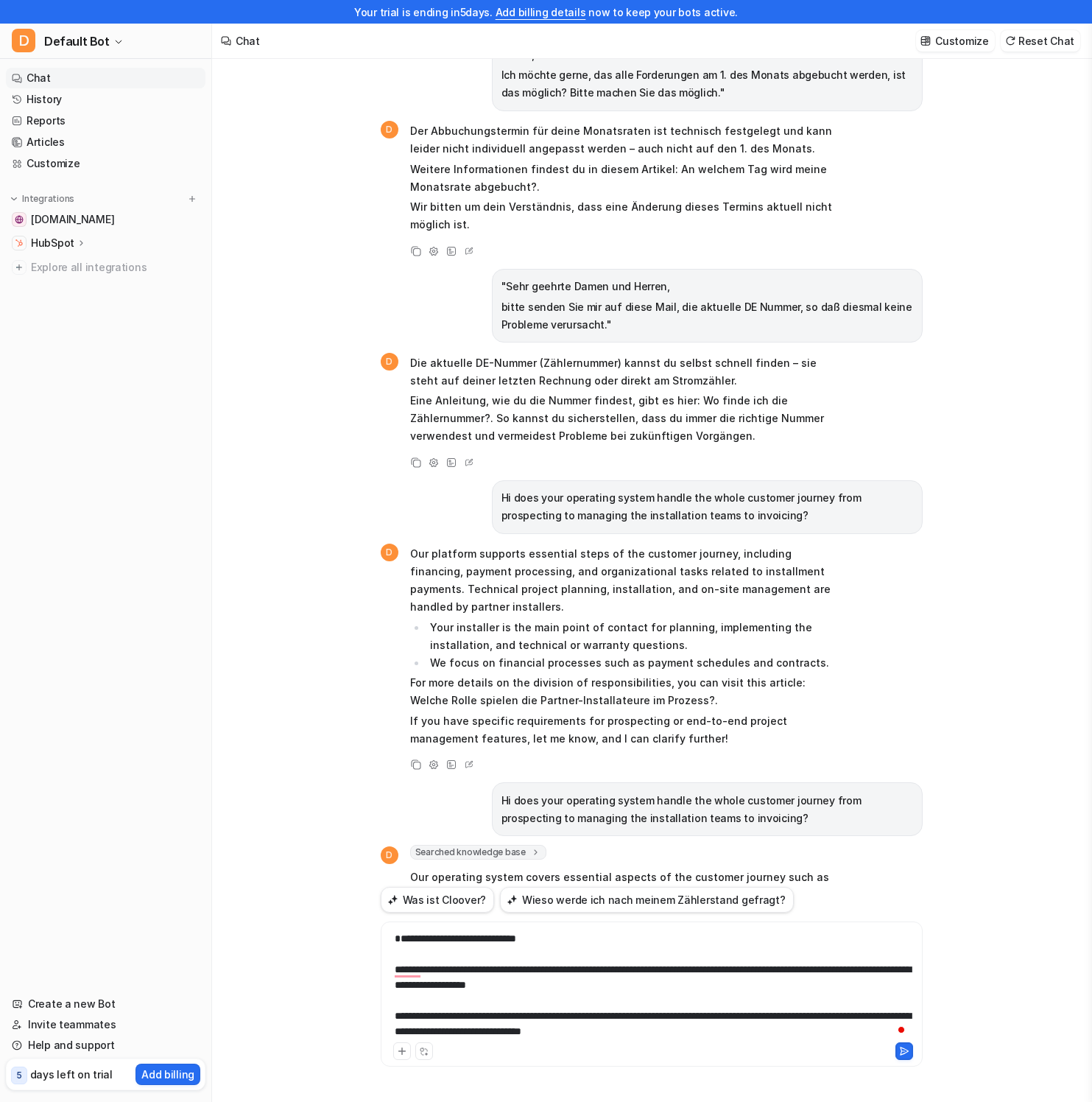
scroll to position [0, 0]
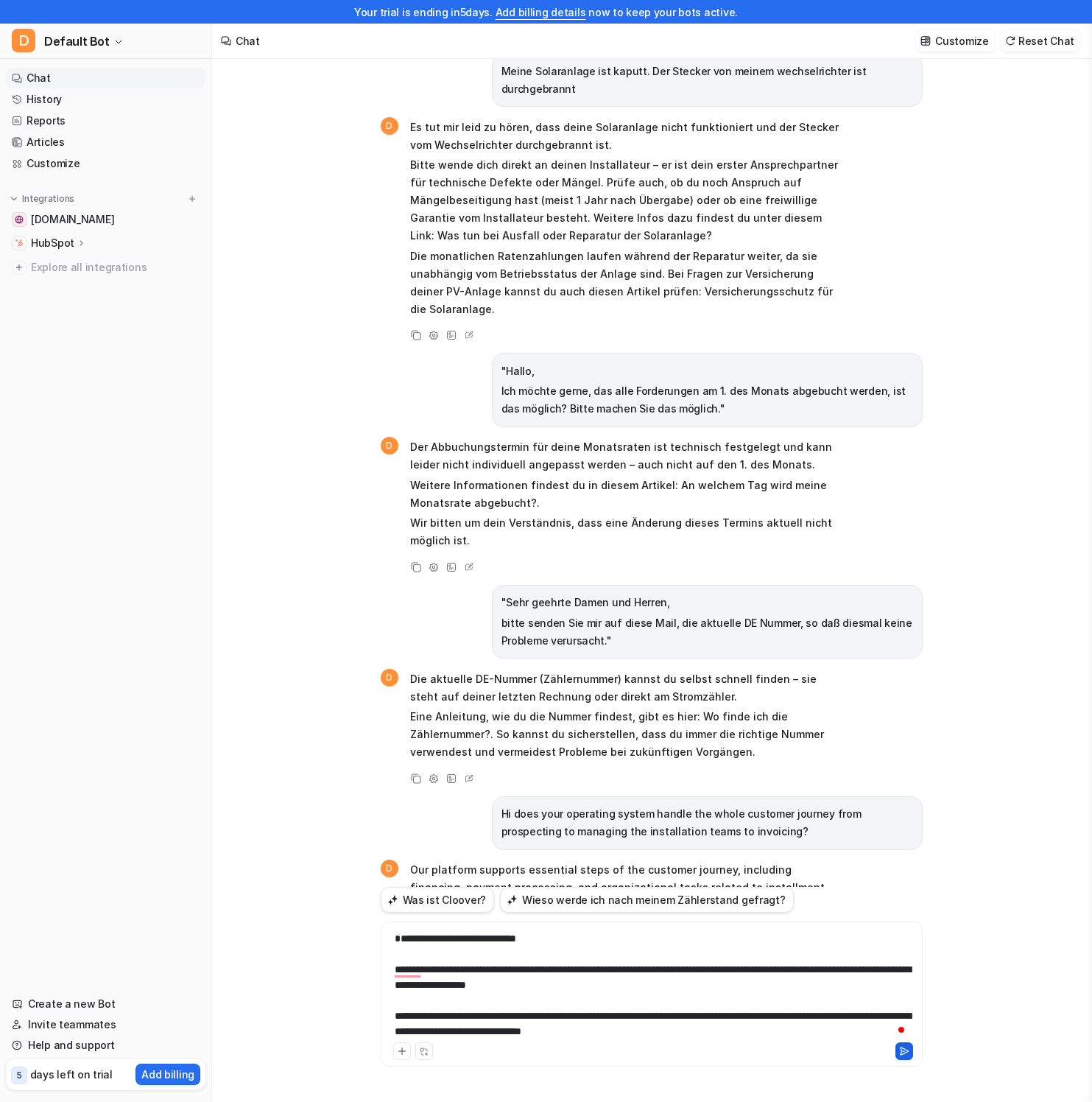
click at [904, 1053] on icon at bounding box center [904, 1051] width 10 height 10
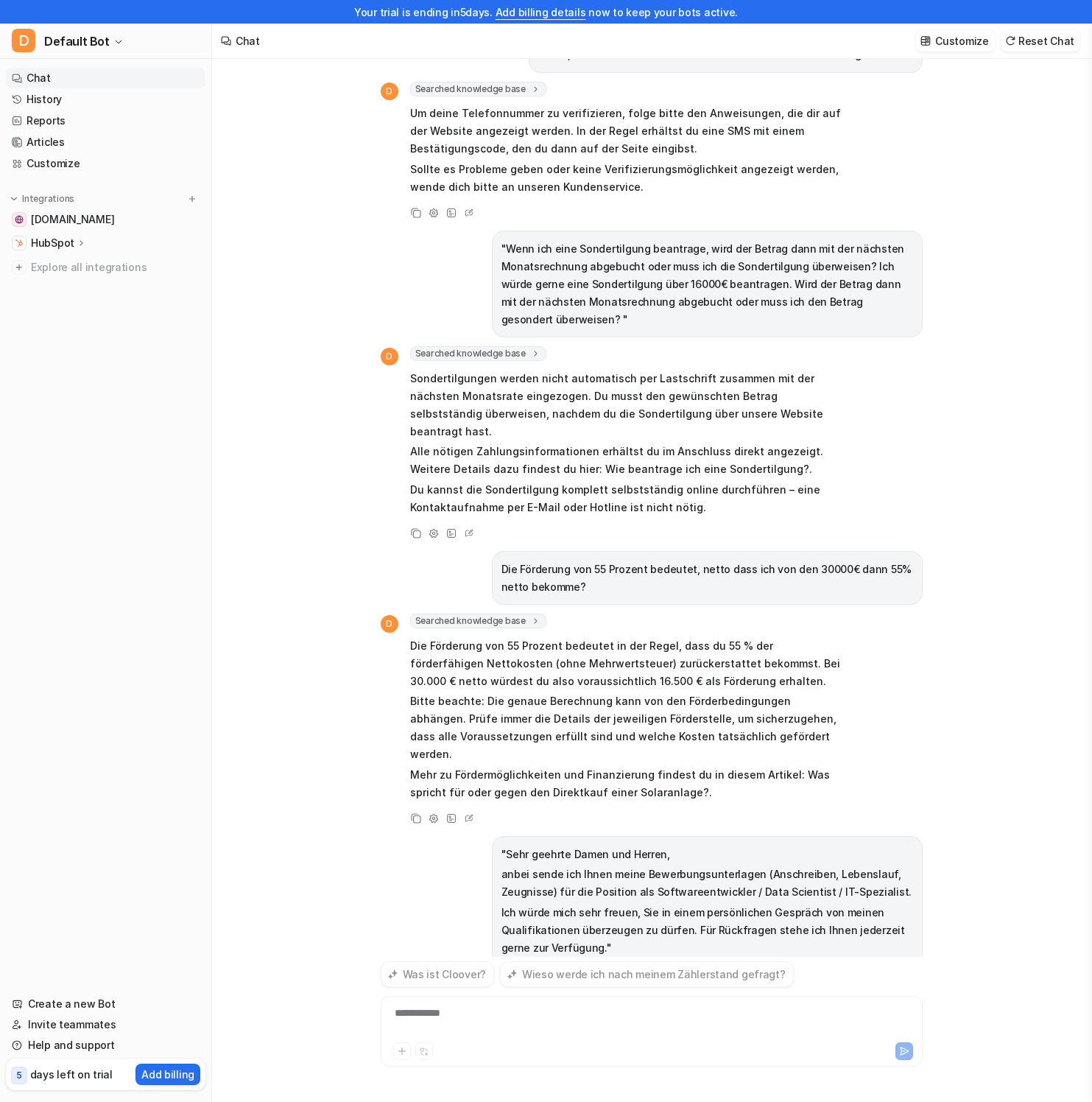
click at [936, 690] on div "Meine Solaranlage ist kaputt. Der Stecker von meinem wechselrichter ist durchge…" at bounding box center [651, 568] width 879 height 1066
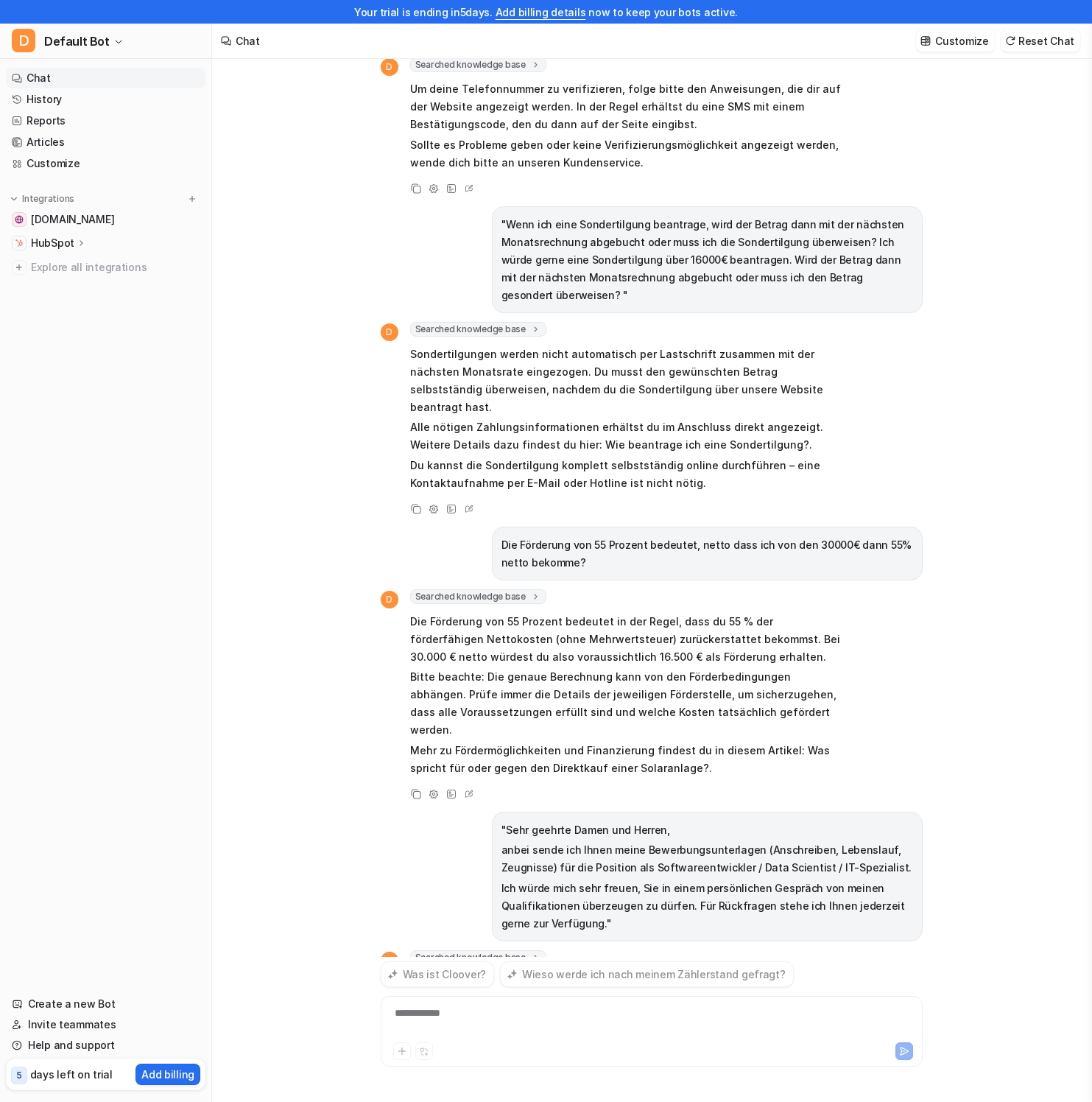
click at [975, 427] on div "Meine Solaranlage ist kaputt. Der Stecker von meinem wechselrichter ist durchge…" at bounding box center [651, 568] width 879 height 1066
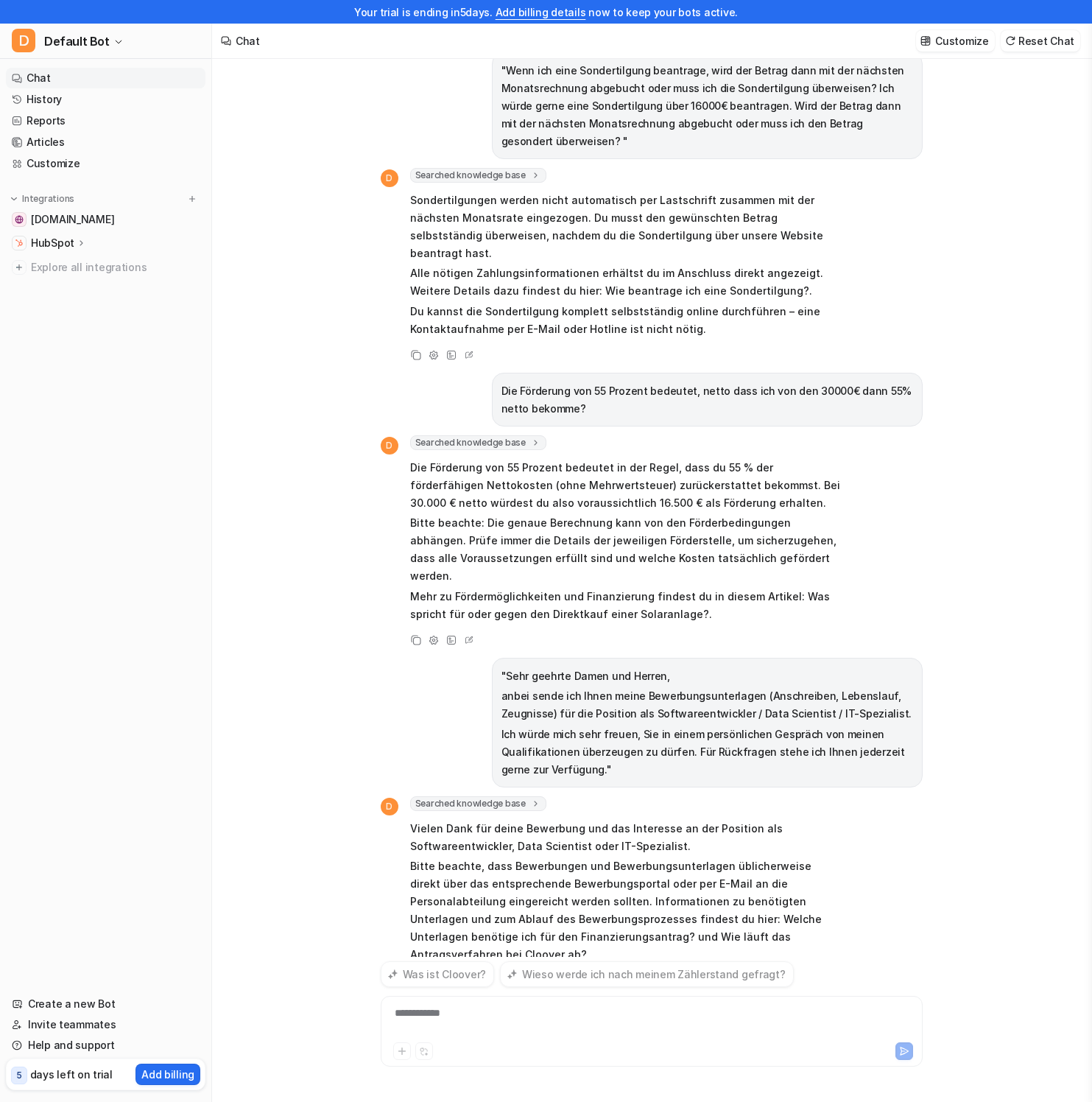
scroll to position [1734, 0]
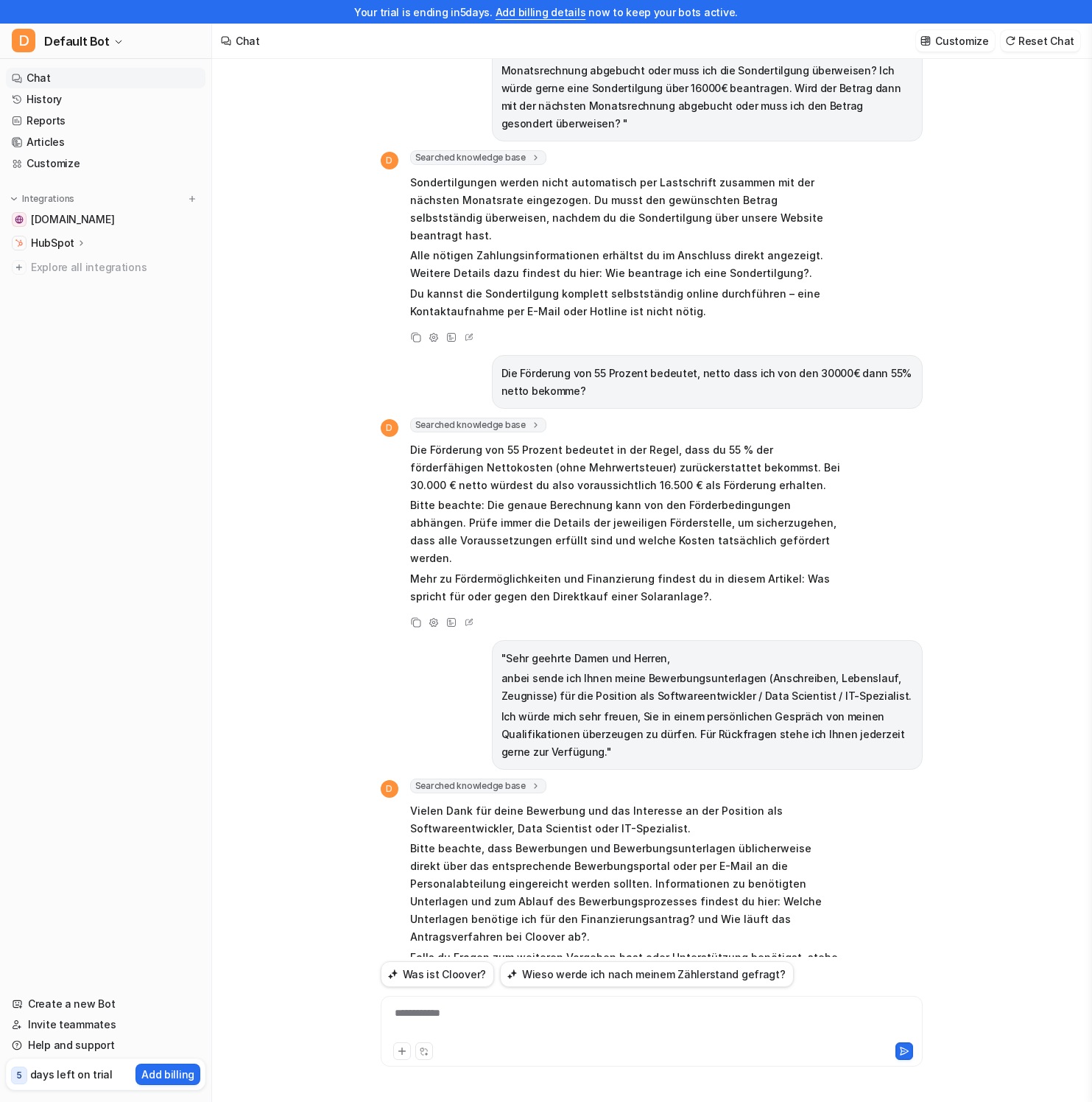
click at [494, 839] on p "Bitte beachte, dass Bewerbungen und Bewerbungsunterlagen üblicherweise direkt ü…" at bounding box center [625, 892] width 430 height 106
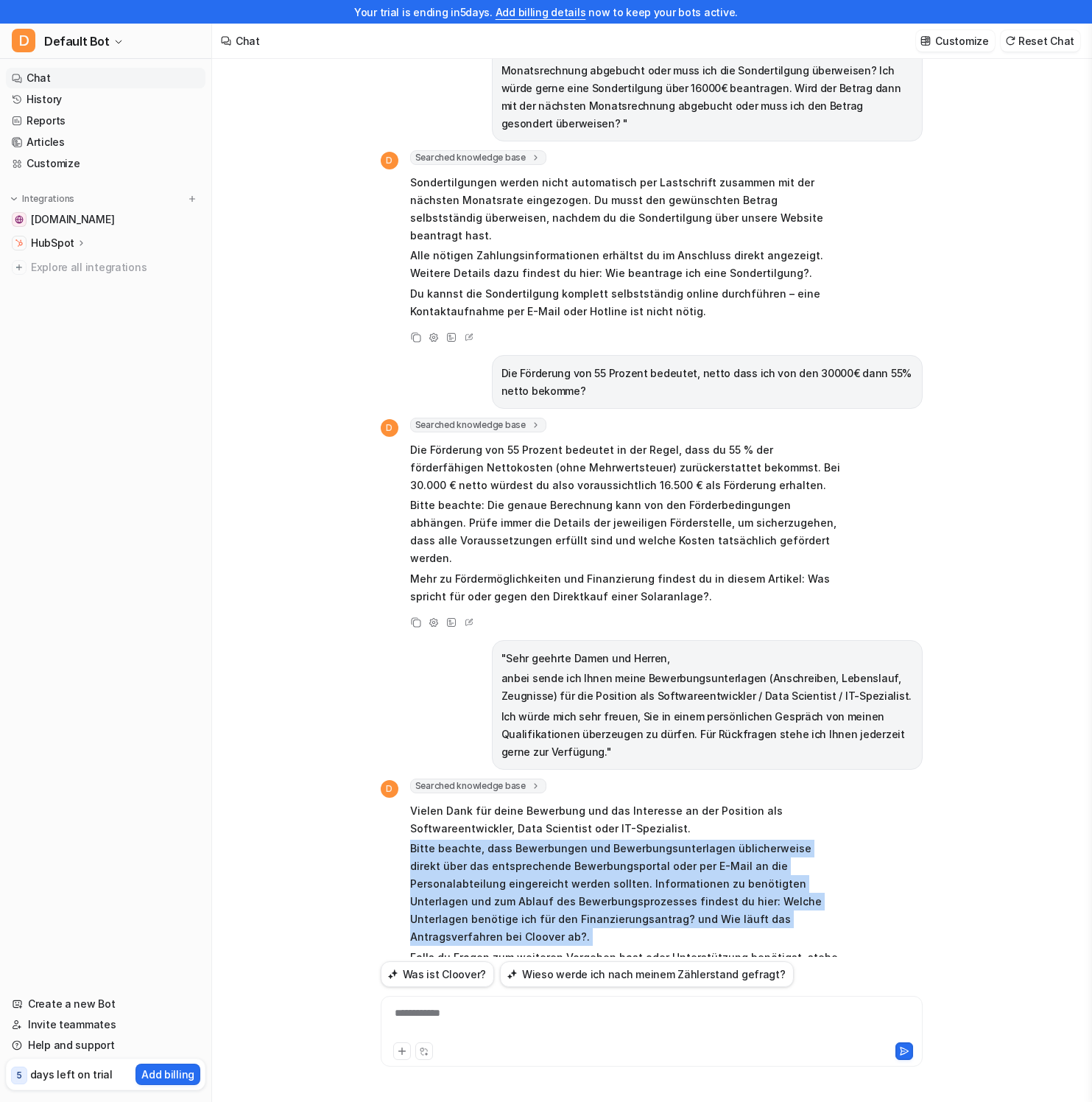
click at [494, 839] on p "Bitte beachte, dass Bewerbungen und Bewerbungsunterlagen üblicherweise direkt ü…" at bounding box center [625, 892] width 430 height 106
click at [818, 839] on p "Bitte beachte, dass Bewerbungen und Bewerbungsunterlagen üblicherweise direkt ü…" at bounding box center [625, 892] width 430 height 106
drag, startPoint x: 734, startPoint y: 860, endPoint x: 419, endPoint y: 797, distance: 321.2
click at [424, 839] on p "Bitte beachte, dass Bewerbungen und Bewerbungsunterlagen üblicherweise direkt ü…" at bounding box center [625, 892] width 430 height 106
click at [646, 839] on p "Bitte beachte, dass Bewerbungen und Bewerbungsunterlagen üblicherweise direkt ü…" at bounding box center [625, 892] width 430 height 106
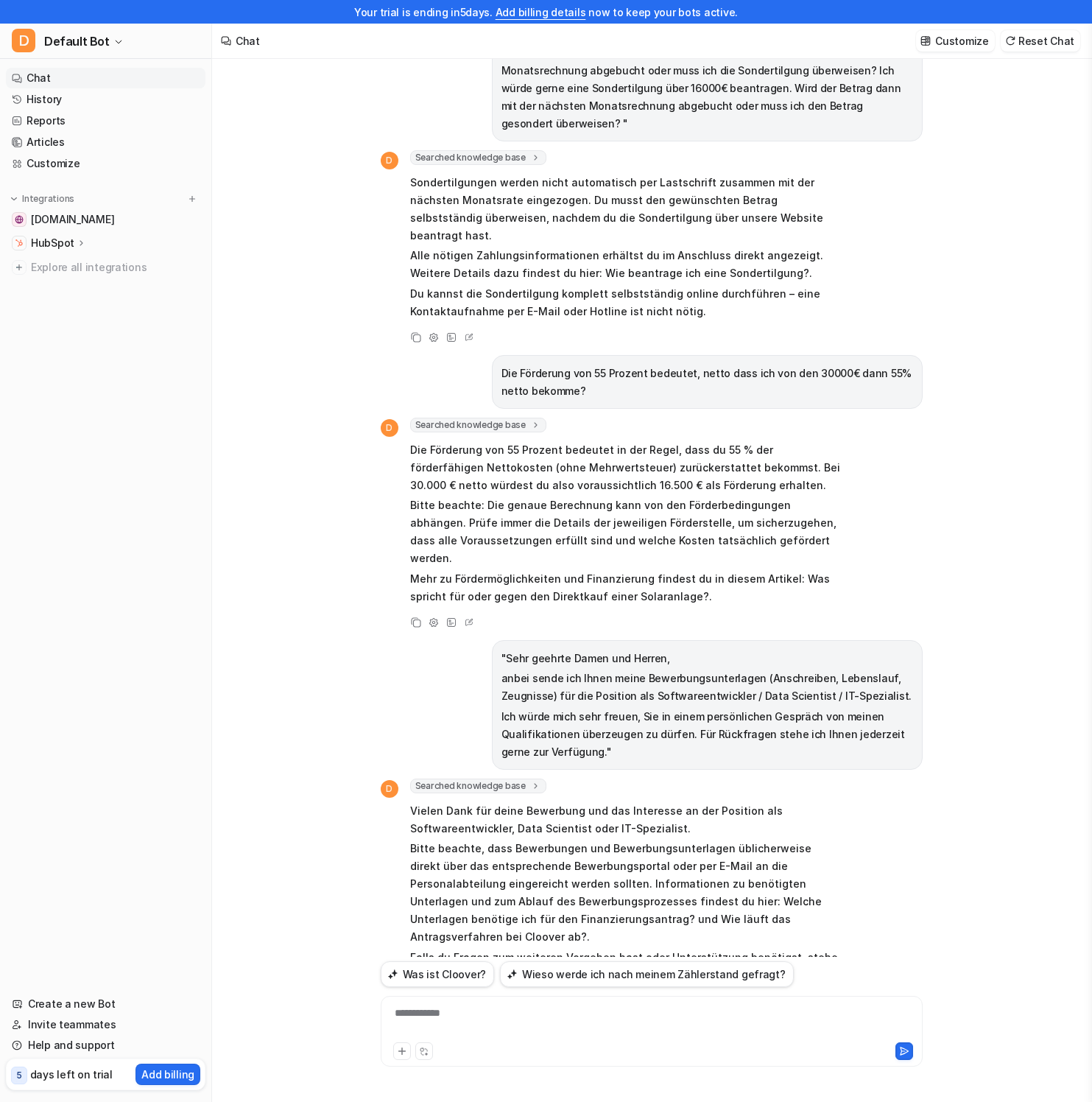
click at [748, 949] on p "Falls du Fragen zum weiteren Vorgehen hast oder Unterstützung benötigst, stehe …" at bounding box center [625, 966] width 430 height 35
click at [467, 991] on icon at bounding box center [469, 1001] width 15 height 19
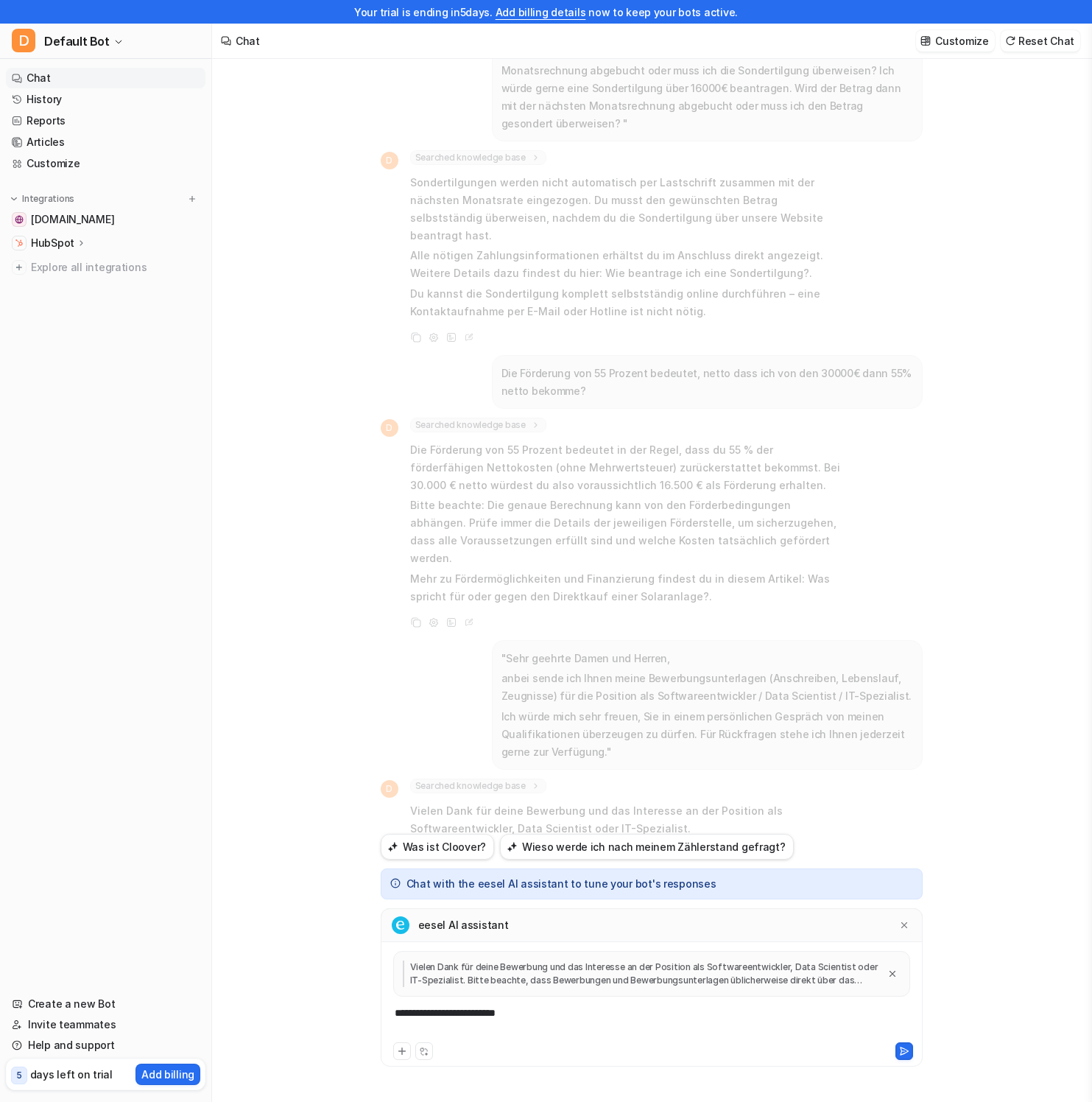
drag, startPoint x: 524, startPoint y: 1036, endPoint x: 529, endPoint y: 1026, distance: 11.2
click at [524, 1035] on div "**********" at bounding box center [652, 1022] width 534 height 34
click at [530, 1025] on div "**********" at bounding box center [652, 1022] width 534 height 34
drag, startPoint x: 754, startPoint y: 1017, endPoint x: 767, endPoint y: 1033, distance: 20.6
click at [754, 1017] on div "**********" at bounding box center [652, 1022] width 534 height 34
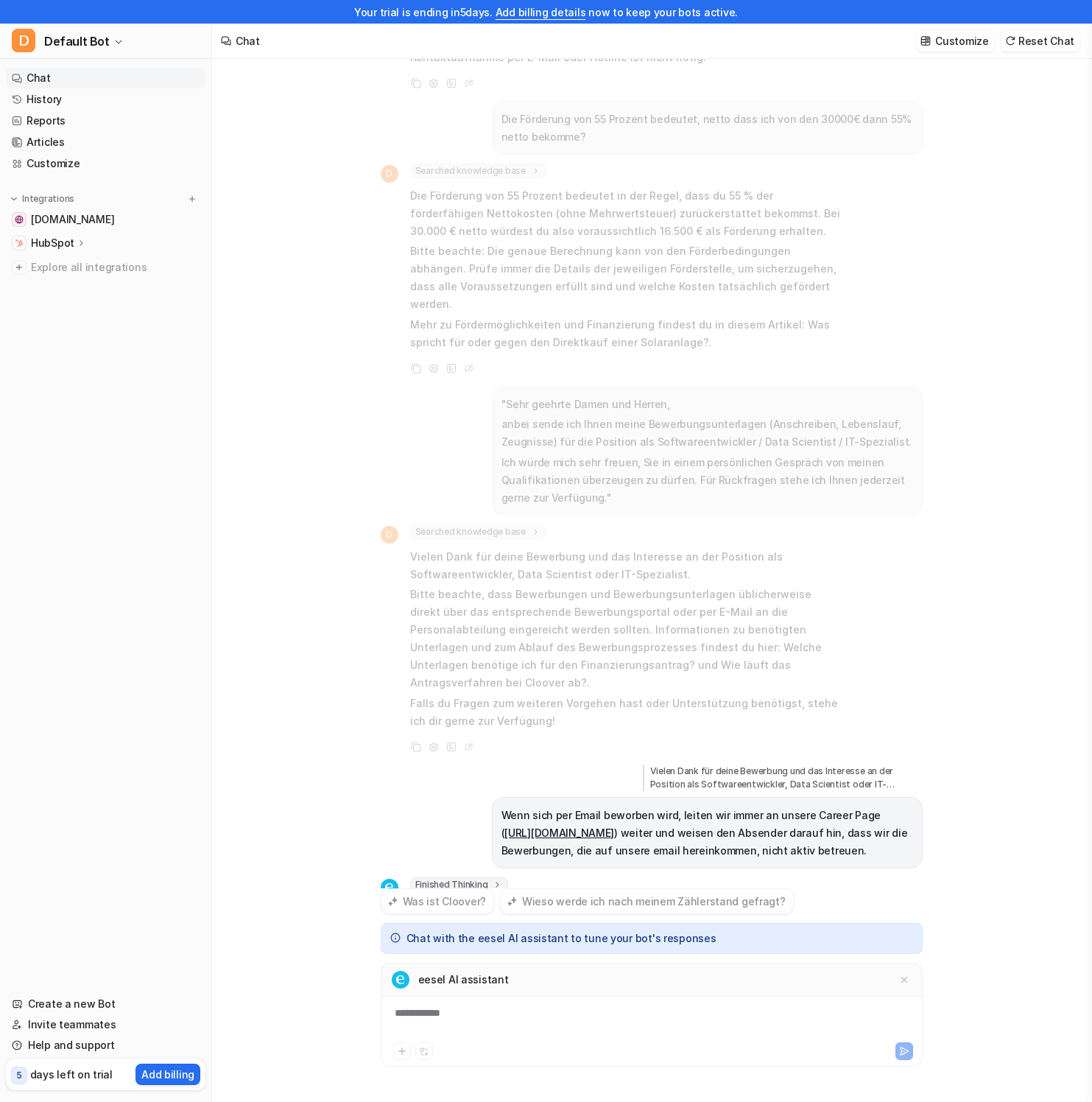
scroll to position [2063, 0]
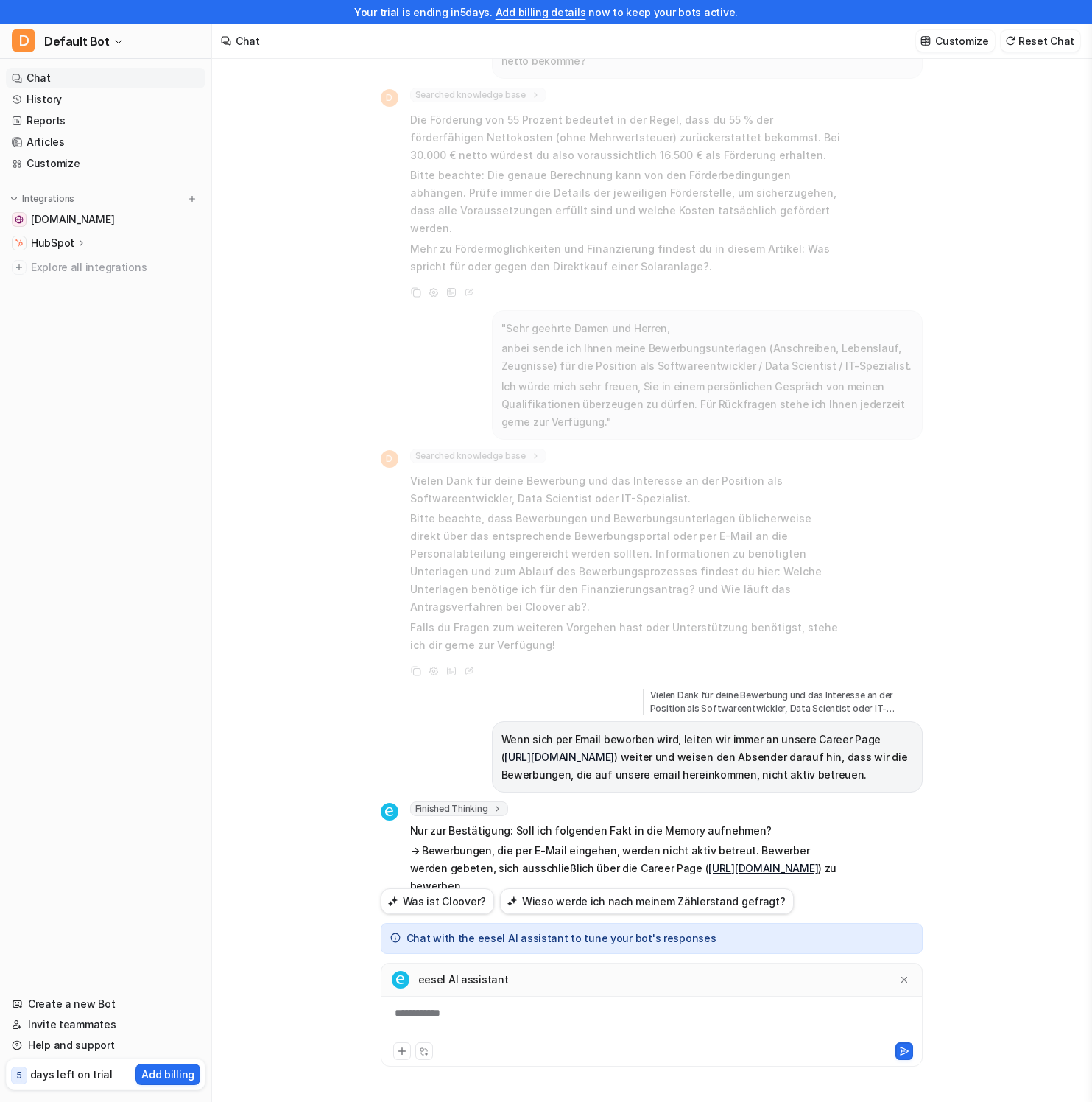
click at [686, 1004] on div "**********" at bounding box center [652, 1015] width 542 height 105
click at [500, 1002] on div "**********" at bounding box center [652, 1015] width 542 height 105
click at [501, 1008] on div "To enrich screen reader interactions, please activate Accessibility in Grammarl…" at bounding box center [652, 1022] width 534 height 34
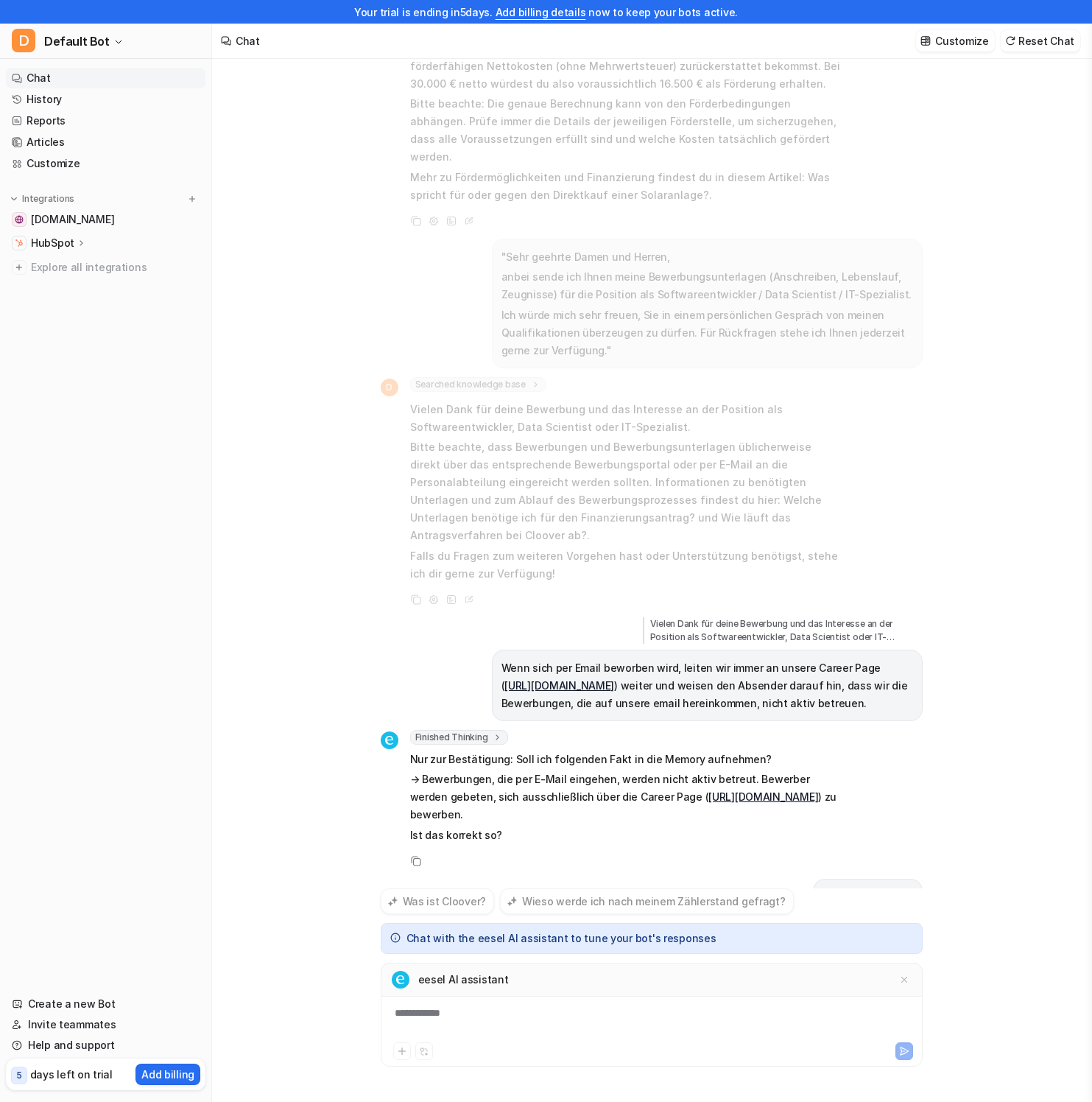
click at [960, 610] on div "Meine Solaranlage ist kaputt. Der Stecker von meinem wechselrichter ist durchge…" at bounding box center [651, 568] width 879 height 1066
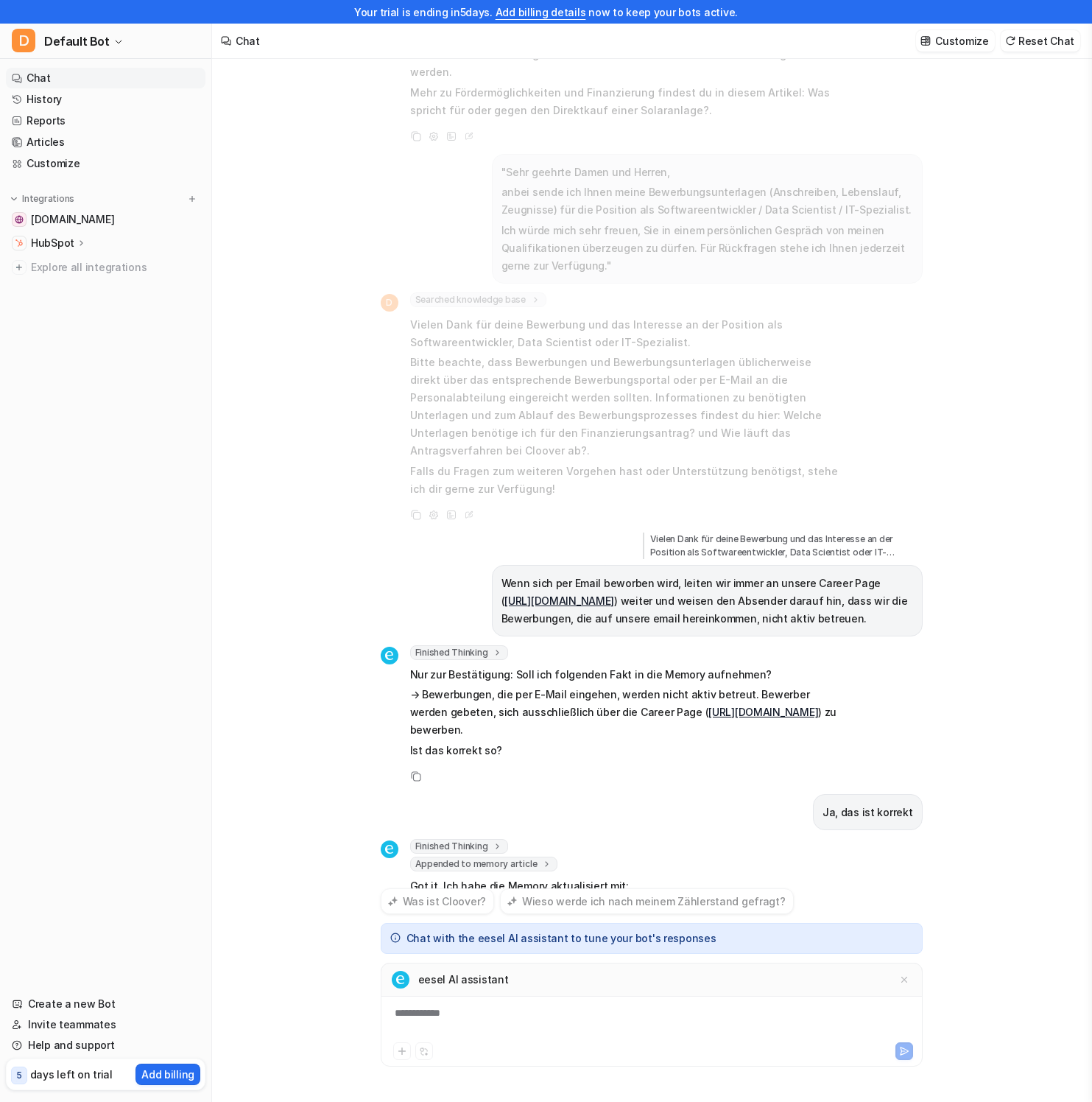
scroll to position [2255, 0]
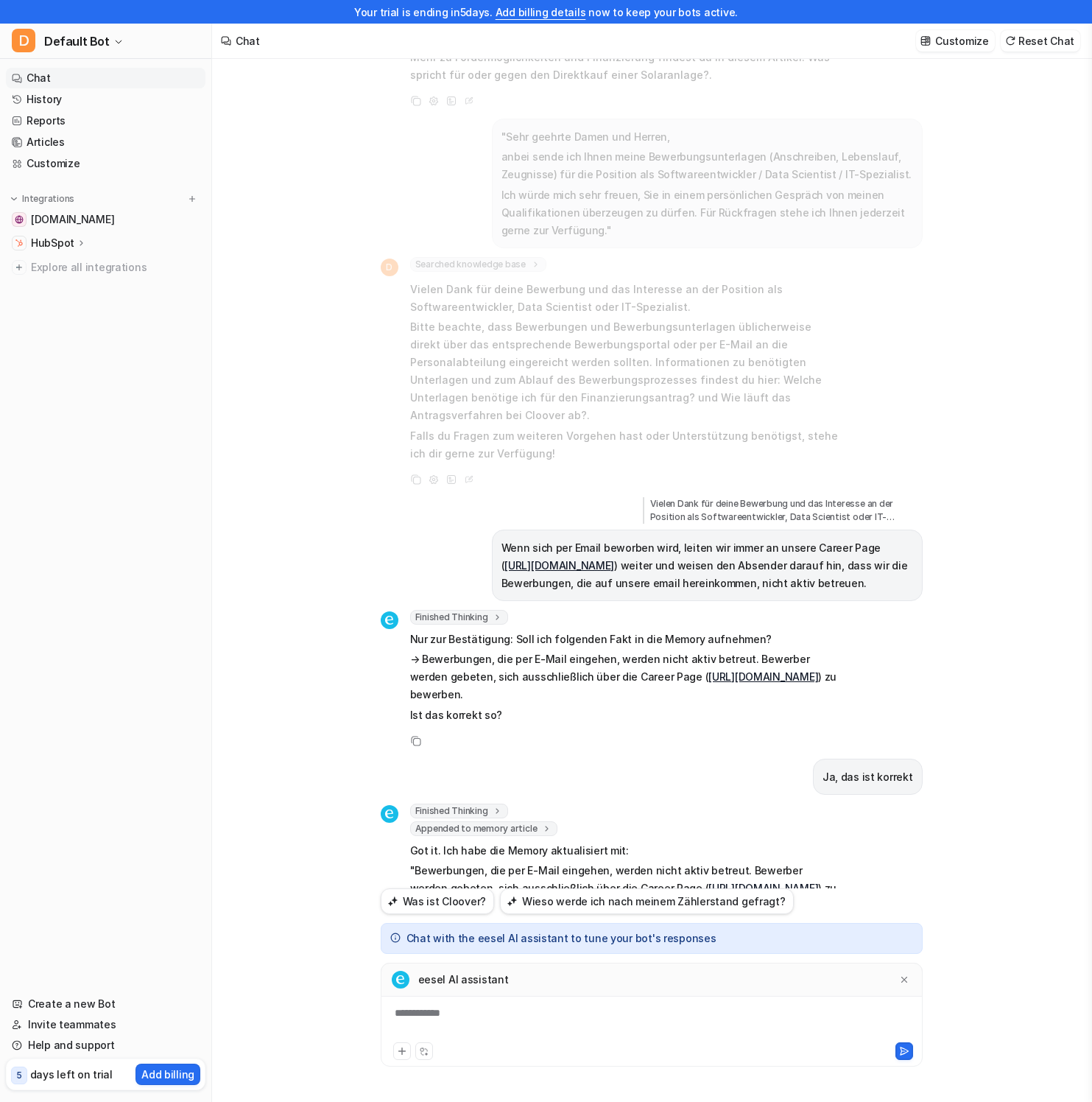
click at [981, 779] on div "Meine Solaranlage ist kaputt. Der Stecker von meinem wechselrichter ist durchge…" at bounding box center [651, 568] width 879 height 1066
click at [632, 848] on div "Finished Thinking thought : "Der Benutzer hat bestätigt, dass Bewerbungen per E…" at bounding box center [611, 872] width 460 height 138
click at [545, 1005] on div "**********" at bounding box center [652, 1015] width 542 height 105
click at [541, 1007] on div "**********" at bounding box center [652, 1022] width 534 height 34
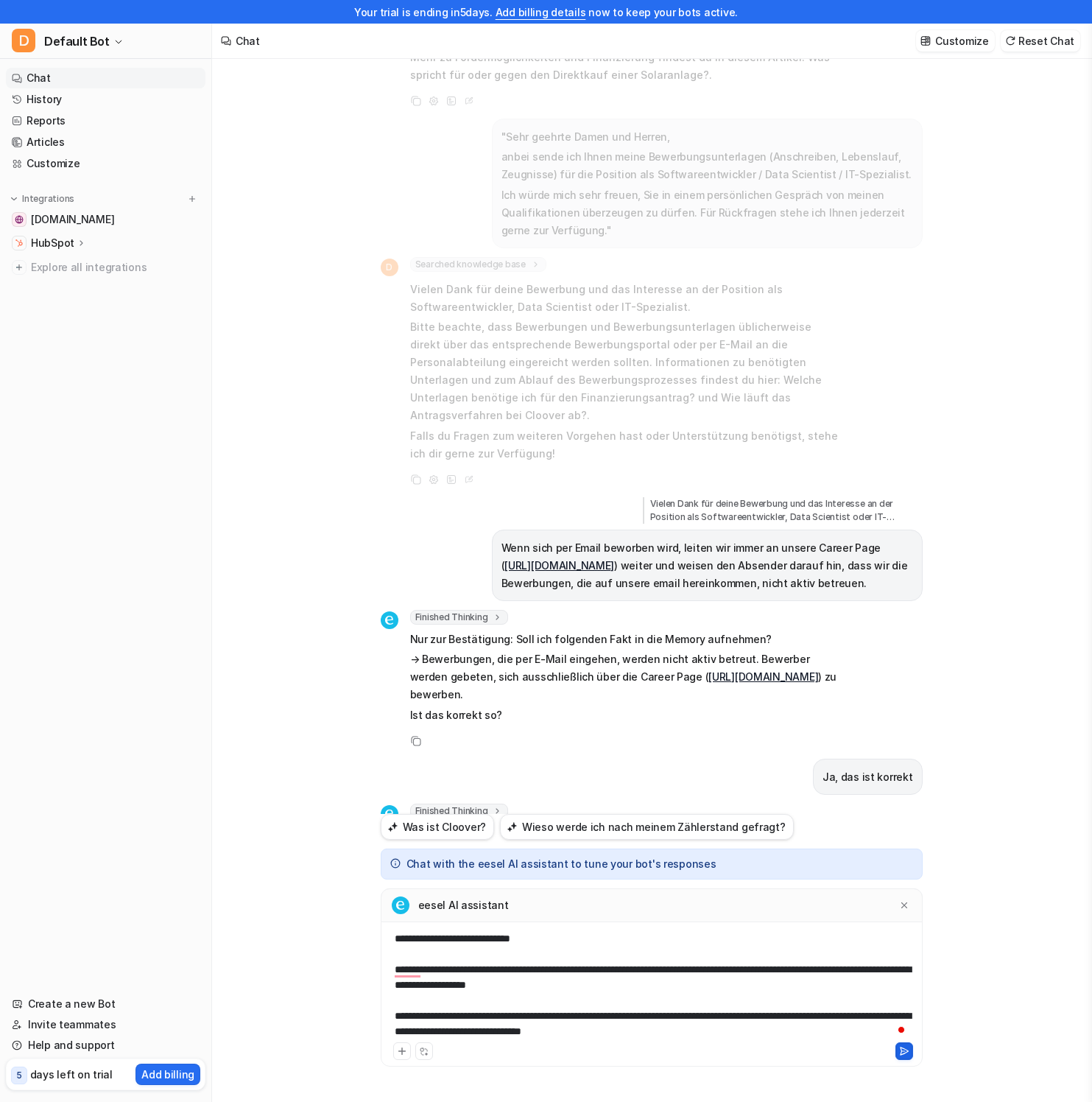
click at [897, 1046] on button at bounding box center [904, 1051] width 18 height 18
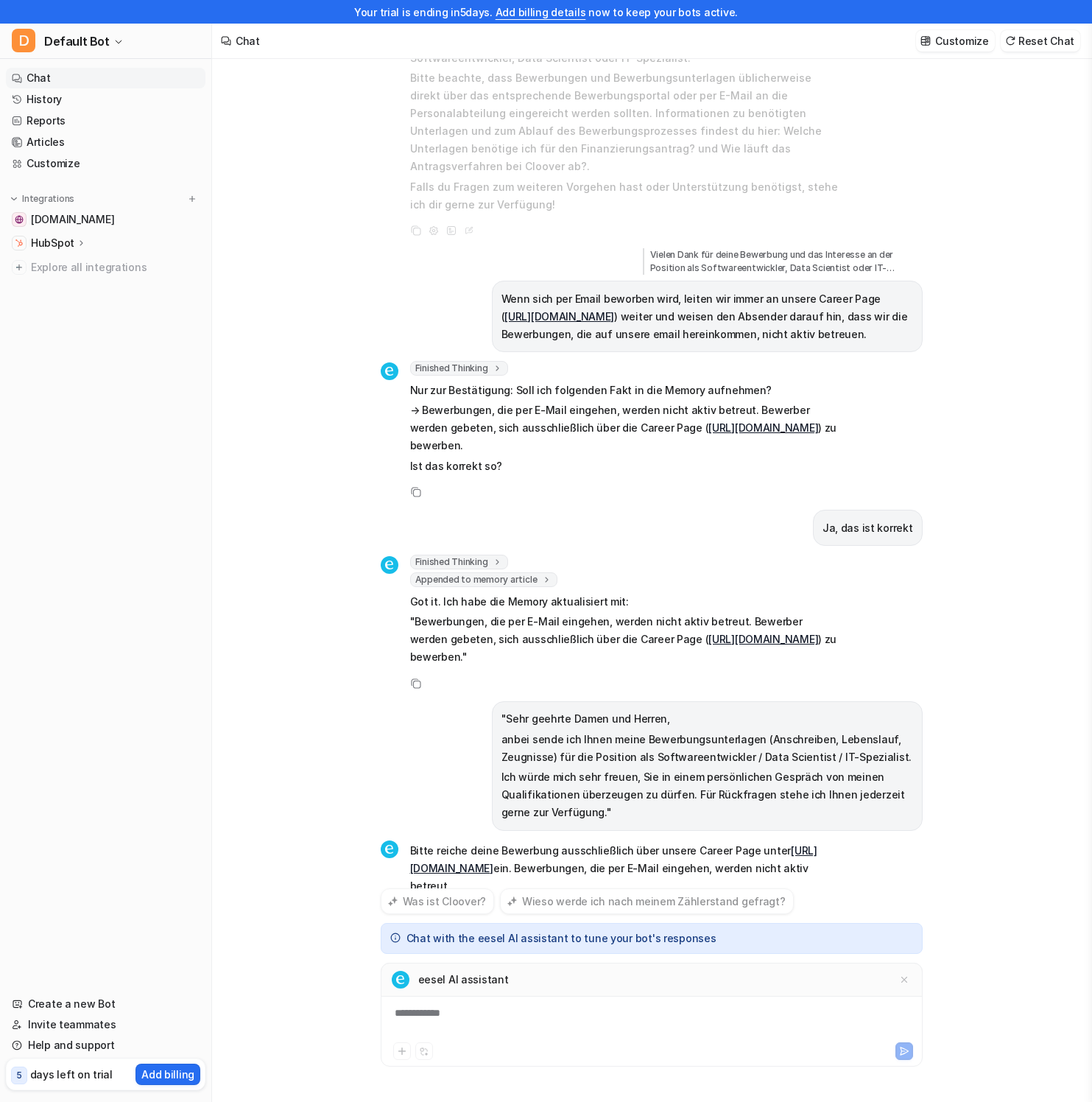
scroll to position [2521, 0]
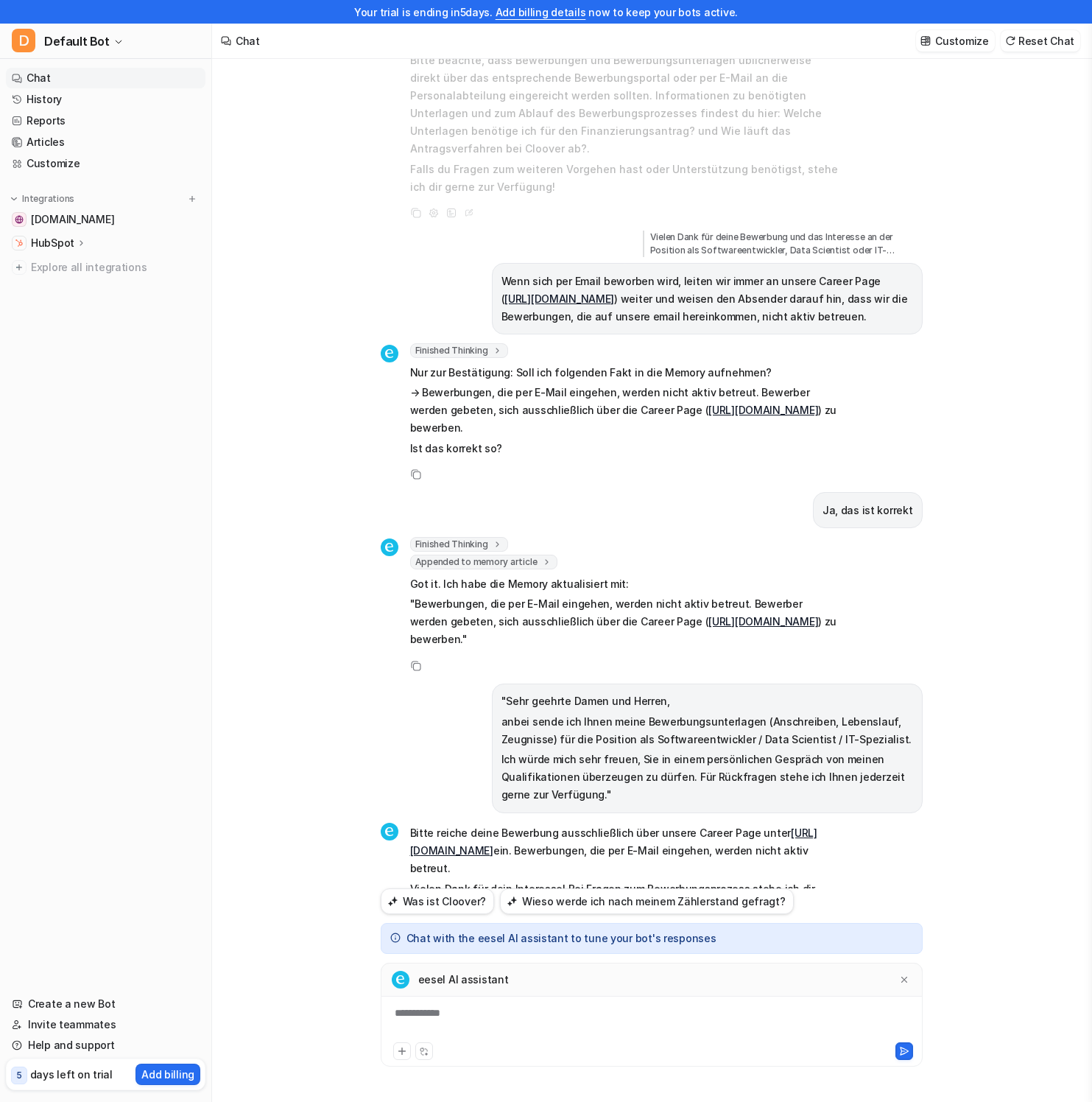
click at [590, 990] on div "eesel AI assistant" at bounding box center [652, 979] width 542 height 34
click at [569, 1023] on div "**********" at bounding box center [652, 1022] width 534 height 34
click at [911, 1052] on button at bounding box center [904, 1051] width 18 height 18
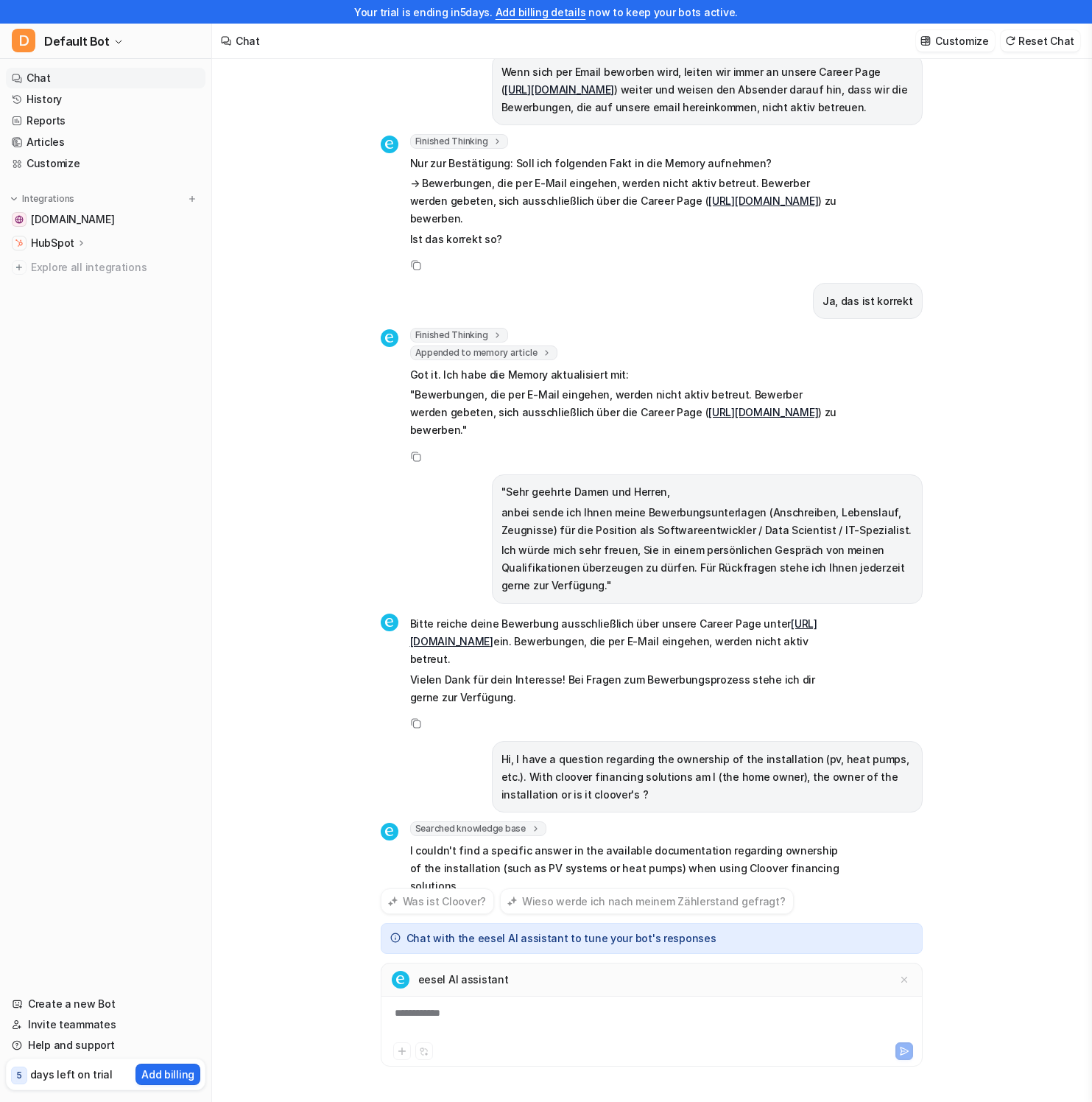
scroll to position [2748, 0]
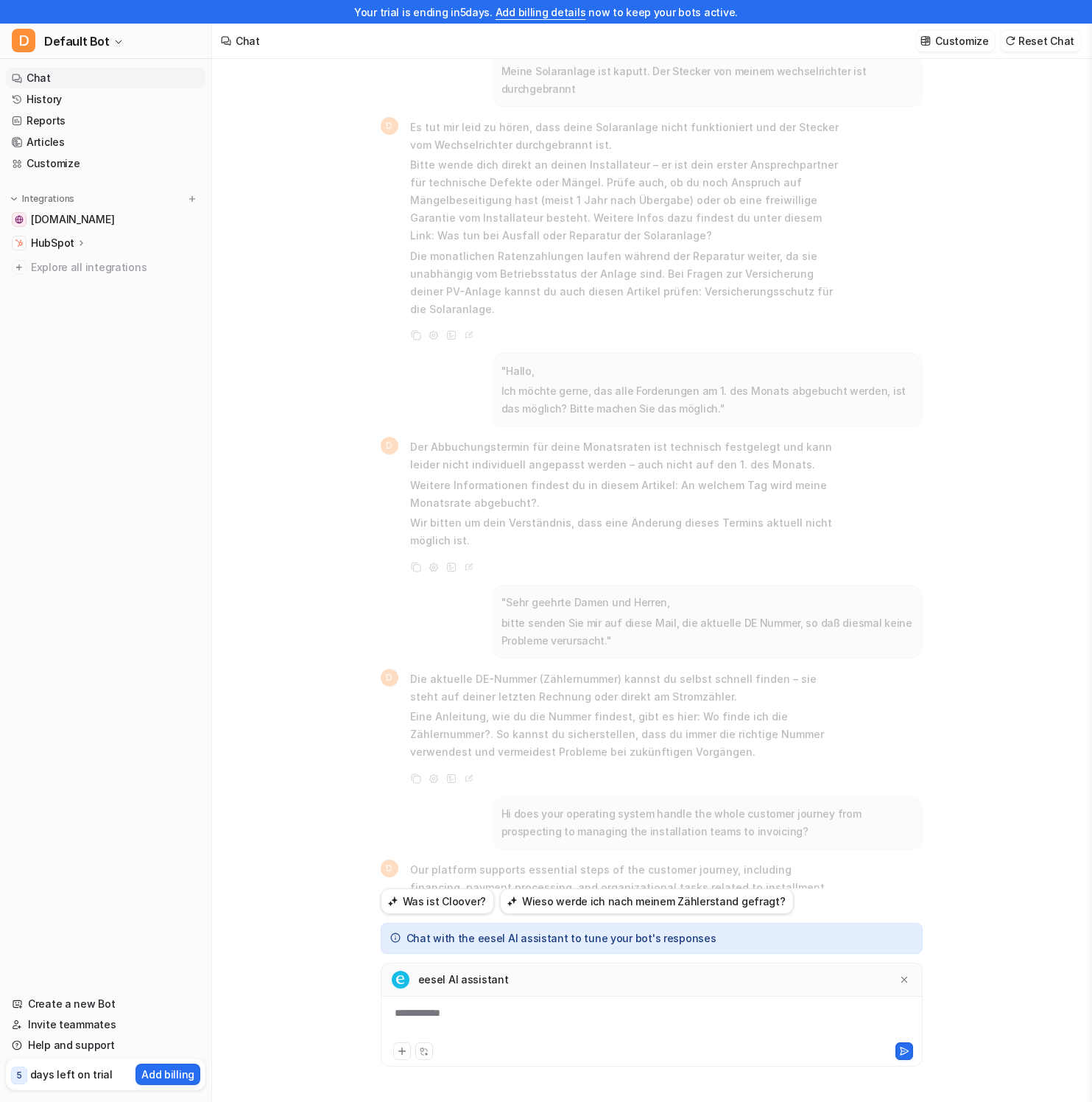
scroll to position [2748, 0]
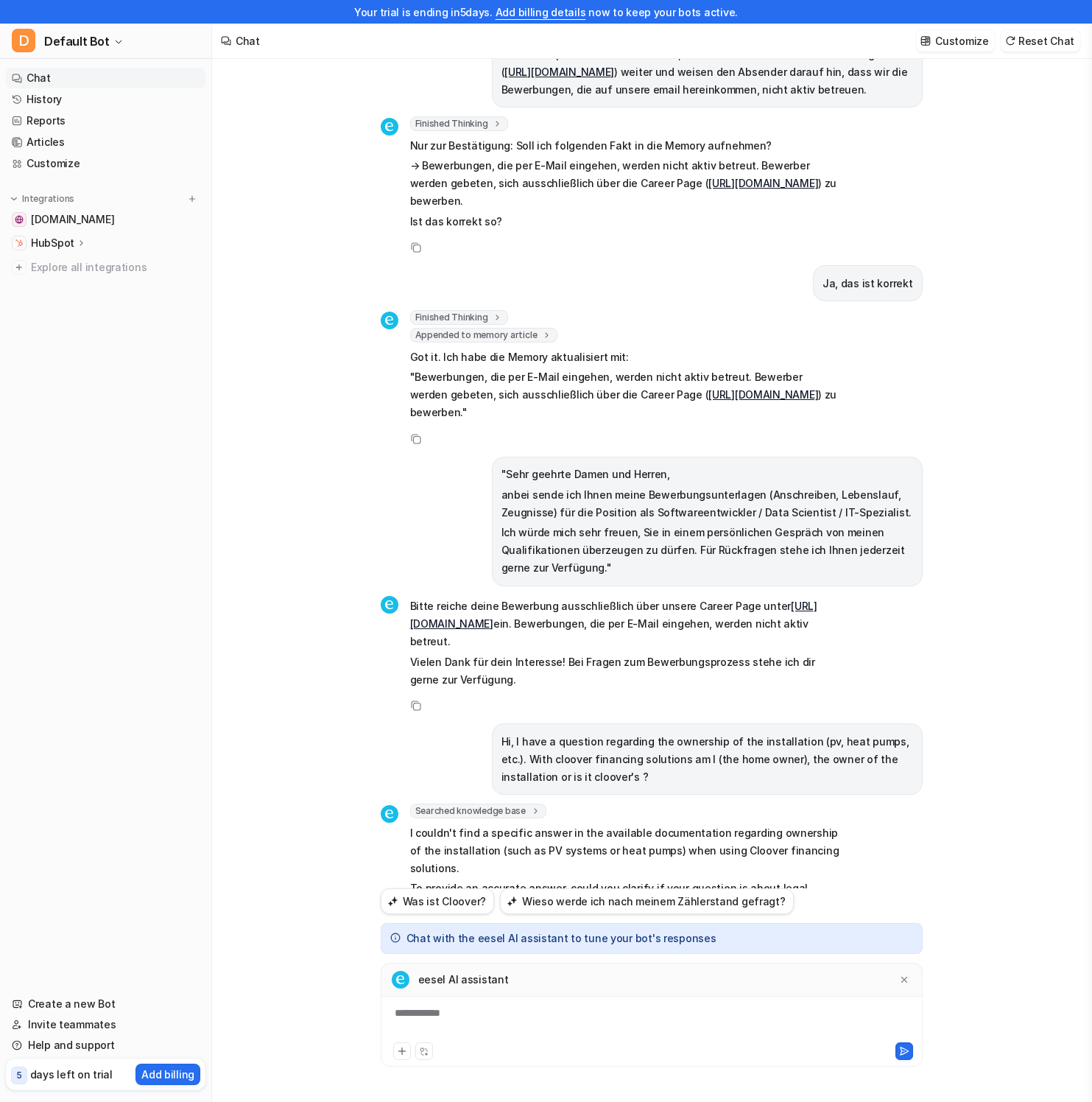
click at [974, 767] on div "Meine Solaranlage ist kaputt. Der Stecker von meinem wechselrichter ist durchge…" at bounding box center [651, 568] width 879 height 1066
click at [511, 824] on p "I couldn't find a specific answer in the available documentation regarding owne…" at bounding box center [625, 850] width 430 height 53
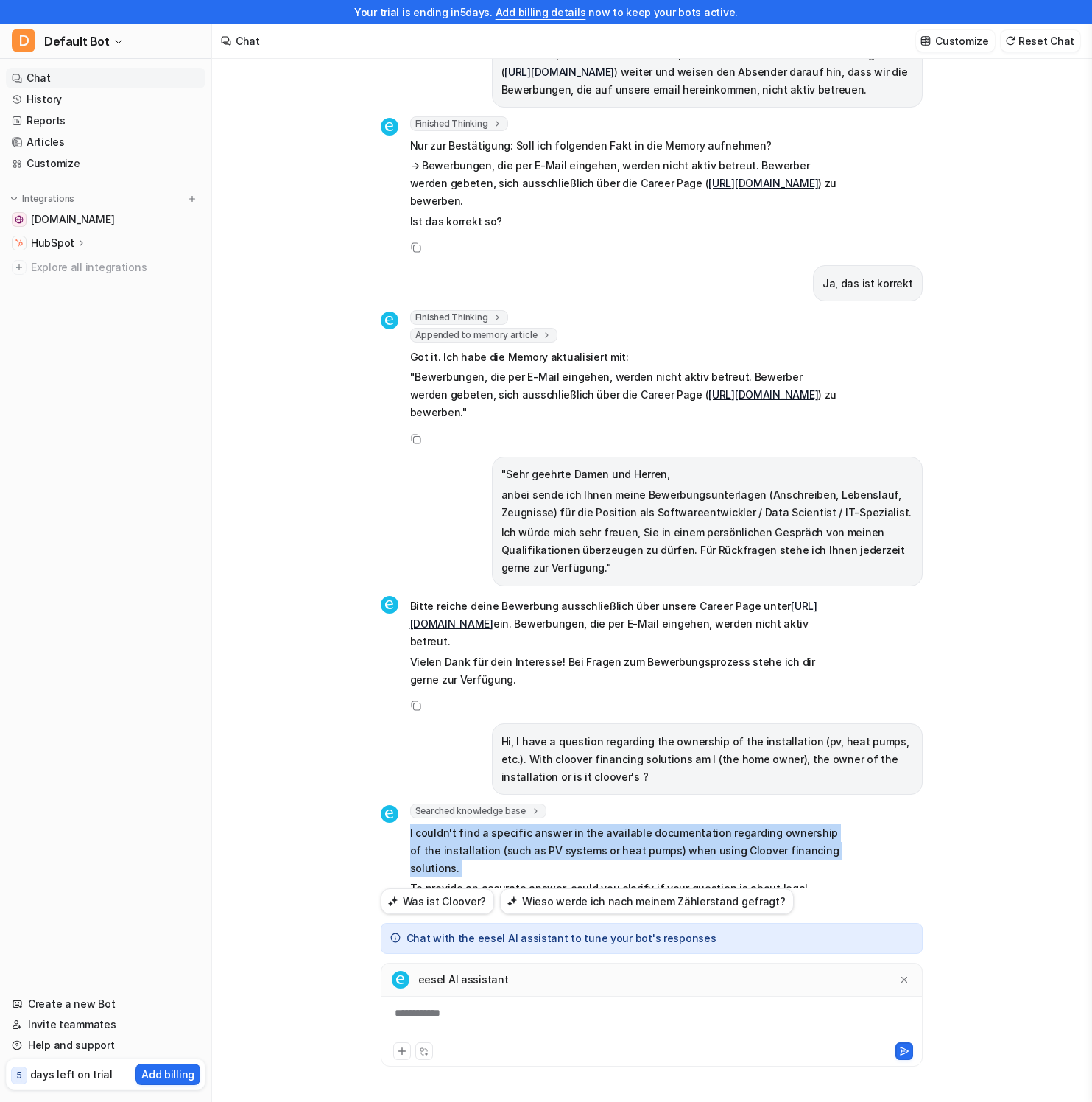
click at [511, 824] on p "I couldn't find a specific answer in the available documentation regarding owne…" at bounding box center [625, 850] width 430 height 53
click at [683, 824] on p "I couldn't find a specific answer in the available documentation regarding owne…" at bounding box center [625, 850] width 430 height 53
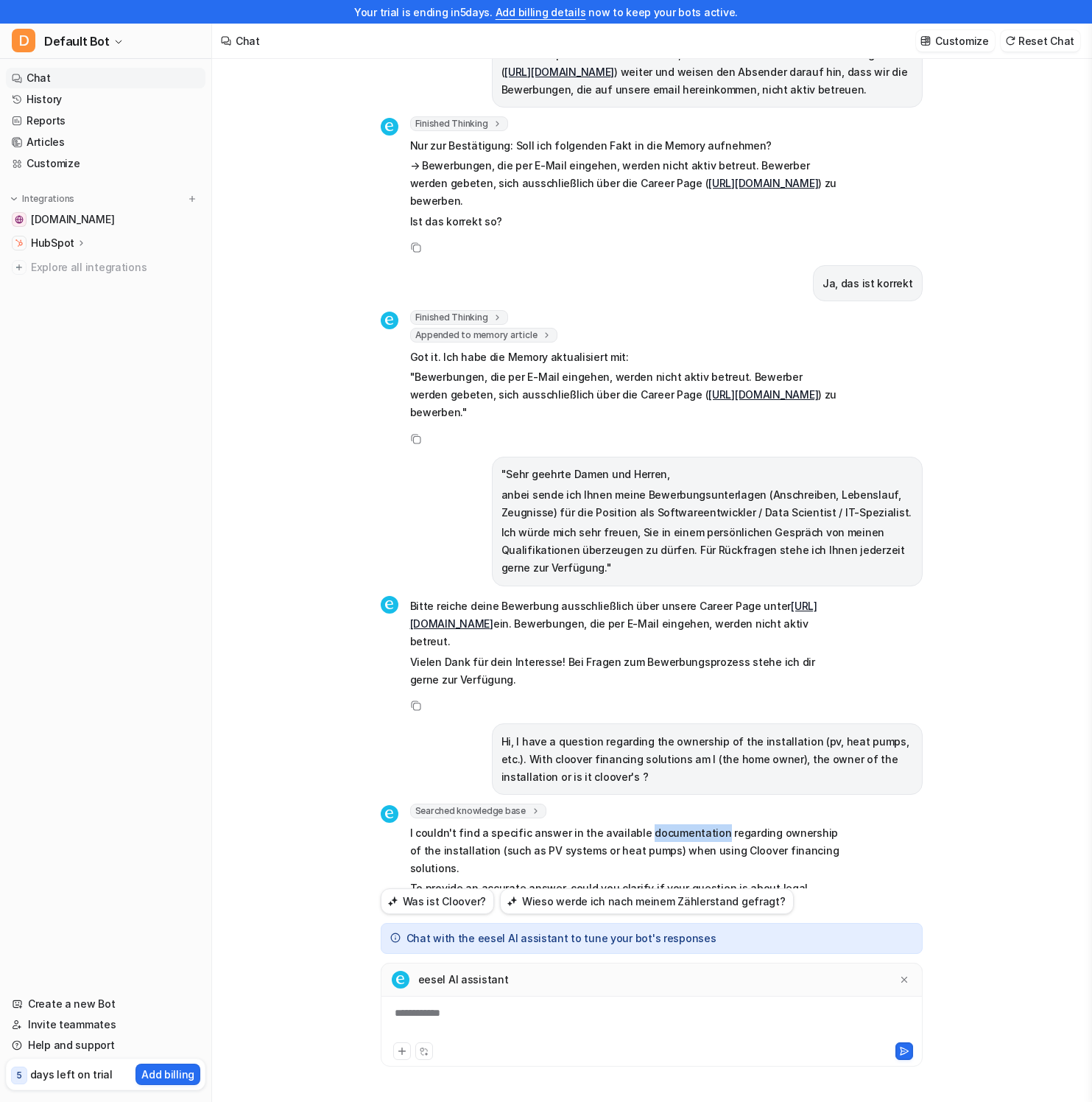
click at [683, 824] on p "I couldn't find a specific answer in the available documentation regarding owne…" at bounding box center [625, 850] width 430 height 53
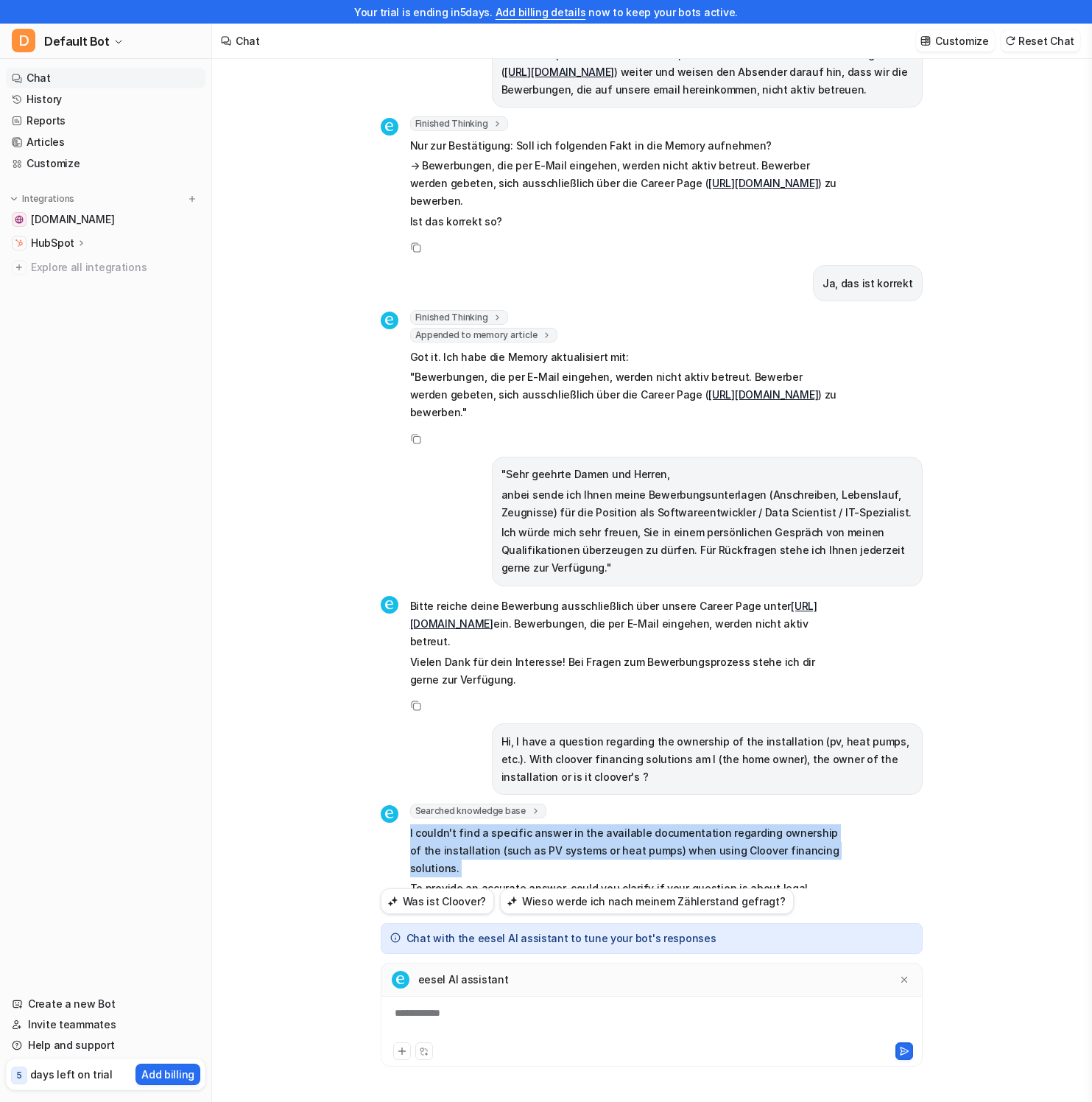
click at [683, 824] on p "I couldn't find a specific answer in the available documentation regarding owne…" at bounding box center [625, 850] width 430 height 53
click at [731, 824] on p "I couldn't find a specific answer in the available documentation regarding owne…" at bounding box center [625, 850] width 430 height 53
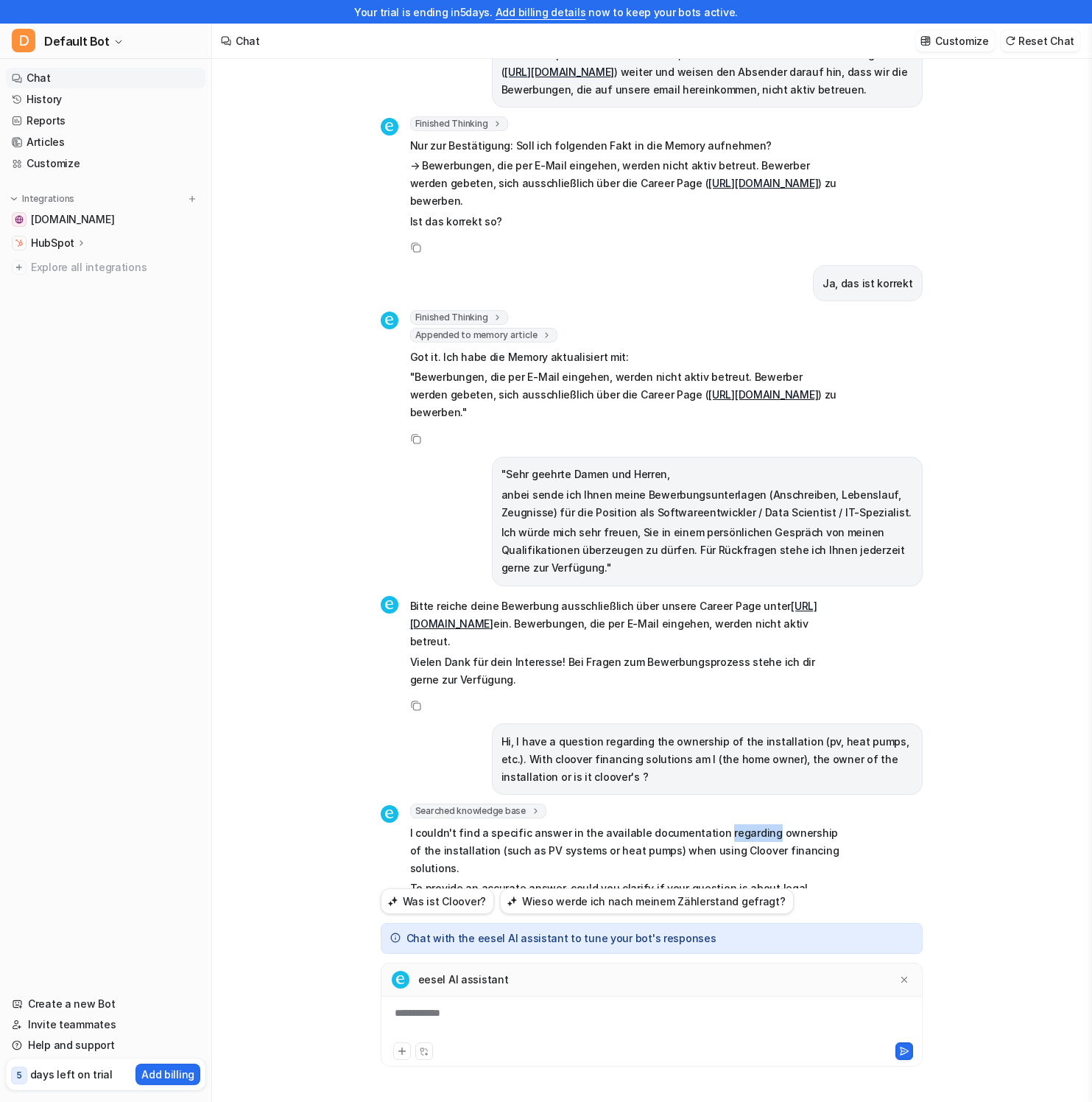
click at [731, 824] on p "I couldn't find a specific answer in the available documentation regarding owne…" at bounding box center [625, 850] width 430 height 53
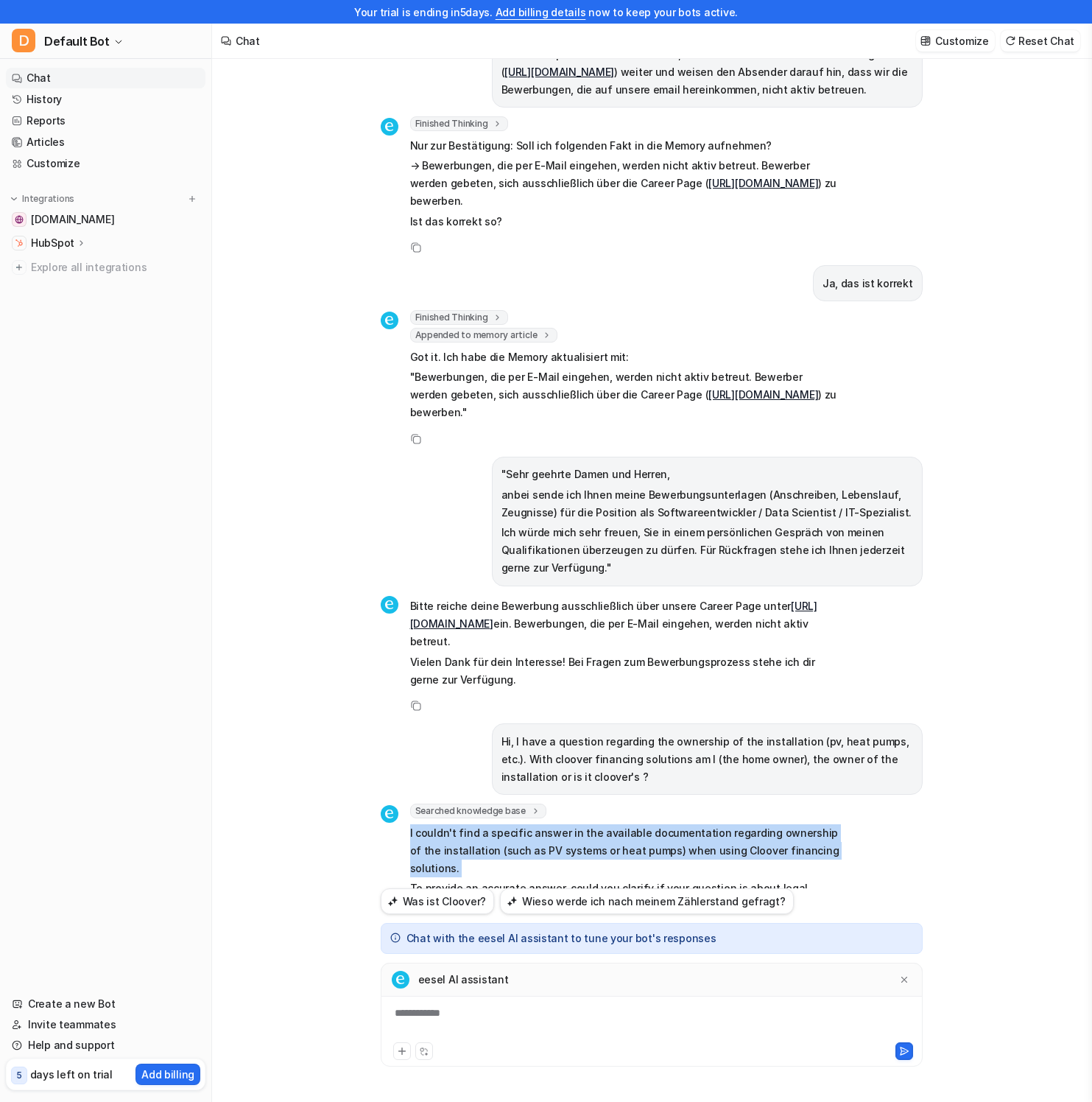
click at [731, 824] on p "I couldn't find a specific answer in the available documentation regarding owne…" at bounding box center [625, 850] width 430 height 53
click at [585, 824] on p "I couldn't find a specific answer in the available documentation regarding owne…" at bounding box center [625, 850] width 430 height 53
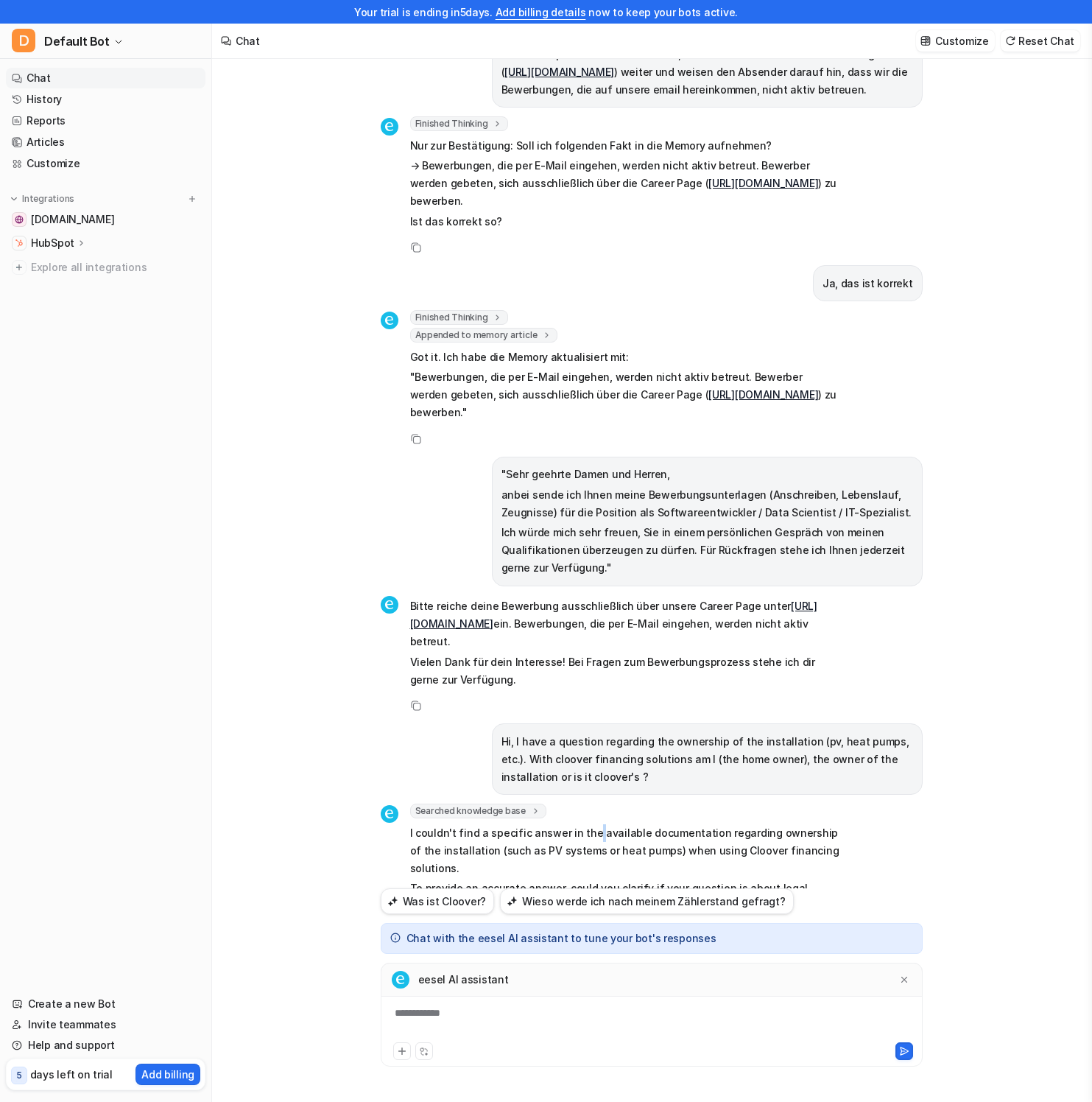
click at [585, 824] on p "I couldn't find a specific answer in the available documentation regarding owne…" at bounding box center [625, 850] width 430 height 53
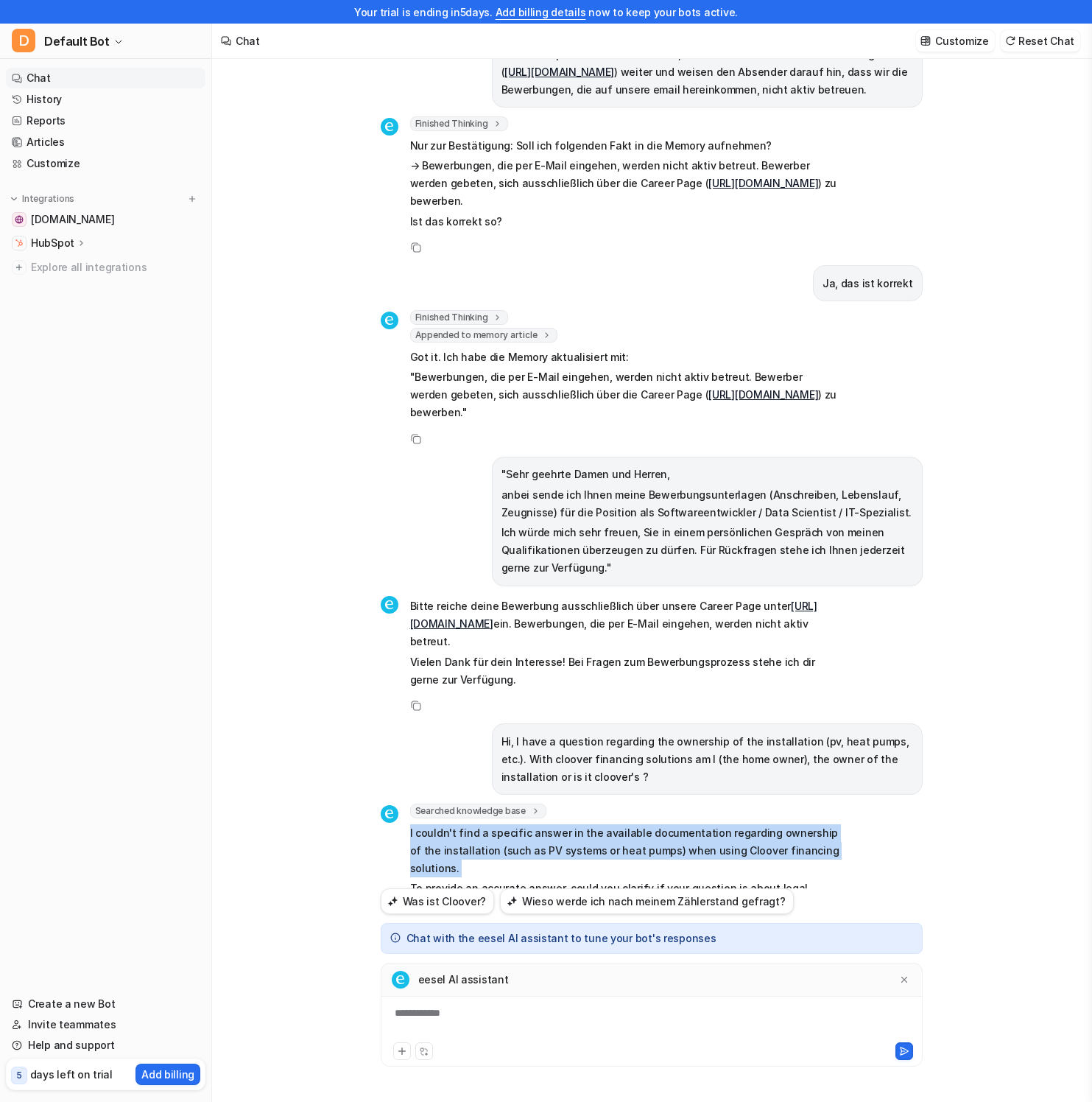
click at [585, 824] on p "I couldn't find a specific answer in the available documentation regarding owne…" at bounding box center [625, 850] width 430 height 53
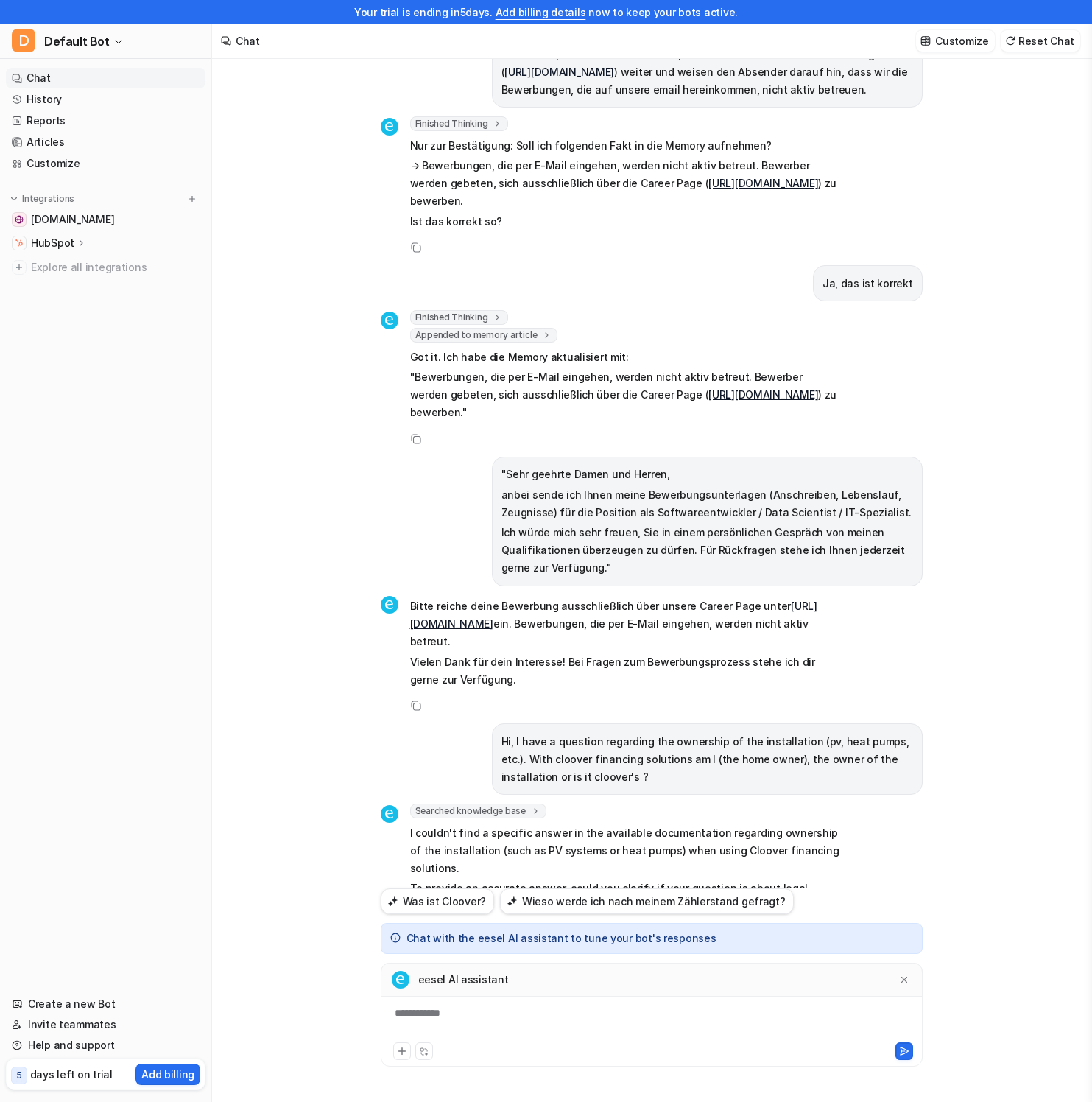
click at [655, 824] on p "I couldn't find a specific answer in the available documentation regarding owne…" at bounding box center [625, 850] width 430 height 53
click at [627, 368] on p ""Bewerbungen, die per E-Mail eingehen, werden nicht aktiv betreut. Bewerber wer…" at bounding box center [625, 395] width 430 height 53
click at [656, 824] on p "I couldn't find a specific answer in the available documentation regarding owne…" at bounding box center [625, 850] width 430 height 53
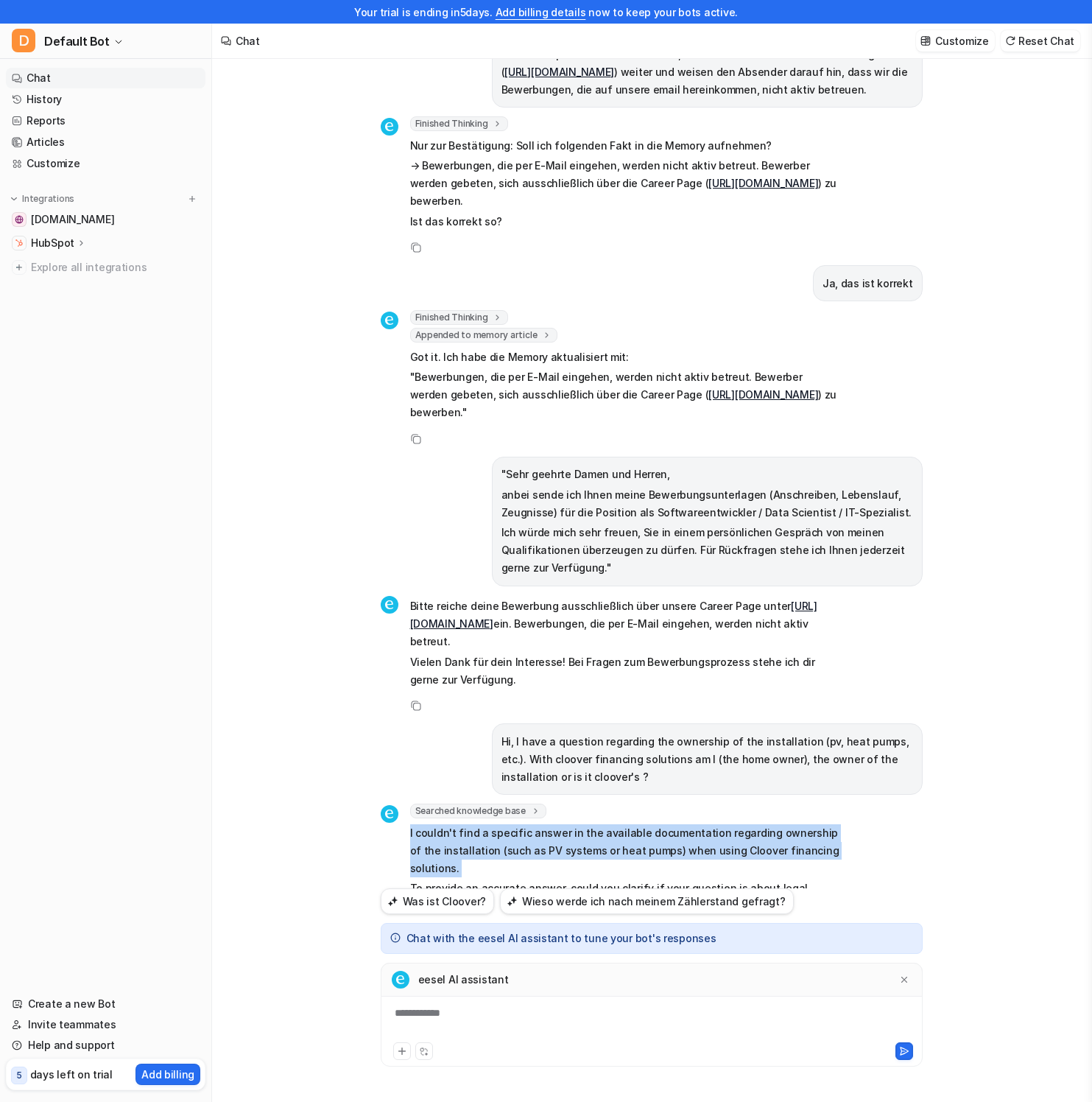
click at [656, 824] on p "I couldn't find a specific answer in the available documentation regarding owne…" at bounding box center [625, 850] width 430 height 53
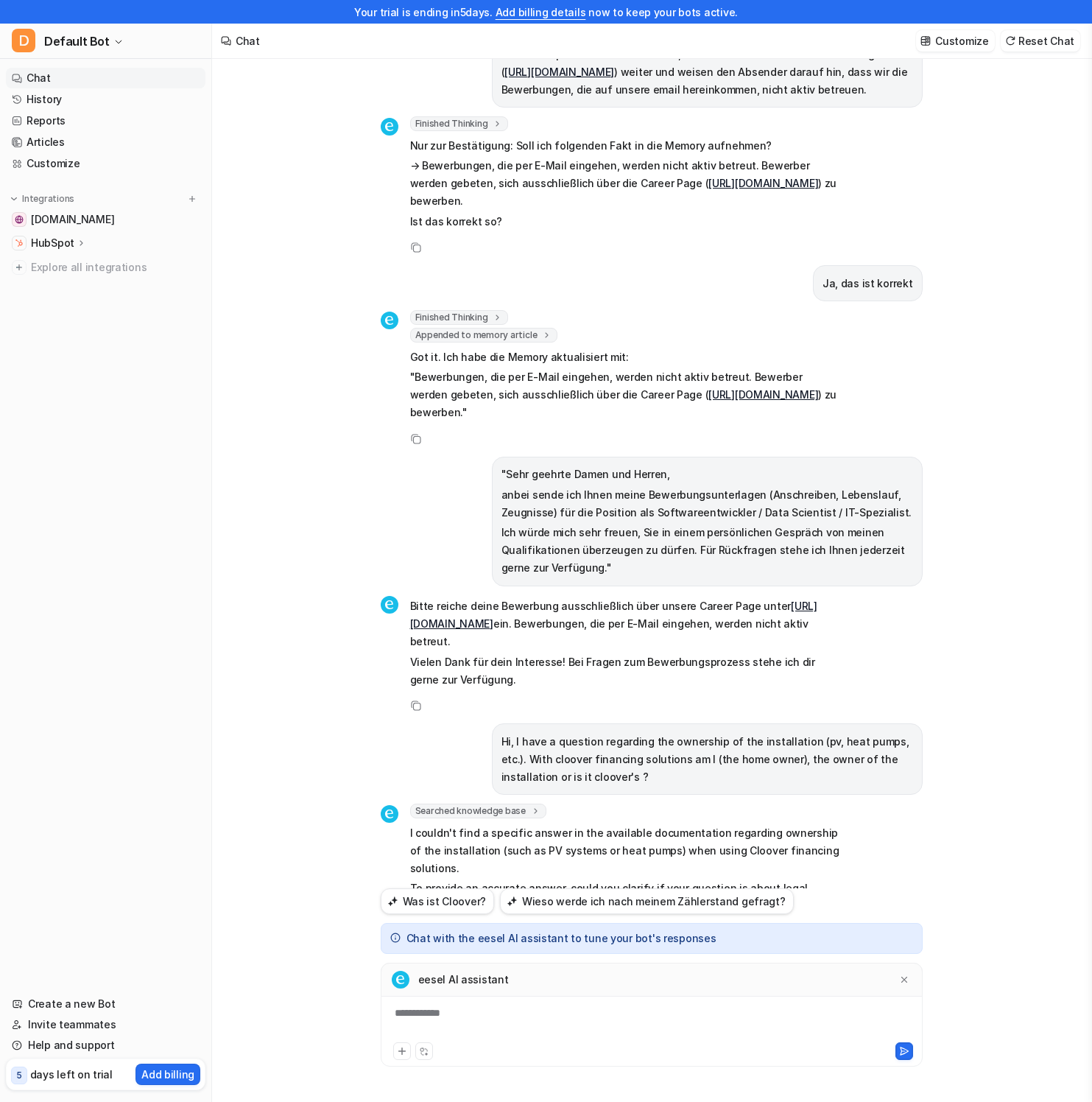
click at [643, 880] on p "To provide an accurate answer, could you clarify if your question is about lega…" at bounding box center [625, 906] width 430 height 53
click at [644, 880] on p "To provide an accurate answer, could you clarify if your question is about lega…" at bounding box center [625, 906] width 430 height 53
click at [598, 880] on p "To provide an accurate answer, could you clarify if your question is about lega…" at bounding box center [625, 906] width 430 height 53
click at [599, 880] on p "To provide an accurate answer, could you clarify if your question is about lega…" at bounding box center [625, 906] width 430 height 53
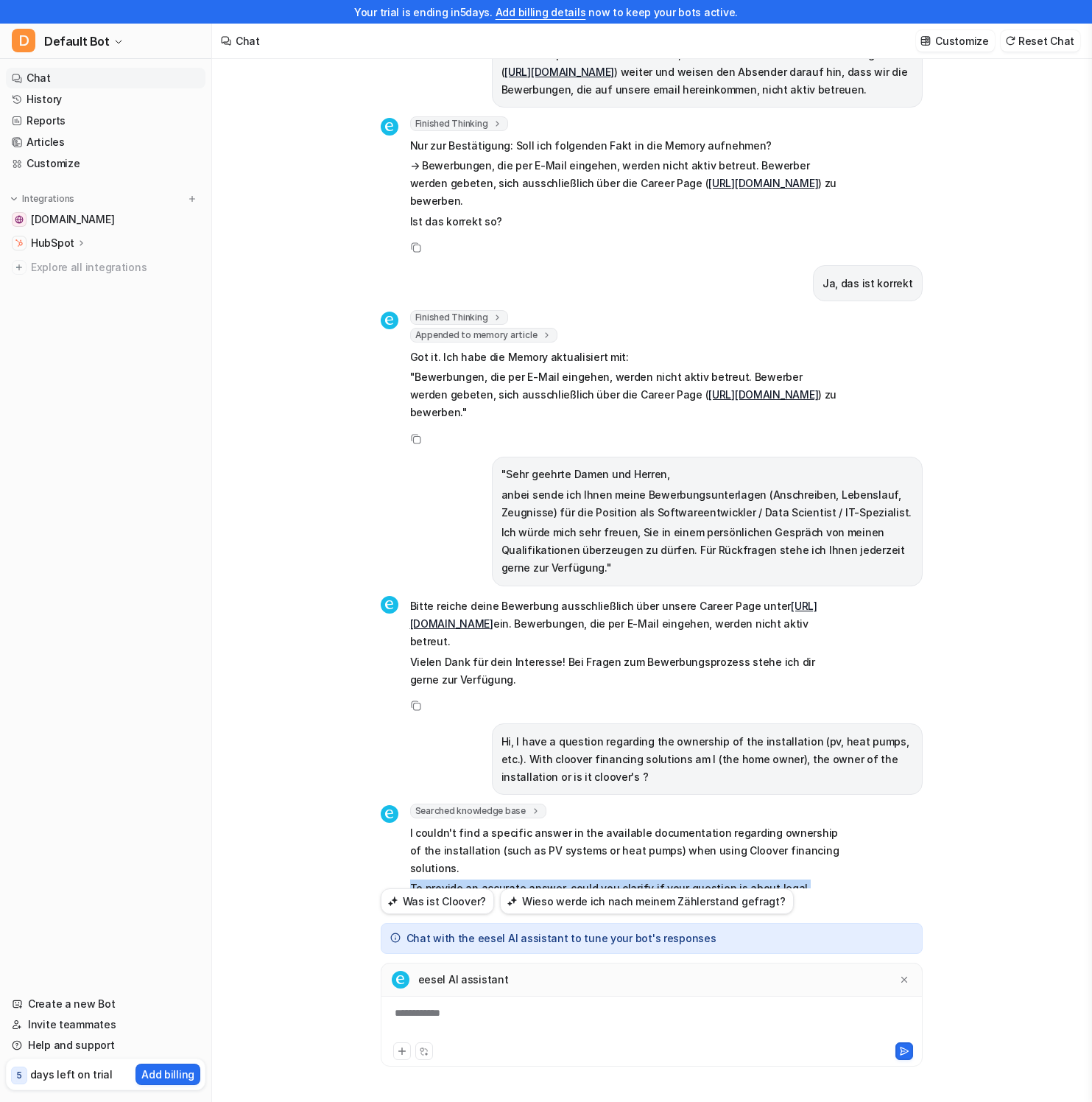
click at [599, 880] on p "To provide an accurate answer, could you clarify if your question is about lega…" at bounding box center [625, 906] width 430 height 53
click at [659, 880] on p "To provide an accurate answer, could you clarify if your question is about lega…" at bounding box center [625, 906] width 430 height 53
click at [820, 880] on p "To provide an accurate answer, could you clarify if your question is about lega…" at bounding box center [625, 906] width 430 height 53
